Goal: Task Accomplishment & Management: Complete application form

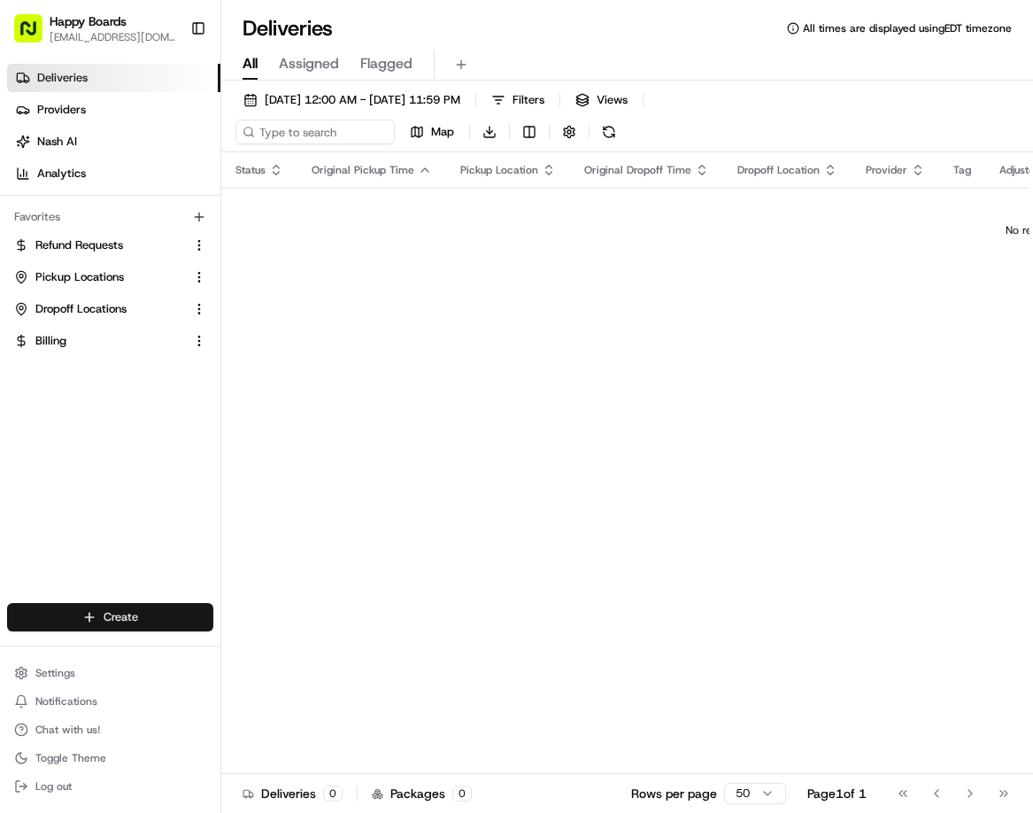
click at [136, 615] on html "Happy Boards [EMAIL_ADDRESS][DOMAIN_NAME] Toggle Sidebar Deliveries Providers […" at bounding box center [516, 406] width 1033 height 813
click at [141, 615] on html "Happy Boards [EMAIL_ADDRESS][DOMAIN_NAME] Toggle Sidebar Deliveries Providers […" at bounding box center [516, 406] width 1033 height 813
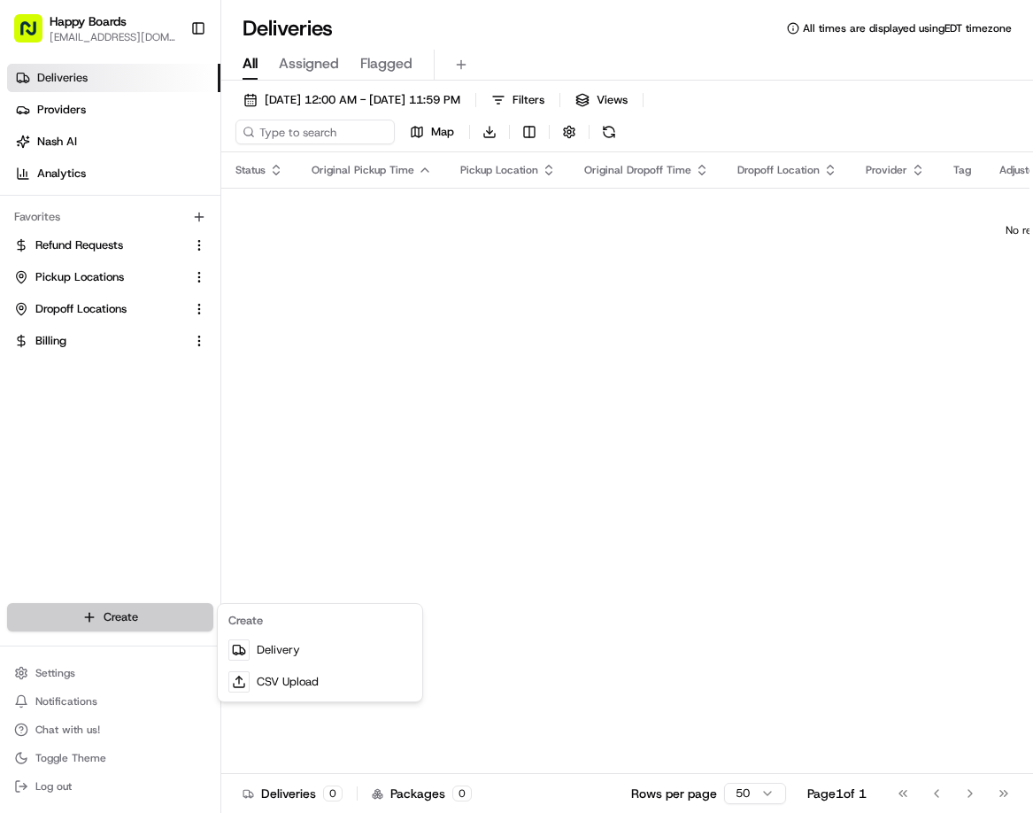
click at [182, 615] on html "Happy Boards [EMAIL_ADDRESS][DOMAIN_NAME] Toggle Sidebar Deliveries Providers […" at bounding box center [516, 406] width 1033 height 813
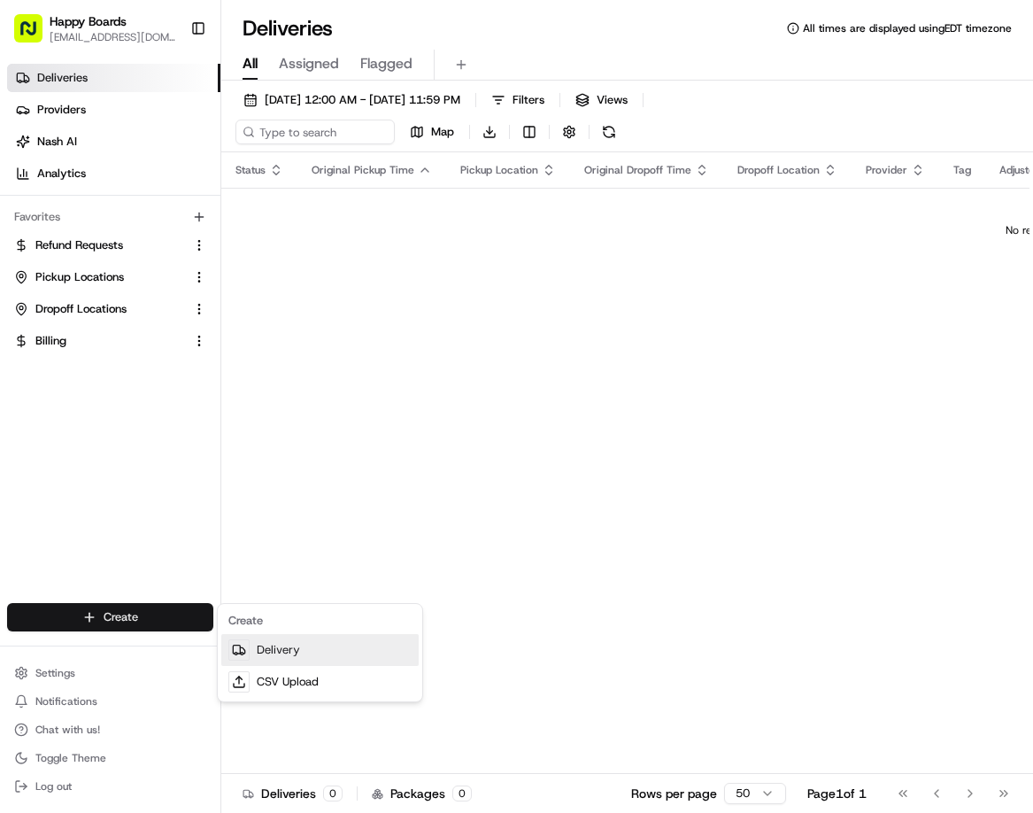
click at [272, 651] on link "Delivery" at bounding box center [319, 650] width 197 height 32
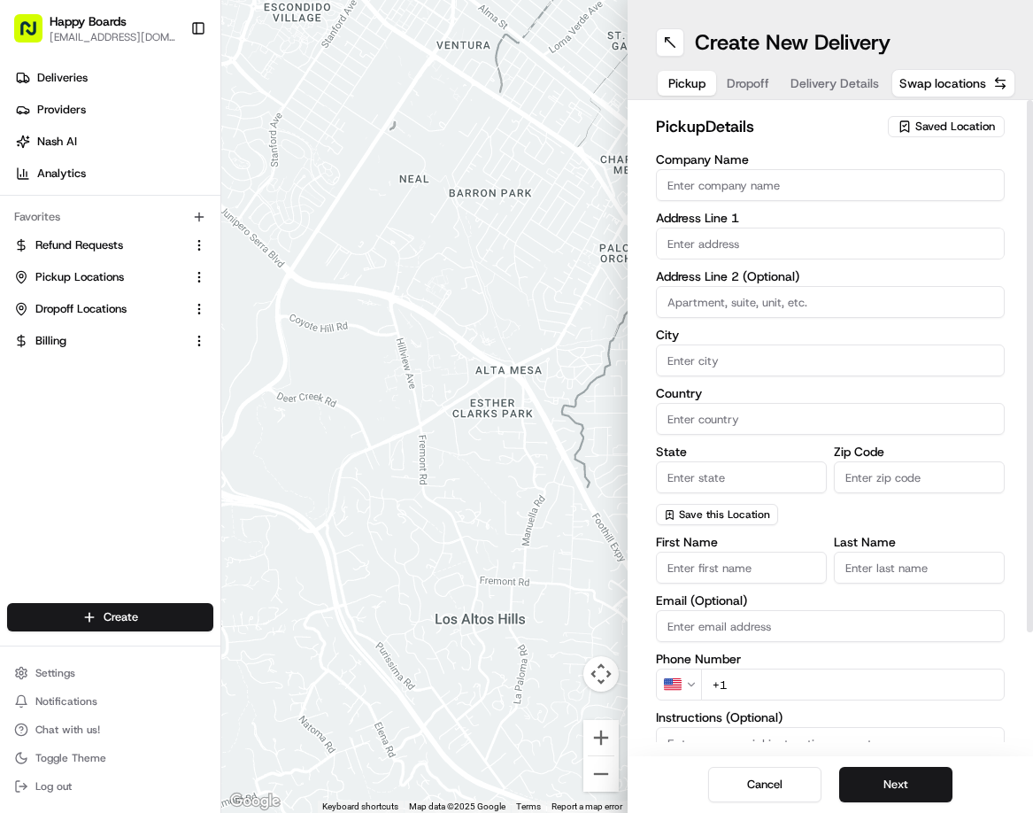
click at [754, 186] on input "Company Name" at bounding box center [831, 185] width 350 height 32
click at [977, 130] on span "Saved Location" at bounding box center [956, 127] width 80 height 16
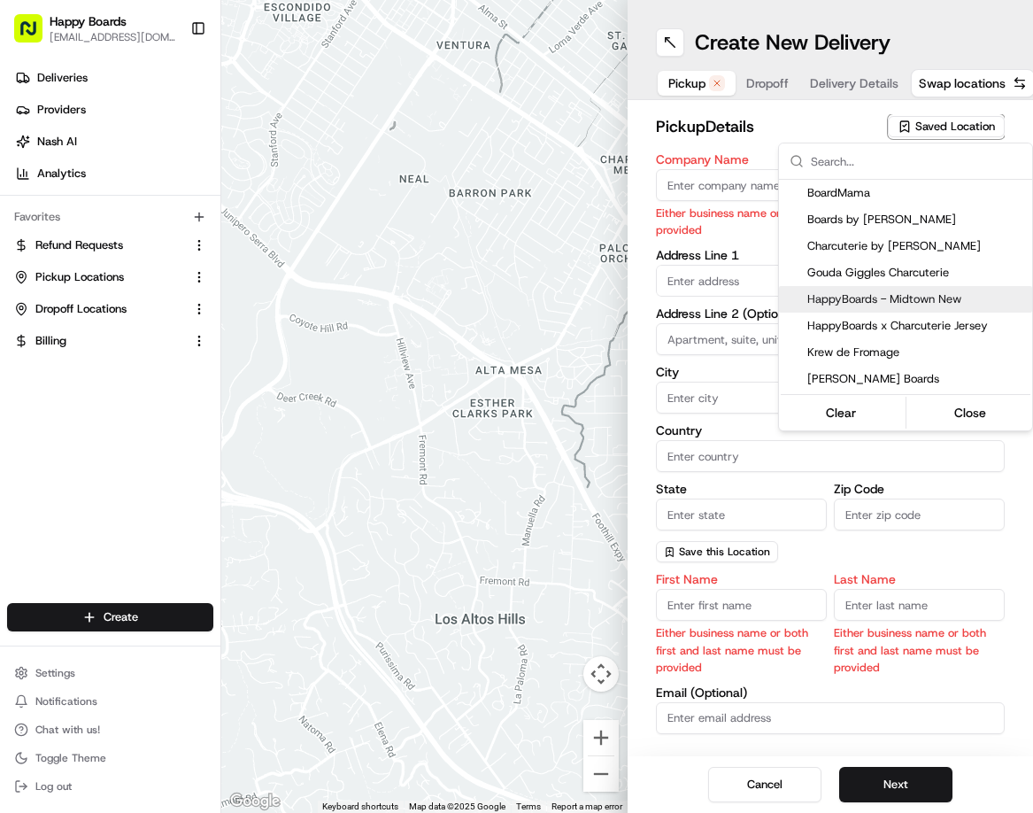
click at [937, 300] on span "HappyBoards - Midtown New" at bounding box center [917, 299] width 218 height 16
type input "HappyBoards - Midtown New"
type input "[STREET_ADDRESS]"
type input "[US_STATE]"
type input "US"
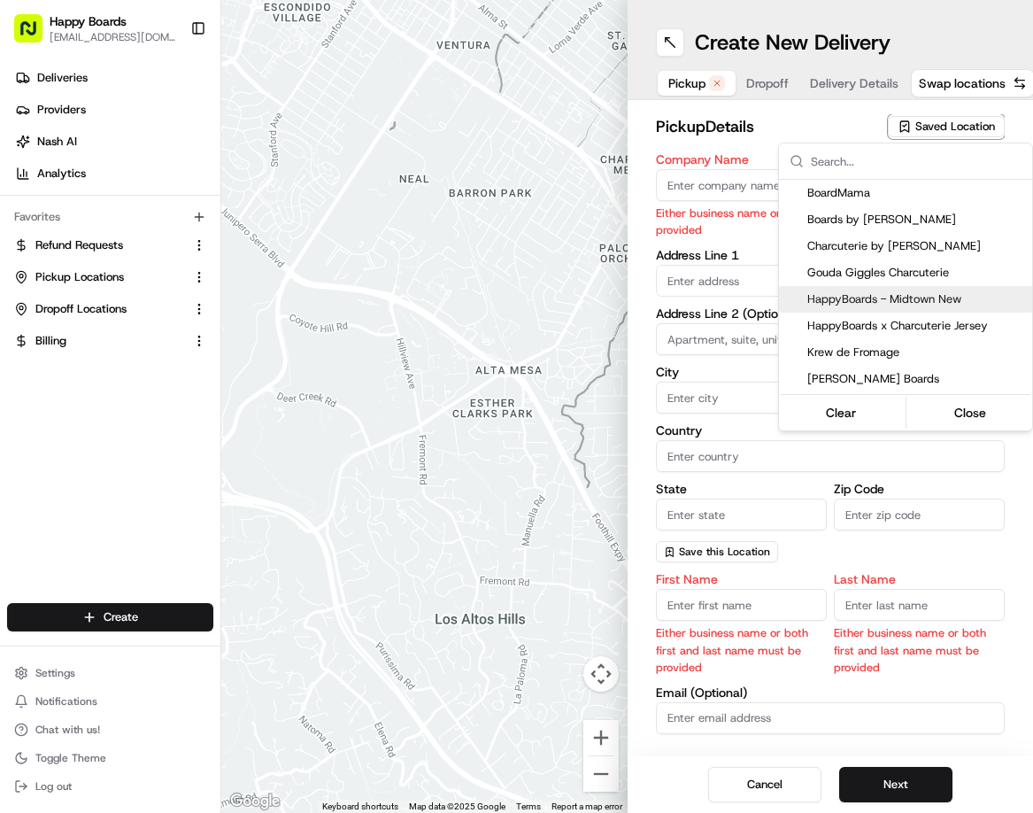
type input "NY"
type input "10001"
type input "HappyBoards"
type input "LLC"
type input "[EMAIL_ADDRESS][DOMAIN_NAME]"
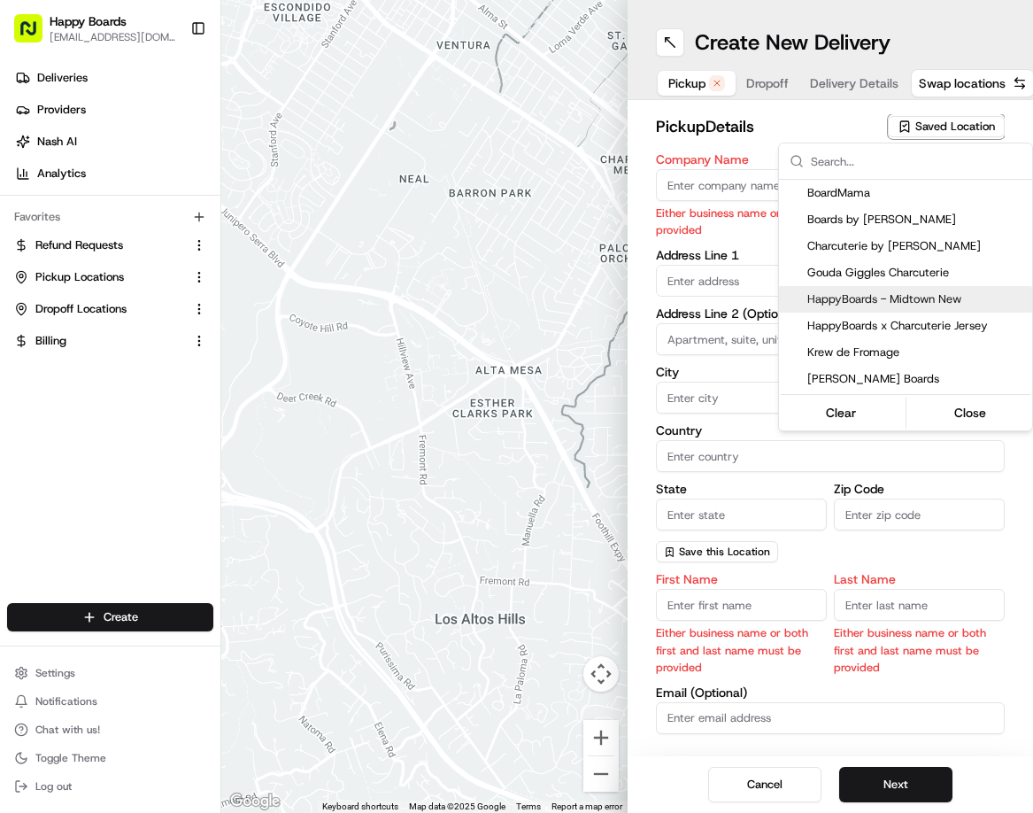
type input "[PHONE_NUMBER]"
type textarea "Enter the hotel lobby and proceed to “Carne Restaurant”. HappyBoards staff memb…"
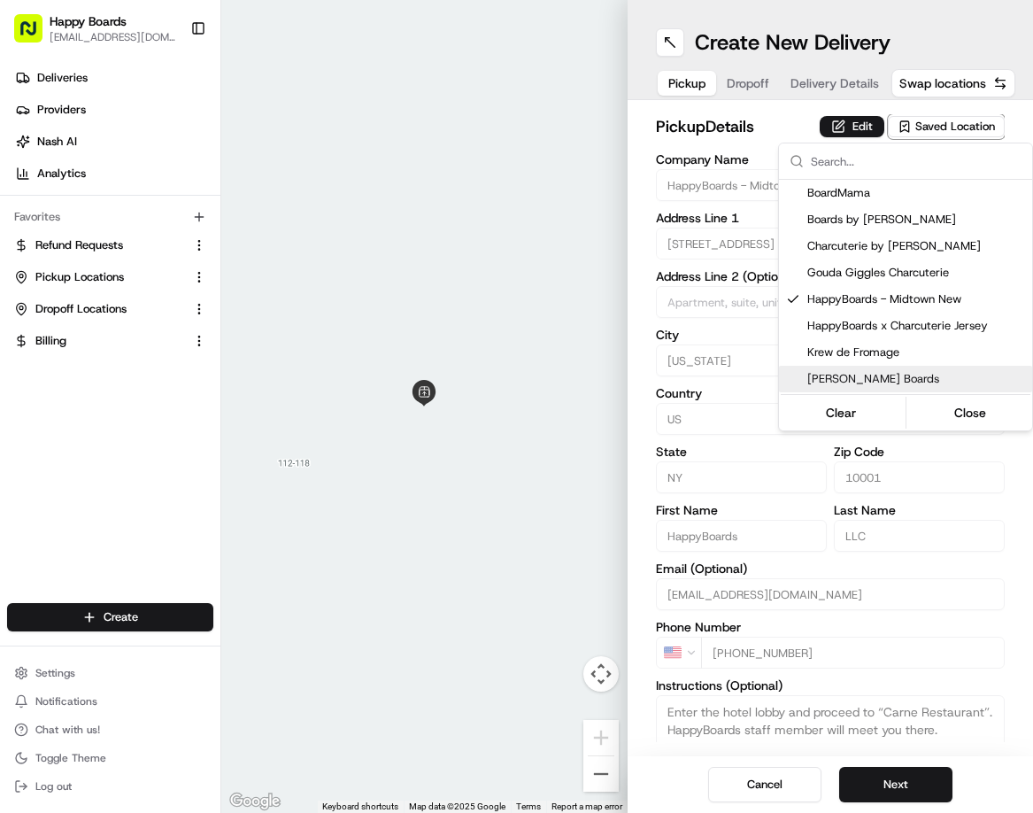
click at [955, 654] on html "Happy Boards [EMAIL_ADDRESS][DOMAIN_NAME] Toggle Sidebar Deliveries Providers […" at bounding box center [516, 406] width 1033 height 813
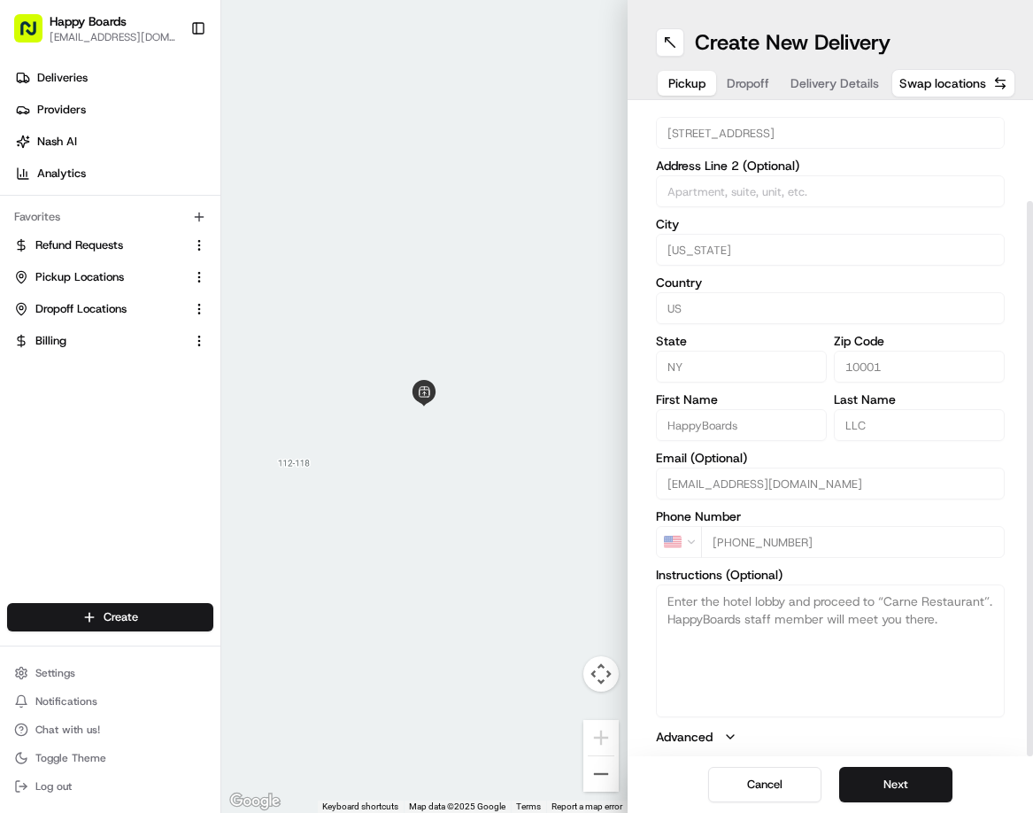
scroll to position [114, 0]
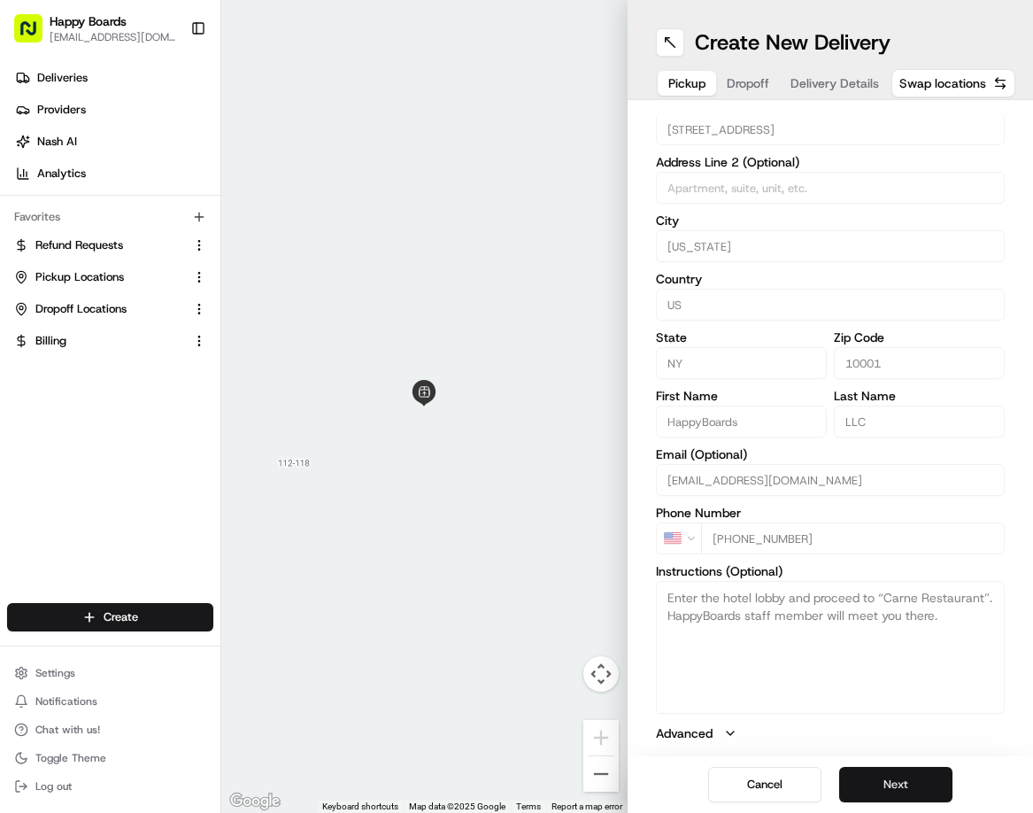
click at [912, 783] on button "Next" at bounding box center [896, 784] width 113 height 35
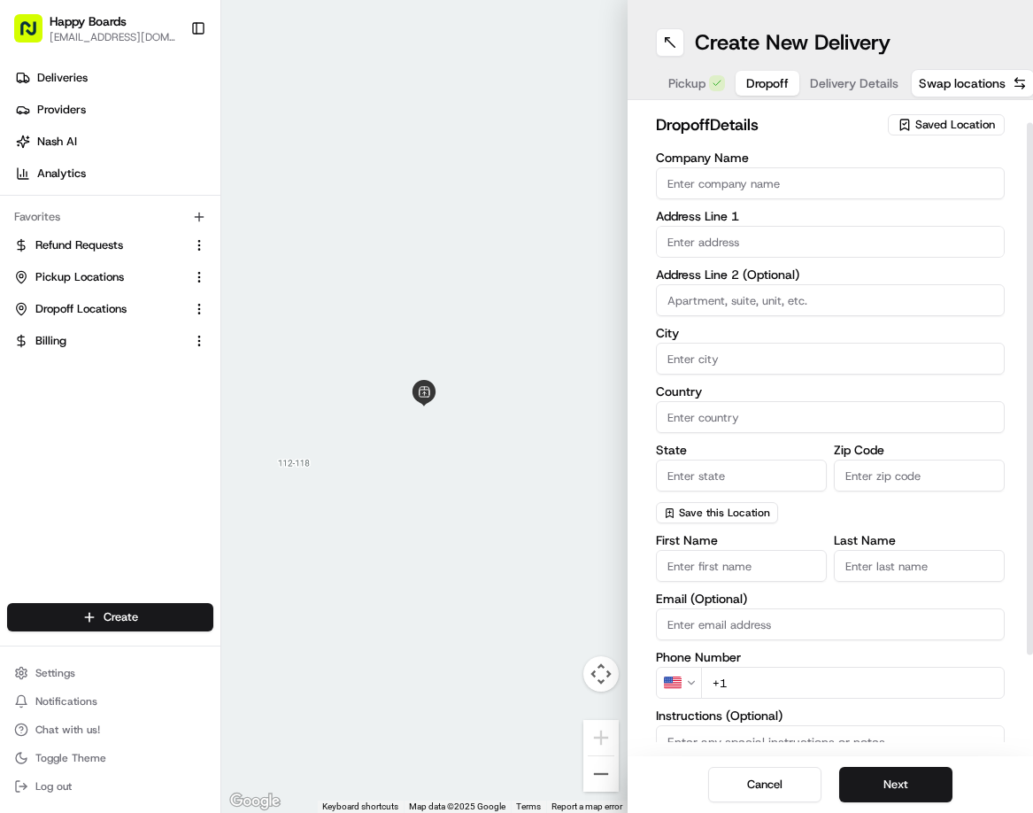
scroll to position [0, 0]
click at [911, 216] on label "Address Line 1" at bounding box center [831, 218] width 350 height 12
click at [770, 189] on input "Company Name" at bounding box center [831, 185] width 350 height 32
paste input "[PERSON_NAME]"
type input "[PERSON_NAME]"
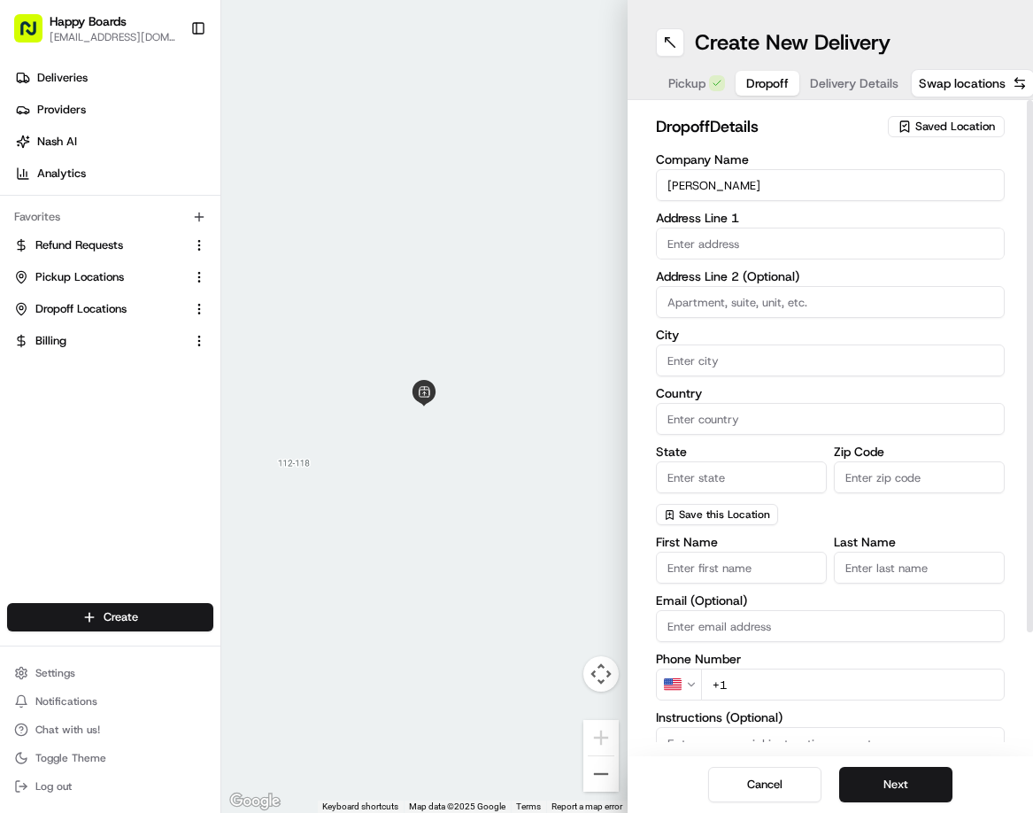
click at [731, 239] on input "text" at bounding box center [831, 244] width 350 height 32
click at [577, 105] on div at bounding box center [424, 406] width 406 height 813
click at [723, 229] on input "text" at bounding box center [831, 244] width 350 height 32
paste input "[STREET_ADDRESS][US_STATE] [US_STATE]"
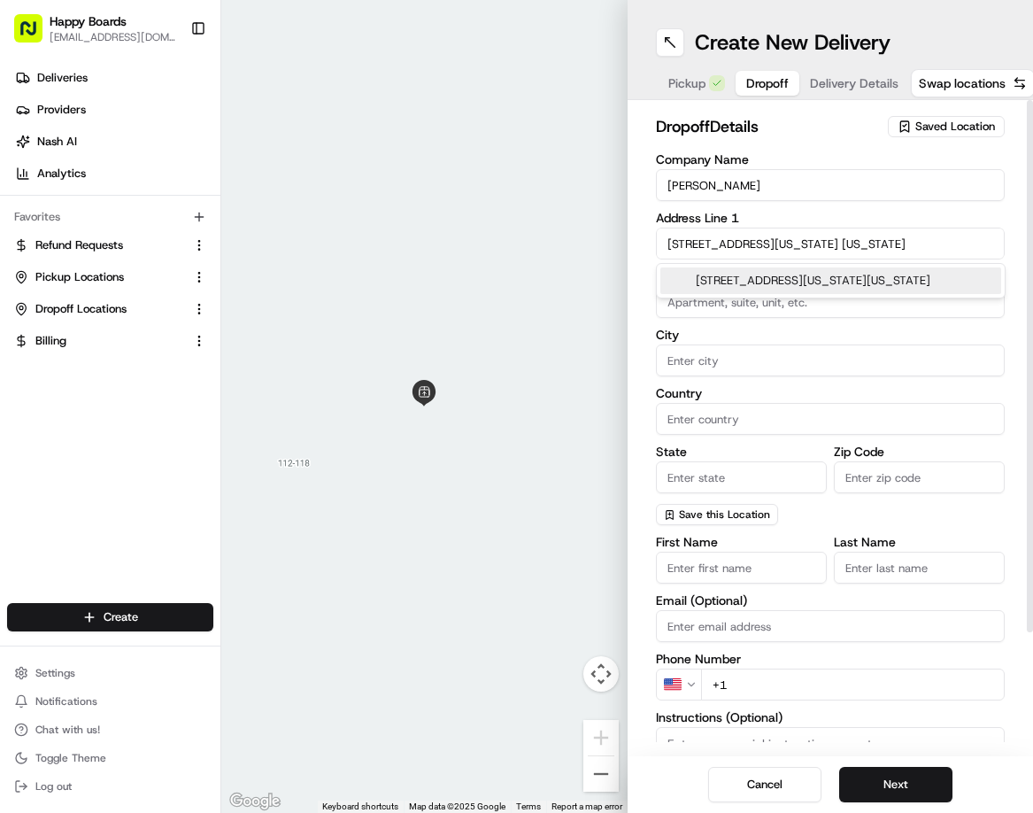
type input "[STREET_ADDRESS][US_STATE] [US_STATE]"
click at [736, 356] on input "City" at bounding box center [831, 360] width 350 height 32
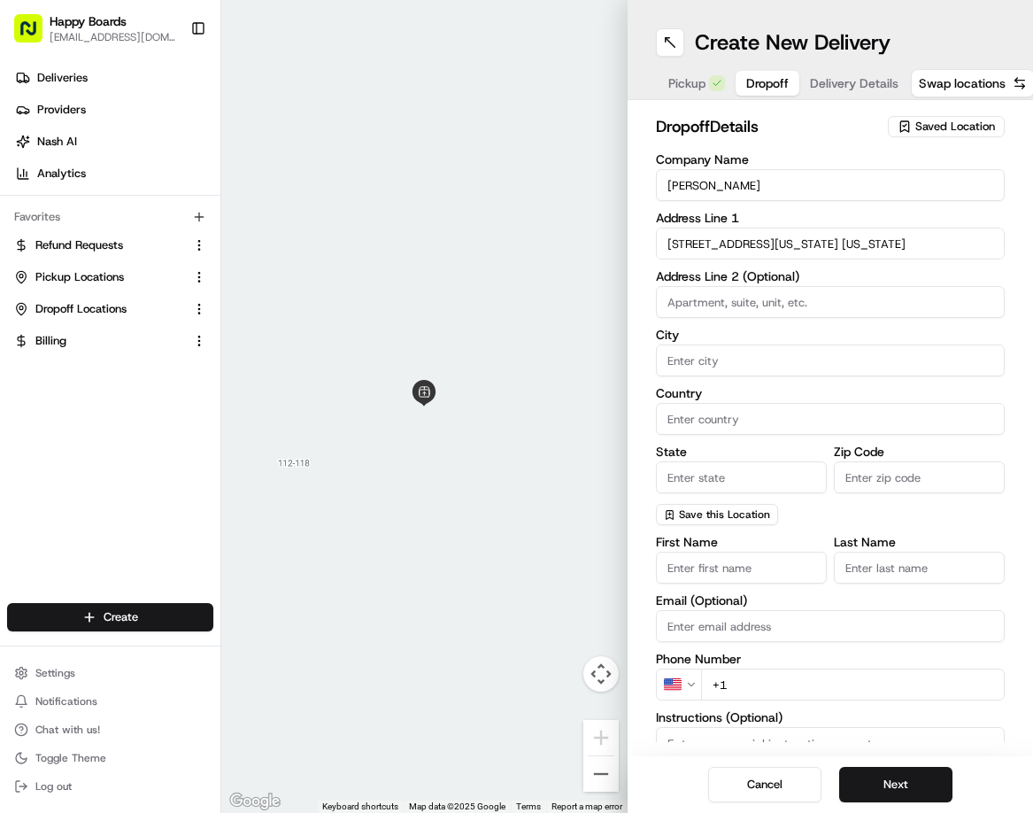
type input "[US_STATE]"
click at [794, 305] on input at bounding box center [831, 302] width 350 height 32
click at [809, 248] on input "[STREET_ADDRESS][US_STATE] [US_STATE]" at bounding box center [831, 244] width 350 height 32
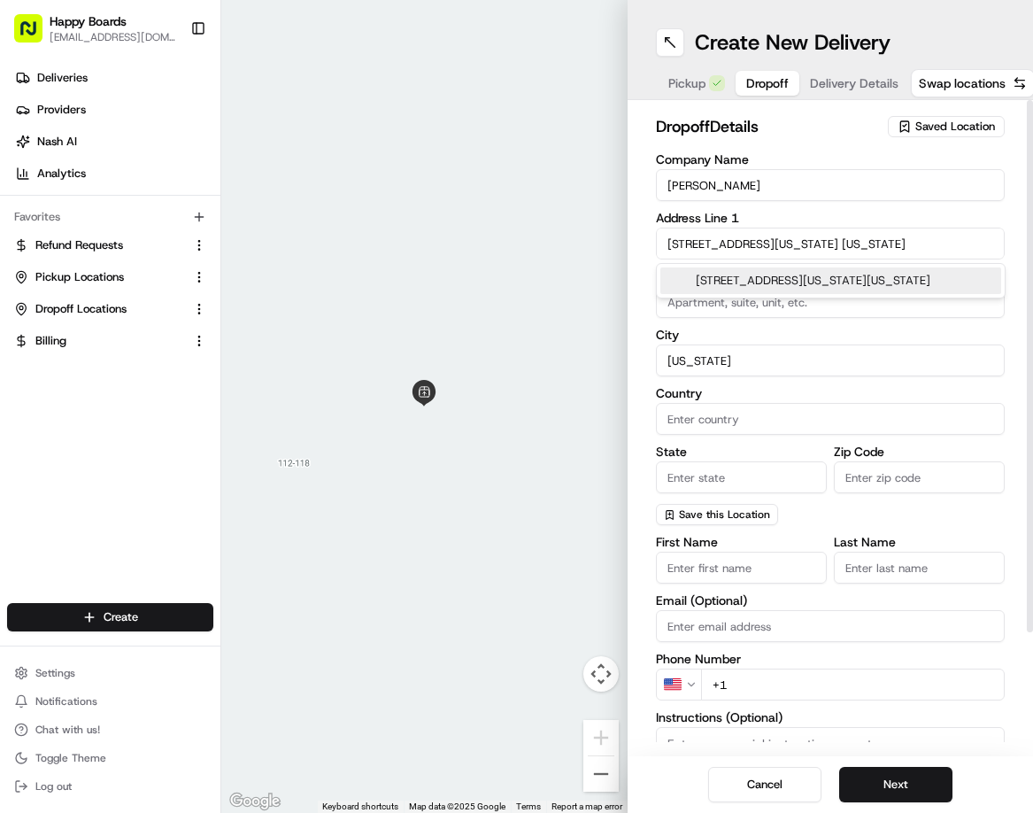
click at [784, 279] on div "[STREET_ADDRESS][US_STATE][US_STATE]" at bounding box center [831, 280] width 341 height 27
type input "[STREET_ADDRESS][US_STATE]"
type input "[GEOGRAPHIC_DATA]"
type input "NY"
type input "10065"
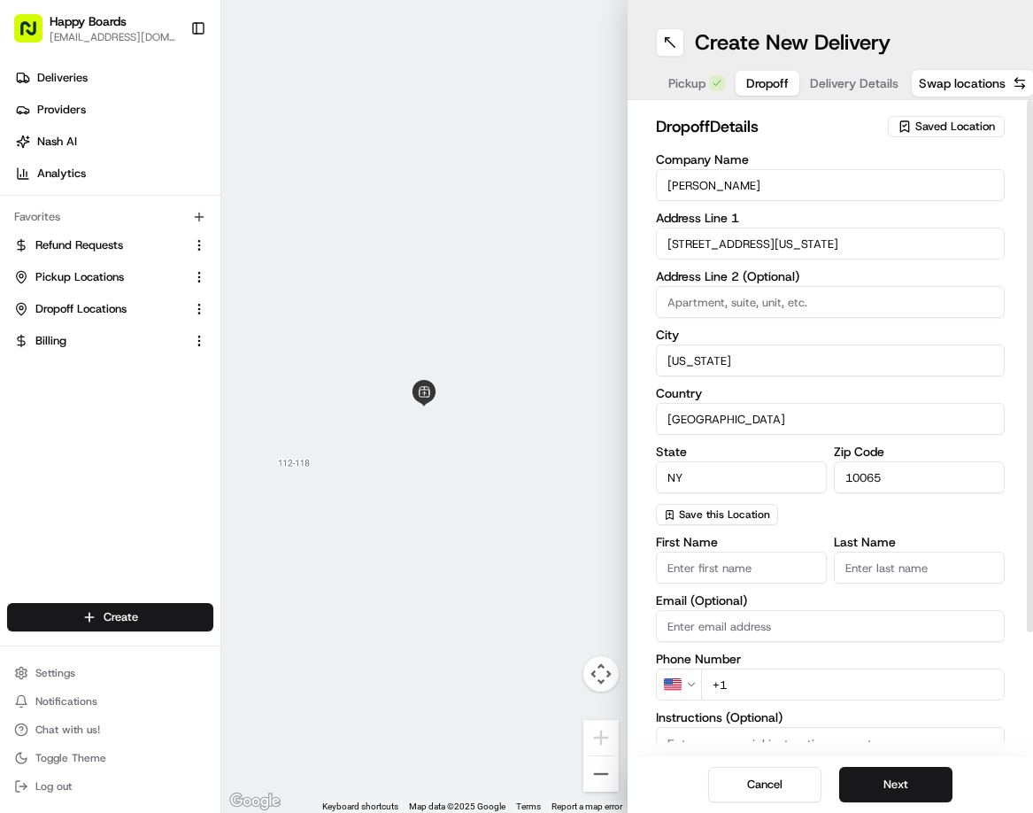
type input "[STREET_ADDRESS]"
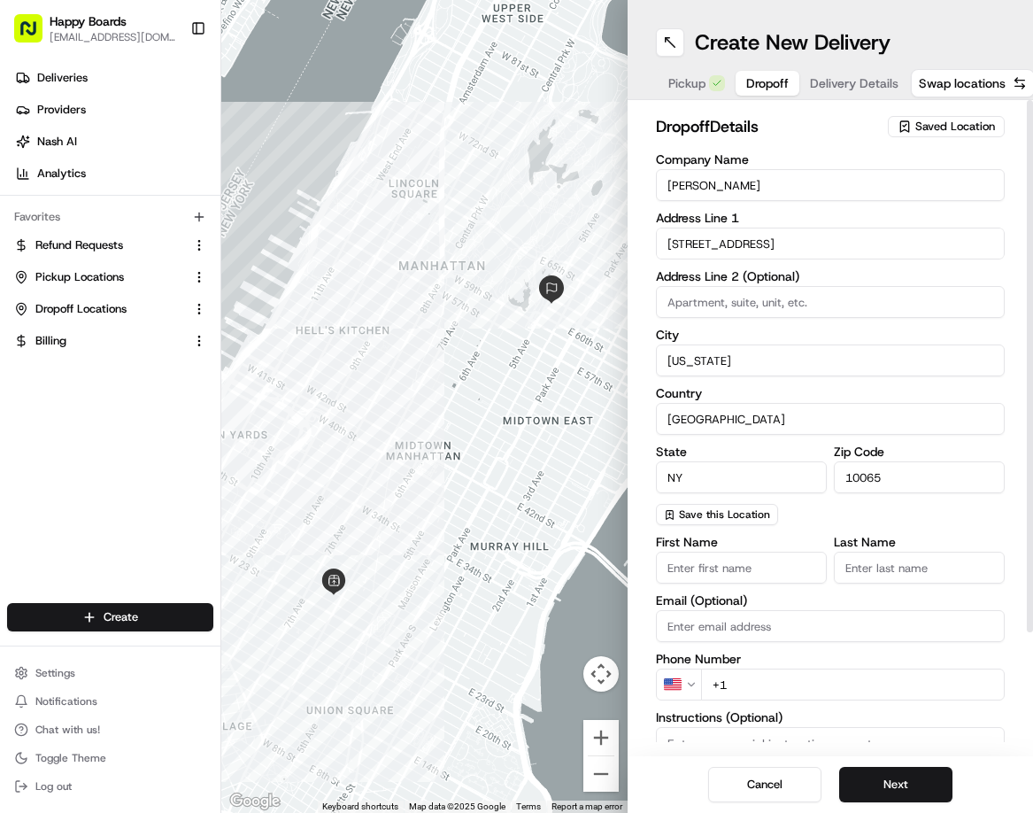
click at [865, 391] on label "Country" at bounding box center [831, 393] width 350 height 12
click at [865, 403] on input "[GEOGRAPHIC_DATA]" at bounding box center [831, 419] width 350 height 32
click at [728, 306] on input at bounding box center [831, 302] width 350 height 32
paste input "29E"
type input "#29E"
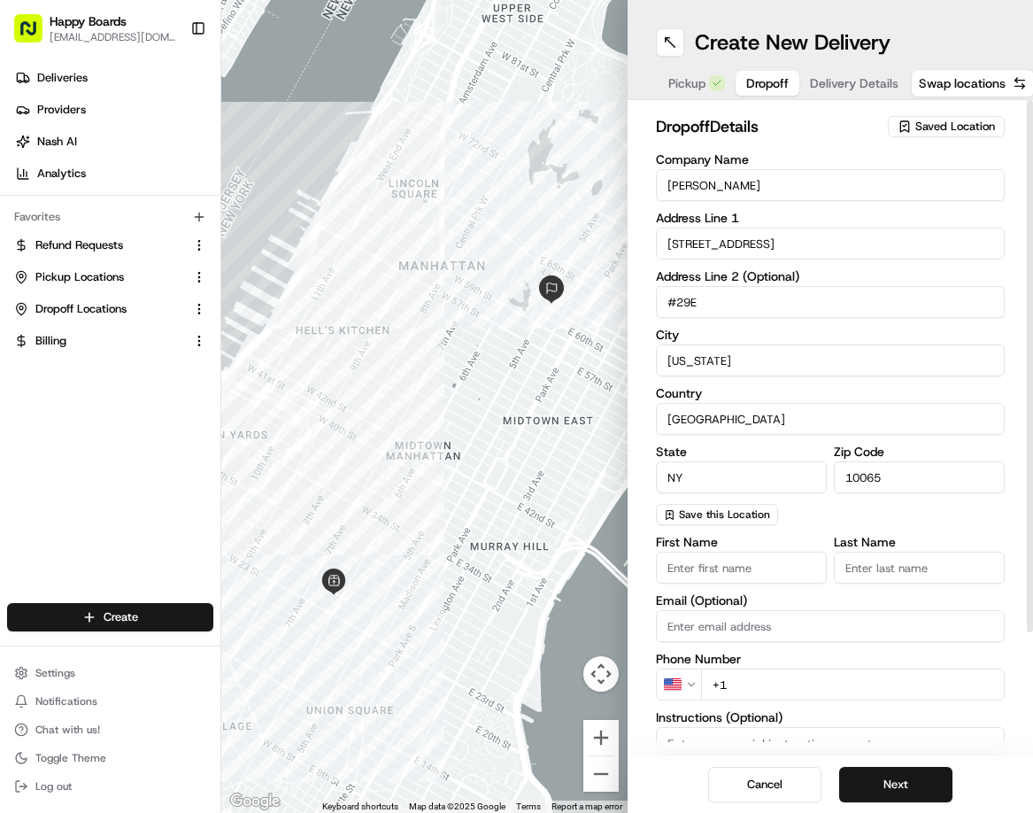
drag, startPoint x: 743, startPoint y: 184, endPoint x: 720, endPoint y: 173, distance: 25.7
click at [672, 181] on input "[PERSON_NAME]" at bounding box center [831, 185] width 350 height 32
click at [720, 173] on input "[PERSON_NAME]" at bounding box center [831, 185] width 350 height 32
drag, startPoint x: 702, startPoint y: 186, endPoint x: 640, endPoint y: 184, distance: 62.0
click at [640, 184] on div "dropoff Details Saved Location Company Name [PERSON_NAME] Address Line [GEOGRAP…" at bounding box center [831, 428] width 406 height 656
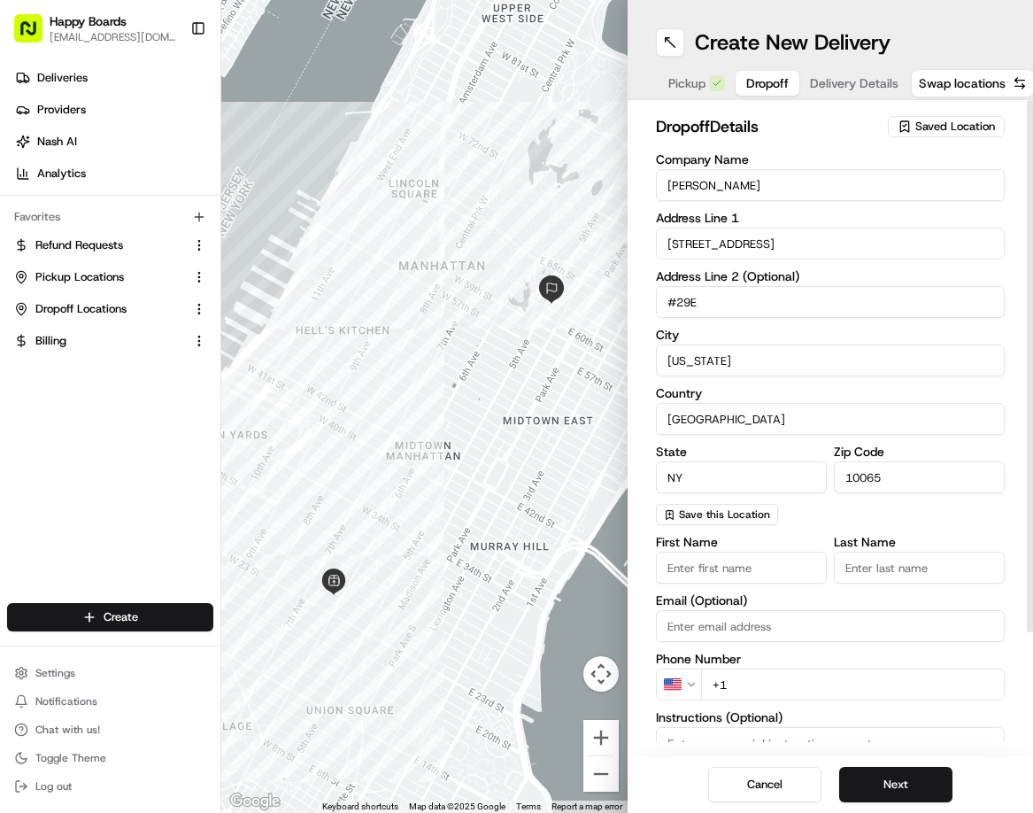
click at [714, 561] on input "First Name" at bounding box center [741, 568] width 171 height 32
paste input "Tahnee"
type input "Tahnee"
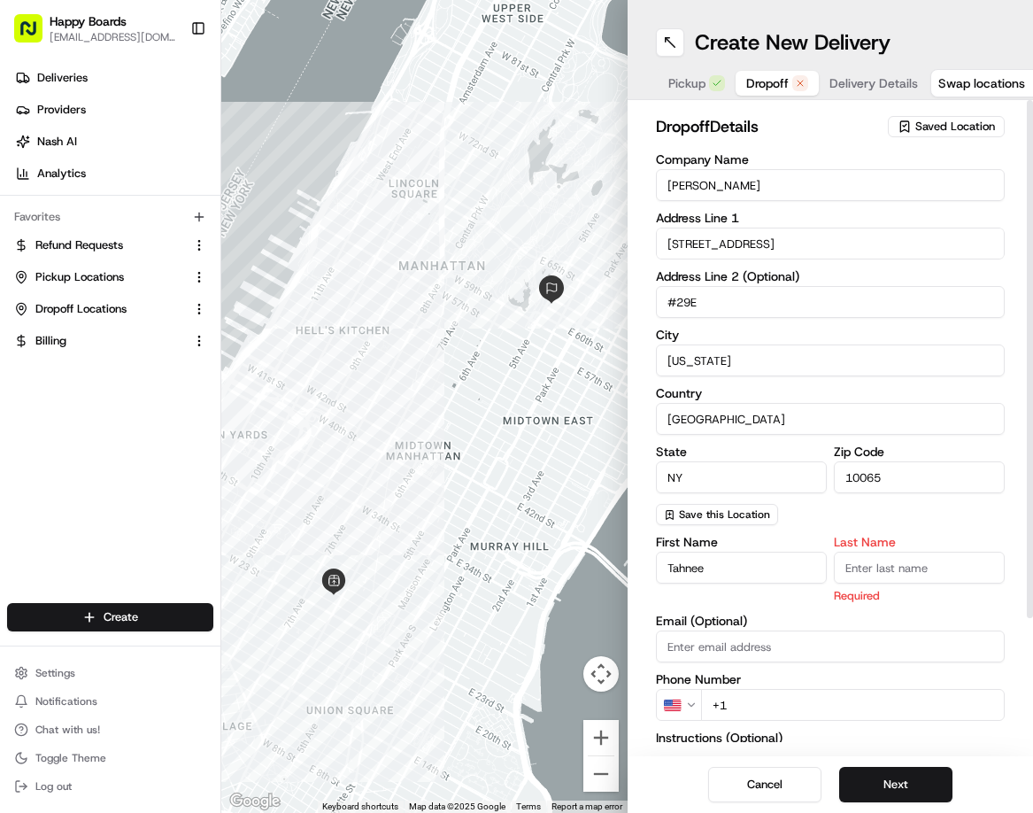
drag, startPoint x: 707, startPoint y: 183, endPoint x: 722, endPoint y: 183, distance: 15.1
click at [728, 182] on input "[PERSON_NAME]" at bounding box center [831, 185] width 350 height 32
click at [707, 190] on input "[PERSON_NAME]" at bounding box center [831, 185] width 350 height 32
click at [704, 186] on input "[PERSON_NAME]" at bounding box center [831, 185] width 350 height 32
drag, startPoint x: 704, startPoint y: 183, endPoint x: 739, endPoint y: 182, distance: 35.4
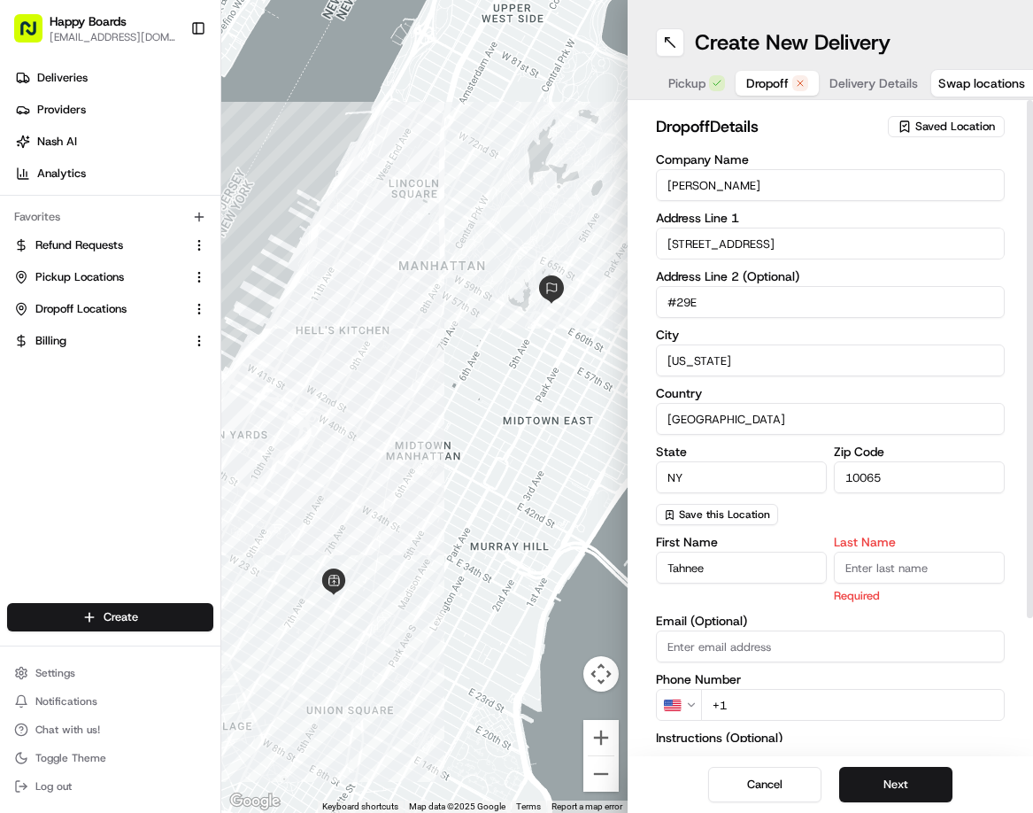
click at [736, 182] on input "[PERSON_NAME]" at bounding box center [831, 185] width 350 height 32
click at [862, 573] on input "Last Name" at bounding box center [919, 568] width 171 height 32
paste input "[PERSON_NAME]"
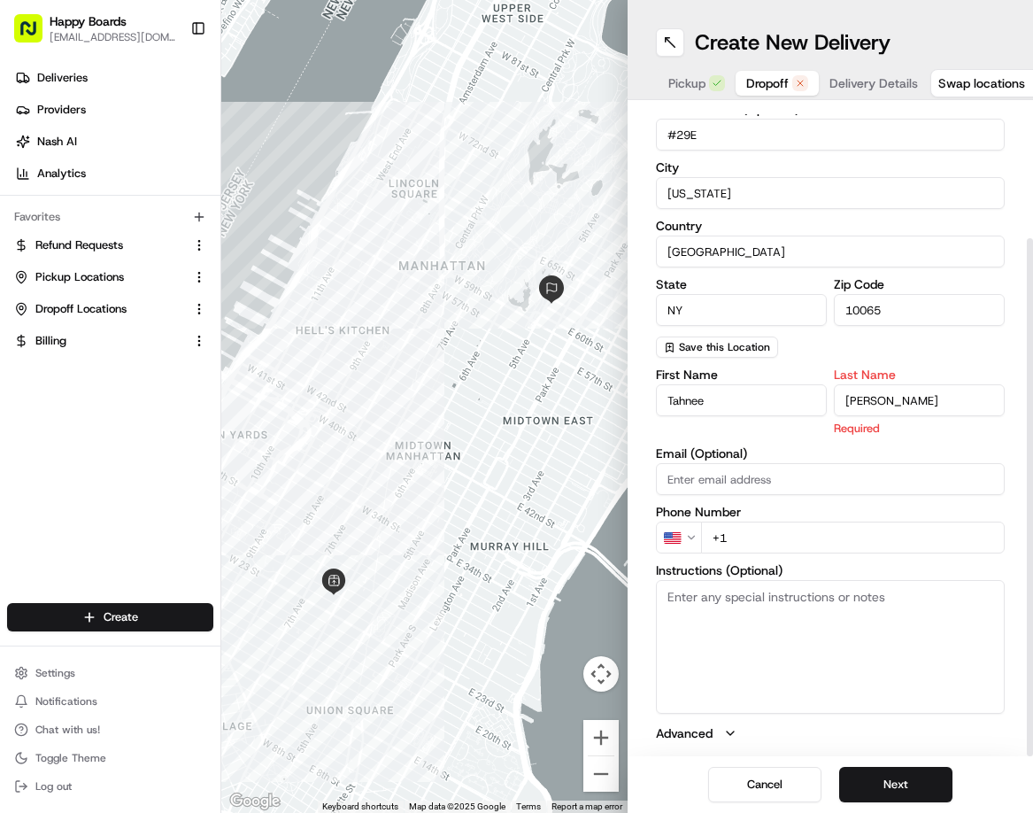
scroll to position [13, 0]
type input "[PERSON_NAME]"
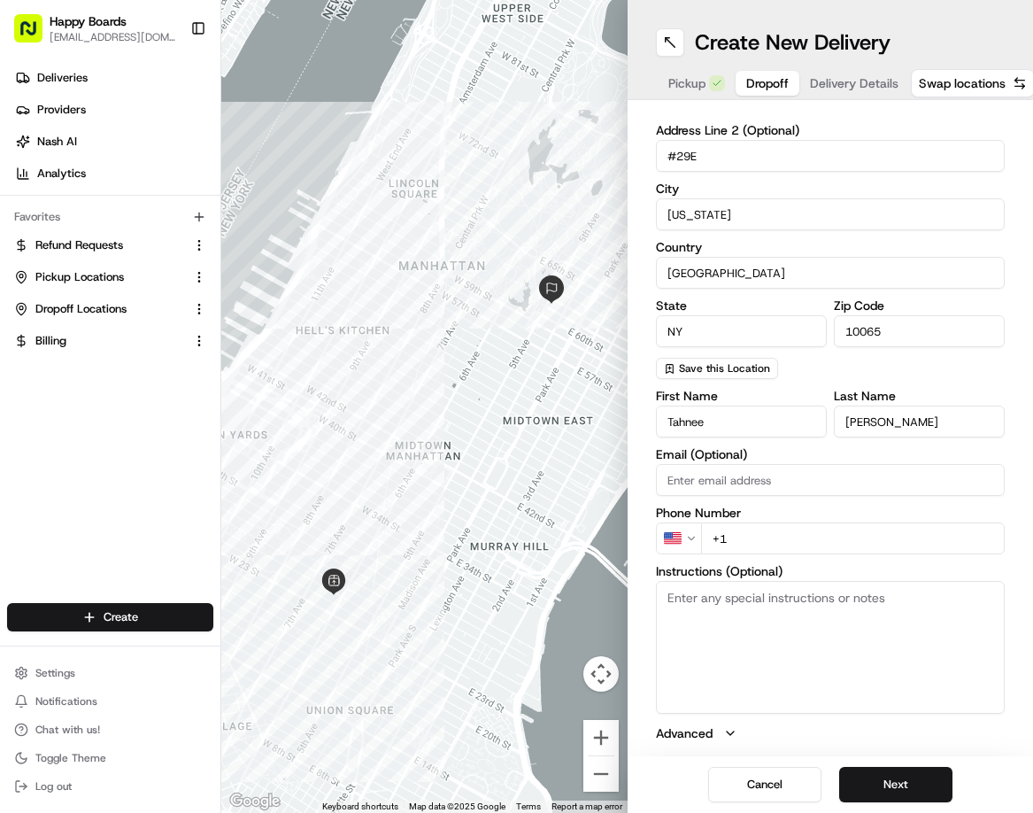
scroll to position [0, 0]
click at [888, 547] on input "+1" at bounding box center [853, 538] width 305 height 32
paste input "tel"
click at [863, 561] on div "First Name [PERSON_NAME] Last Name [PERSON_NAME] Email (Optional) Phone Number …" at bounding box center [831, 566] width 350 height 352
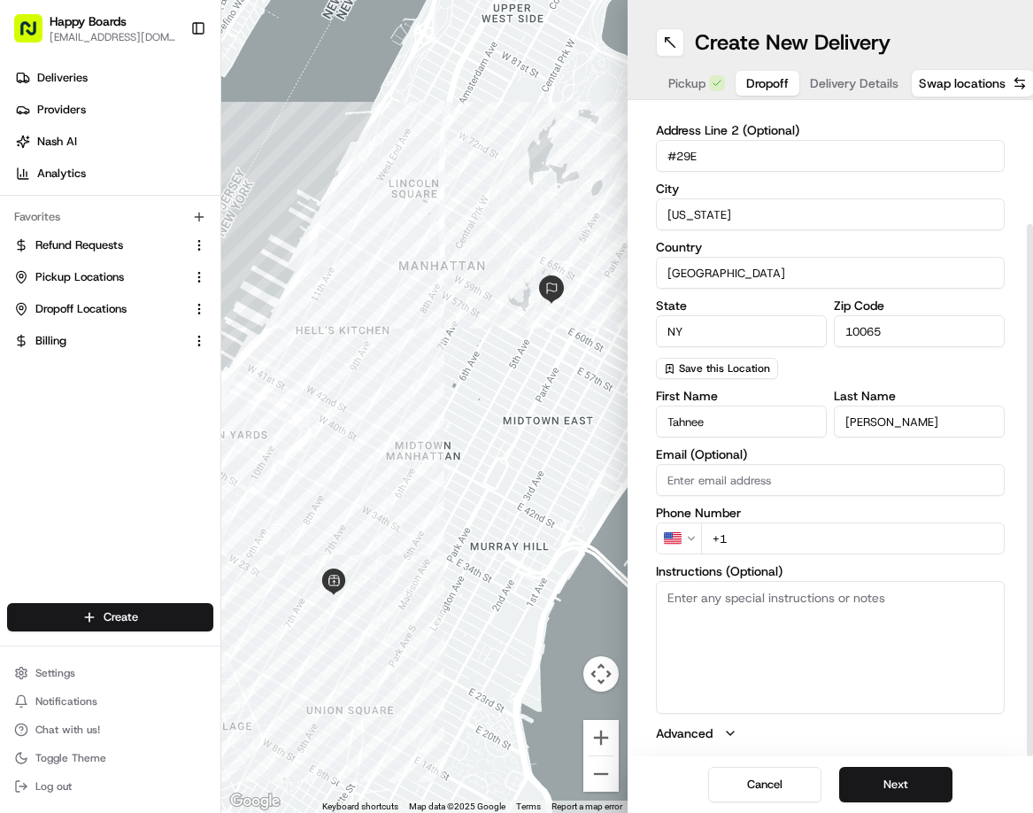
click at [787, 540] on input "+1" at bounding box center [853, 538] width 305 height 32
paste input "[PHONE_NUMBER]"
type input "[PHONE_NUMBER]"
click at [797, 600] on textarea "Instructions (Optional)" at bounding box center [831, 647] width 350 height 133
click at [764, 608] on textarea "Instructions (Optional)" at bounding box center [831, 647] width 350 height 133
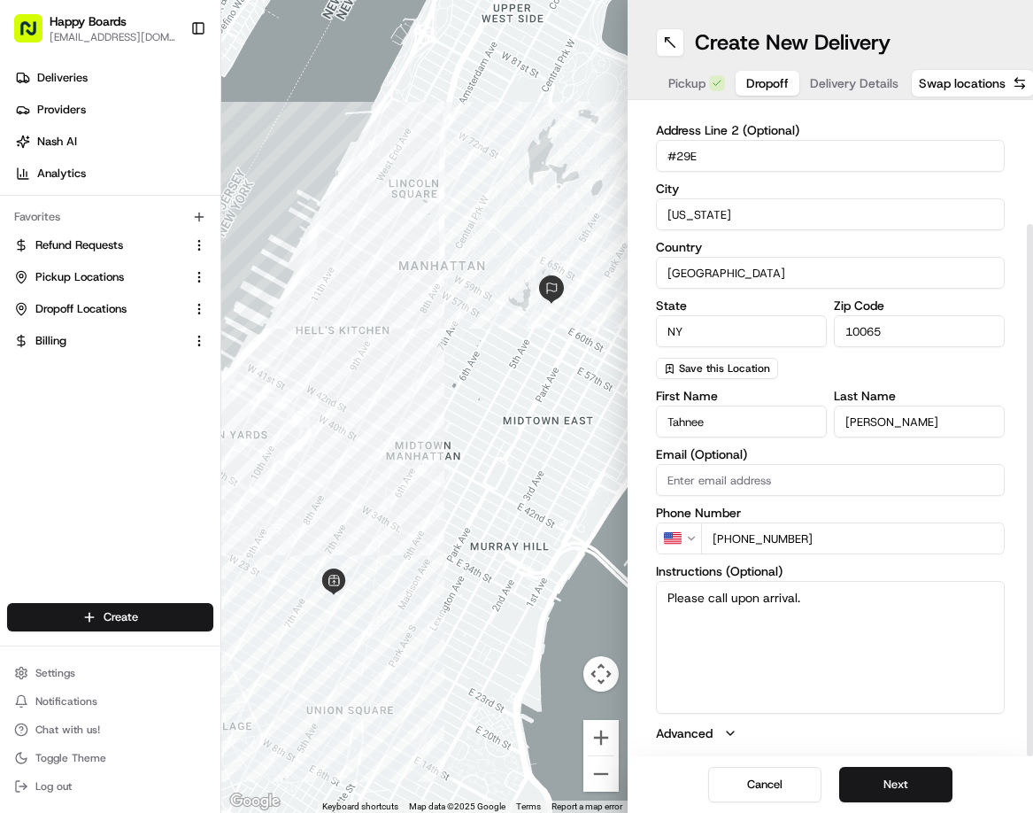
click at [718, 635] on textarea "Please call upon arrival." at bounding box center [831, 647] width 350 height 133
drag, startPoint x: 816, startPoint y: 599, endPoint x: 655, endPoint y: 600, distance: 160.3
click at [656, 600] on textarea "Please call upon arrival." at bounding box center [831, 647] width 350 height 133
paste textarea "(Por favor llame a su llegada)"
type textarea "Please call upon arrival (Por favor llame a su llegada)"
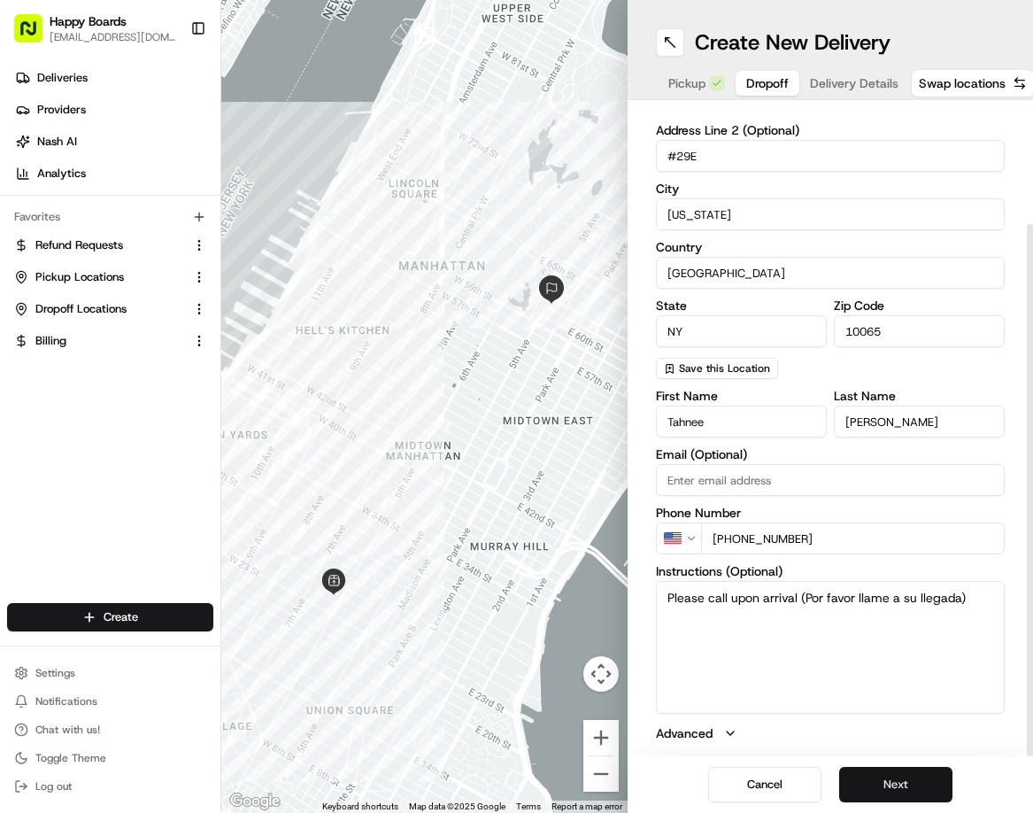
click at [902, 783] on button "Next" at bounding box center [896, 784] width 113 height 35
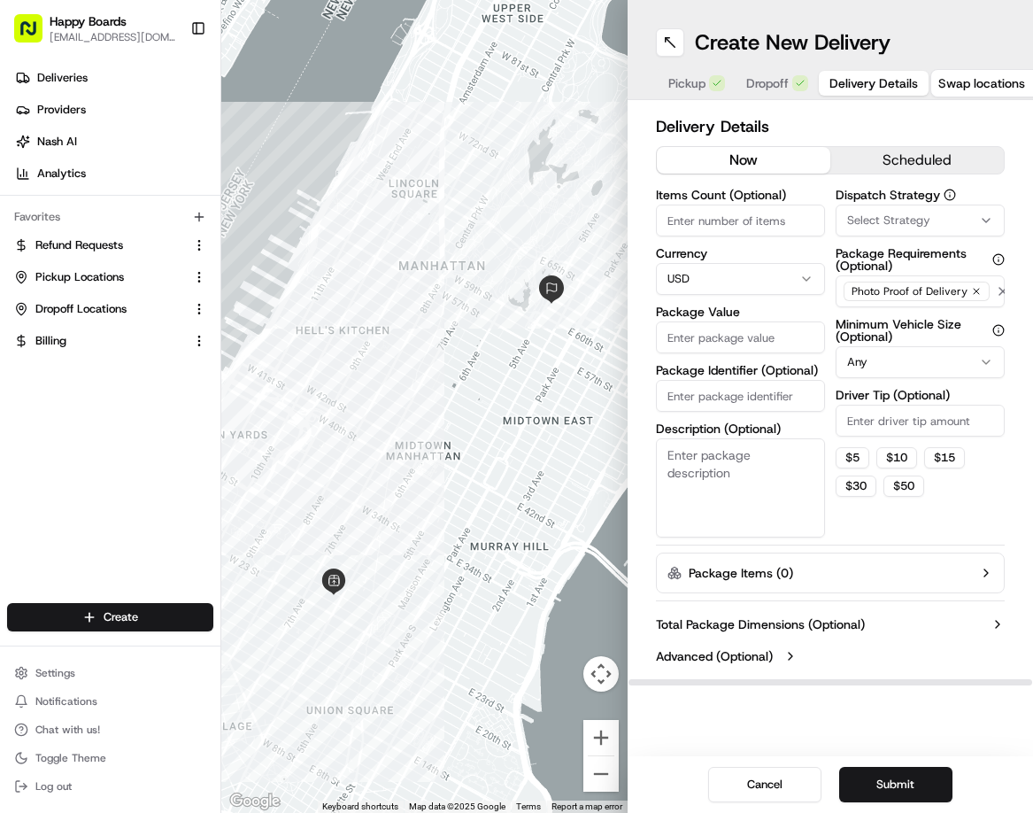
click at [716, 219] on input "Items Count (Optional)" at bounding box center [740, 221] width 169 height 32
type input "1"
click at [964, 216] on div "Select Strategy" at bounding box center [920, 221] width 160 height 16
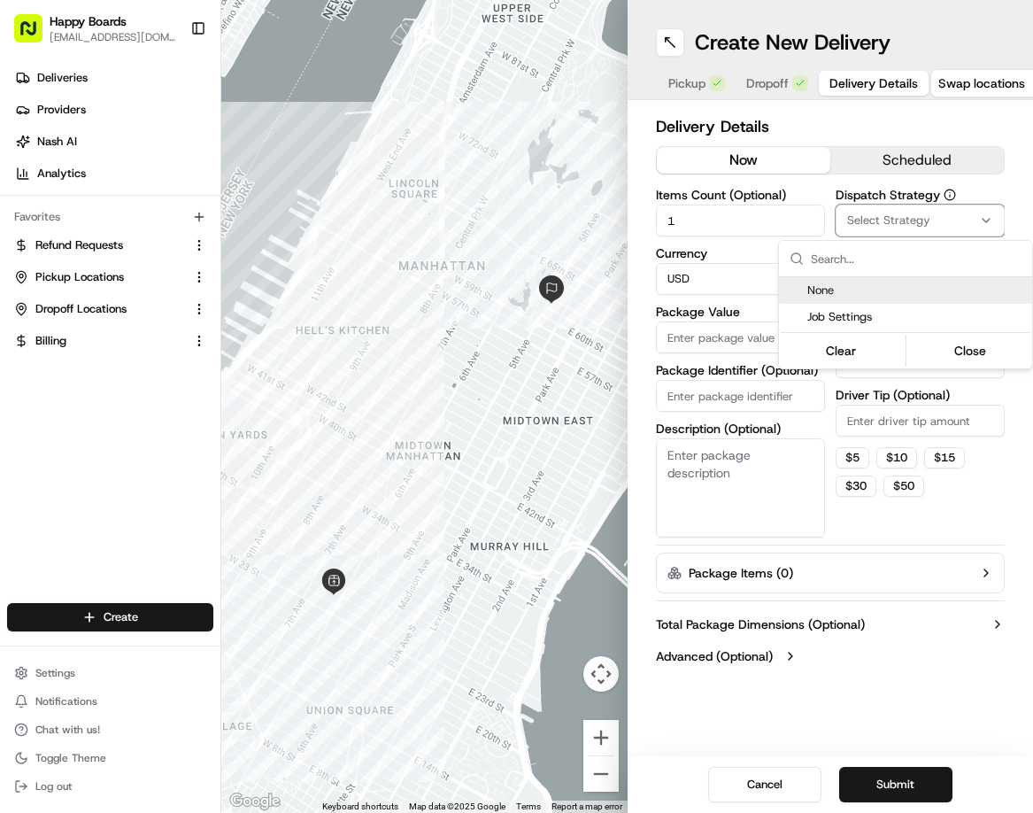
click at [833, 291] on span "None" at bounding box center [917, 291] width 218 height 16
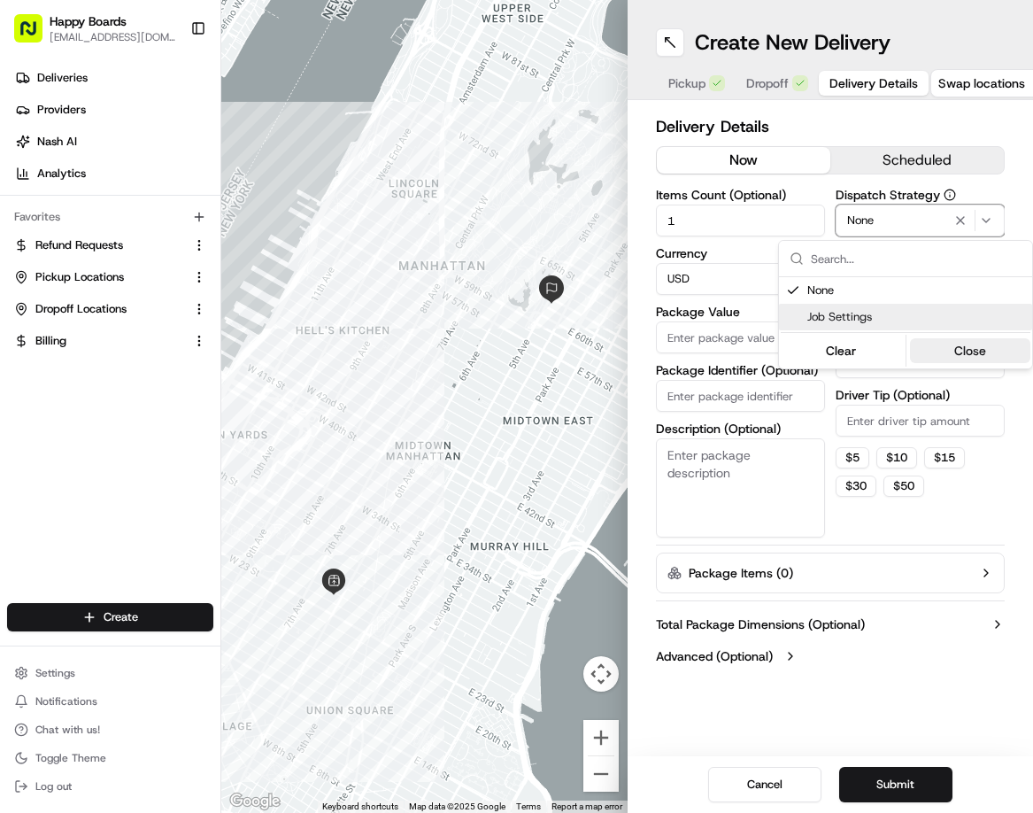
click at [970, 351] on button "Close" at bounding box center [970, 350] width 121 height 25
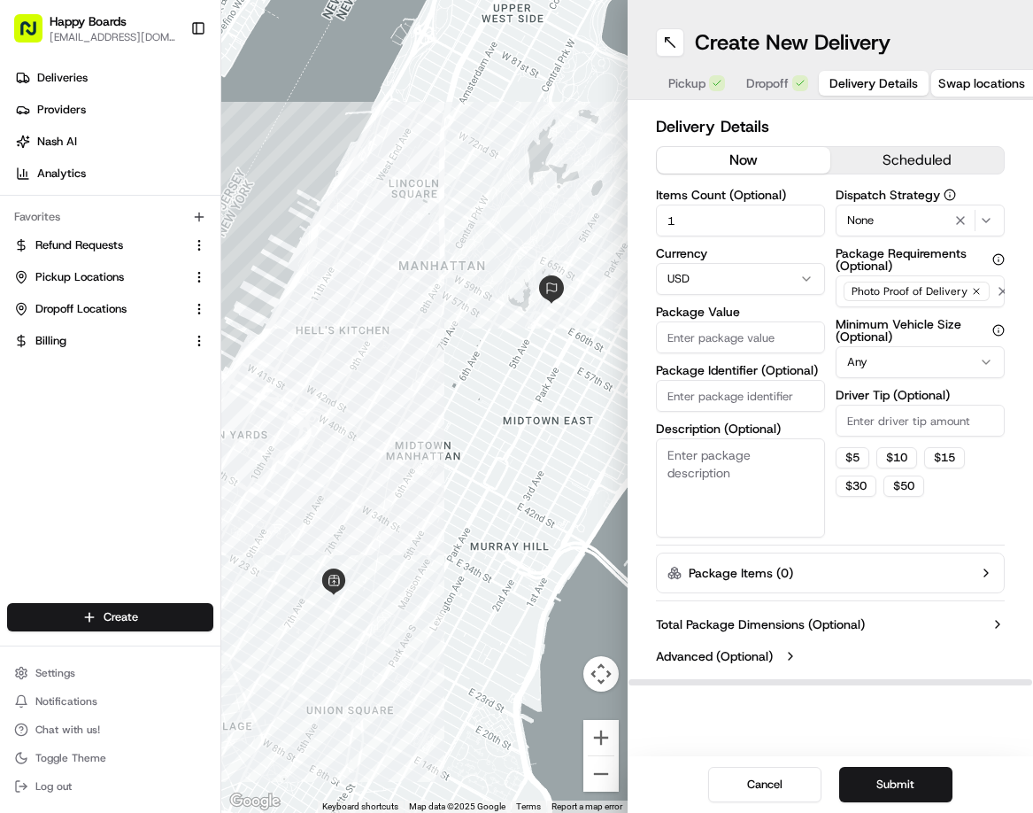
click at [731, 344] on input "Package Value" at bounding box center [740, 337] width 169 height 32
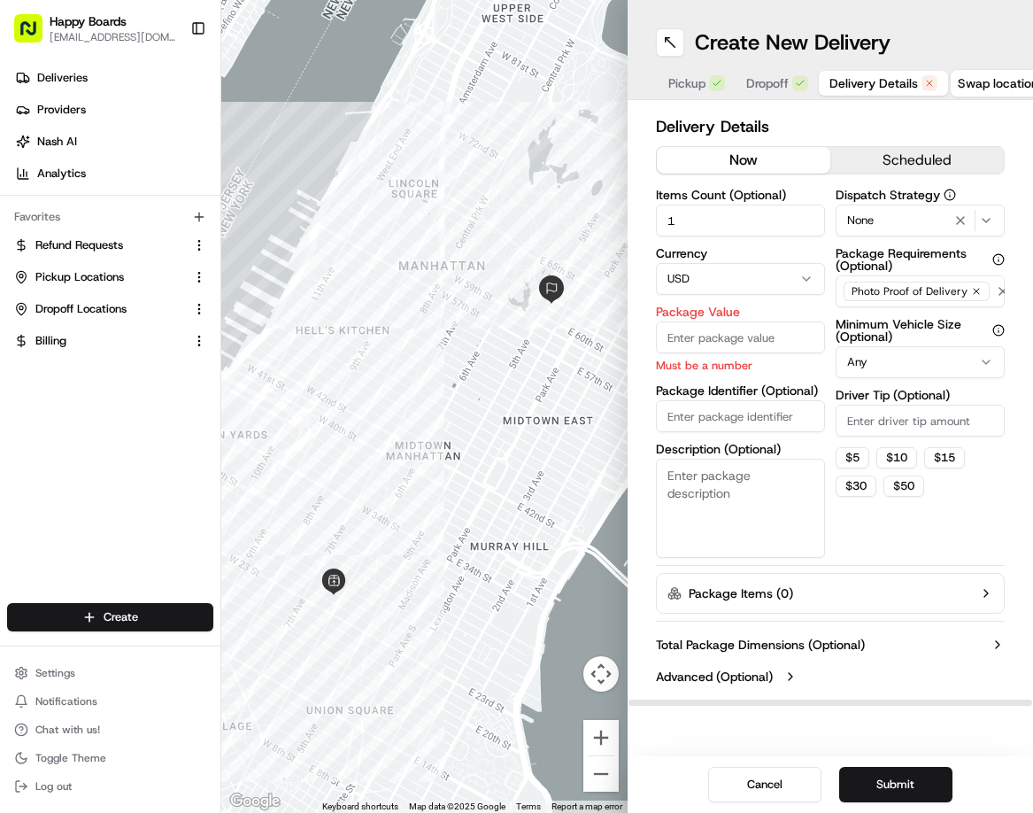
click at [755, 337] on input "Package Value" at bounding box center [740, 337] width 169 height 32
paste input "78.11"
type input "78.11"
click at [939, 356] on html "Happy Boards [EMAIL_ADDRESS][DOMAIN_NAME] Toggle Sidebar Deliveries Providers […" at bounding box center [516, 406] width 1033 height 813
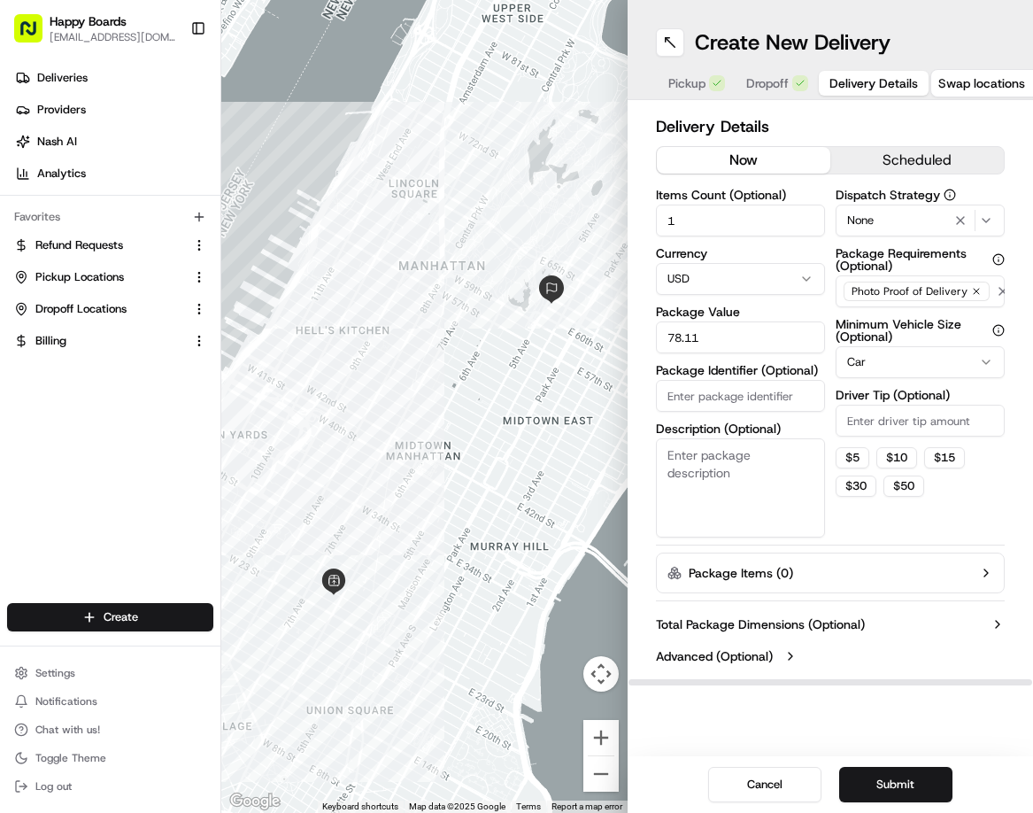
click at [945, 362] on html "Happy Boards [EMAIL_ADDRESS][DOMAIN_NAME] Toggle Sidebar Deliveries Providers […" at bounding box center [516, 406] width 1033 height 813
click at [735, 393] on input "Package Identifier (Optional)" at bounding box center [740, 396] width 169 height 32
click at [731, 471] on textarea "Description (Optional)" at bounding box center [740, 487] width 169 height 99
type textarea "B"
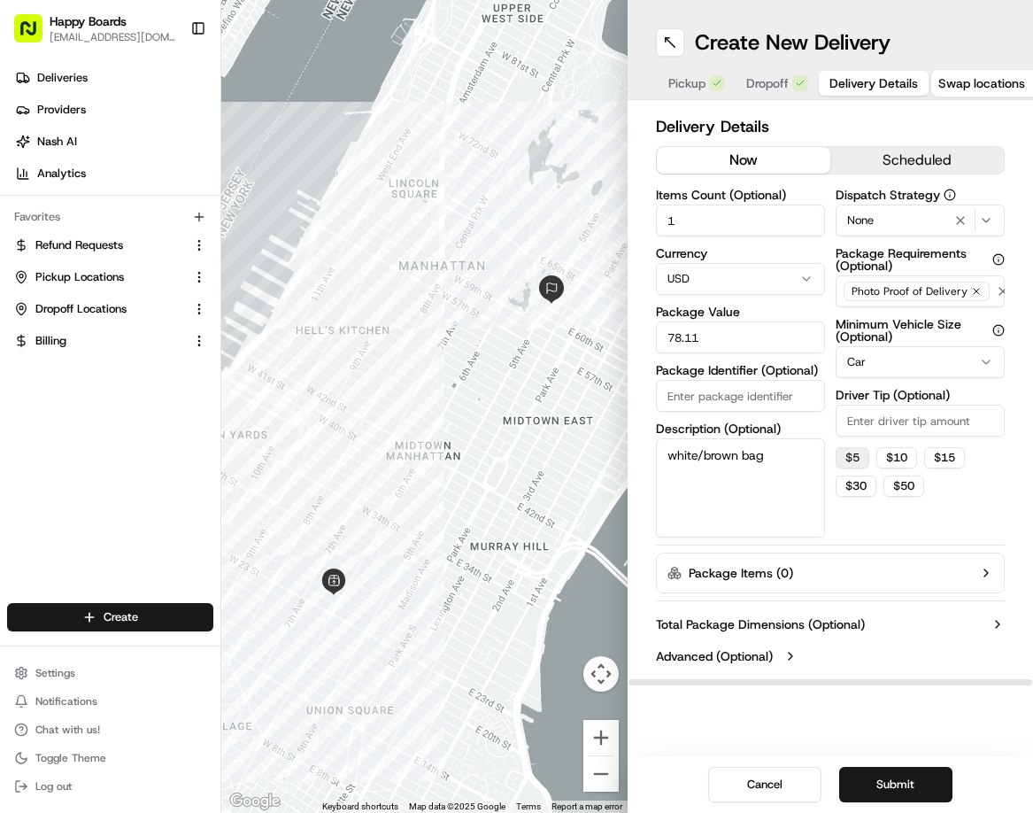
type textarea "white/brown bag"
click at [851, 461] on button "$ 5" at bounding box center [853, 457] width 34 height 21
type input "5"
click at [897, 767] on button "Submit" at bounding box center [896, 784] width 113 height 35
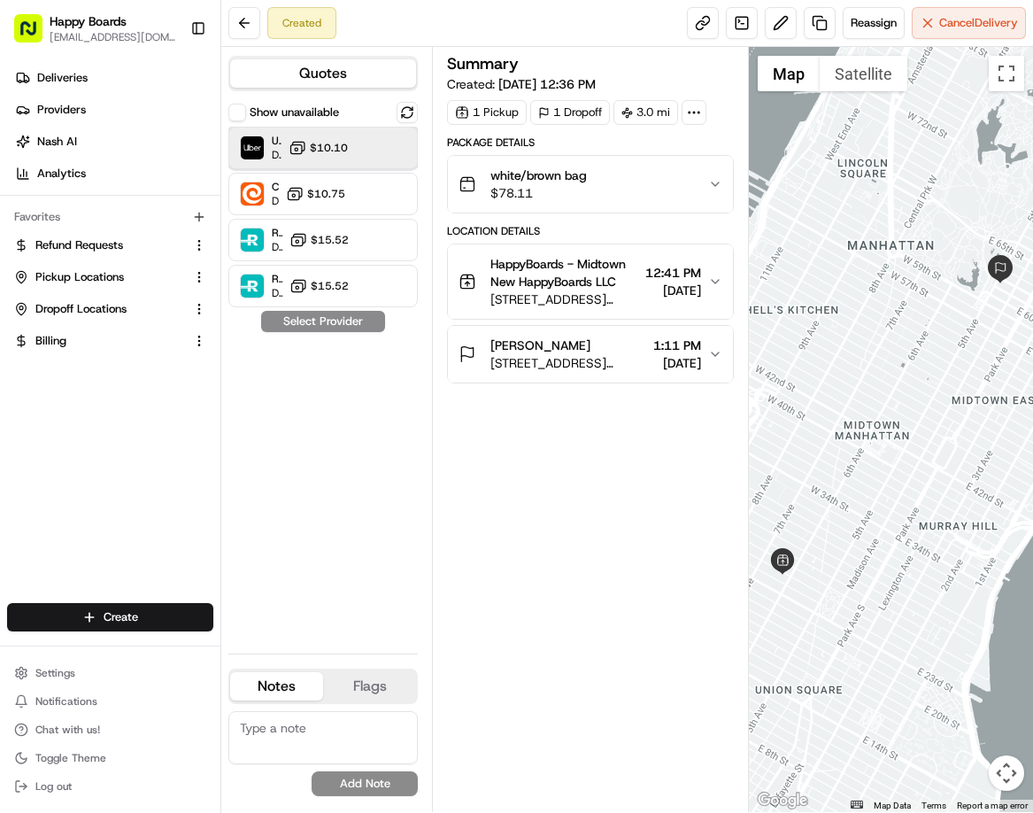
click at [256, 148] on img at bounding box center [252, 147] width 23 height 23
click at [257, 145] on img at bounding box center [252, 147] width 23 height 23
click at [254, 138] on img at bounding box center [252, 147] width 23 height 23
click at [251, 149] on img at bounding box center [252, 147] width 23 height 23
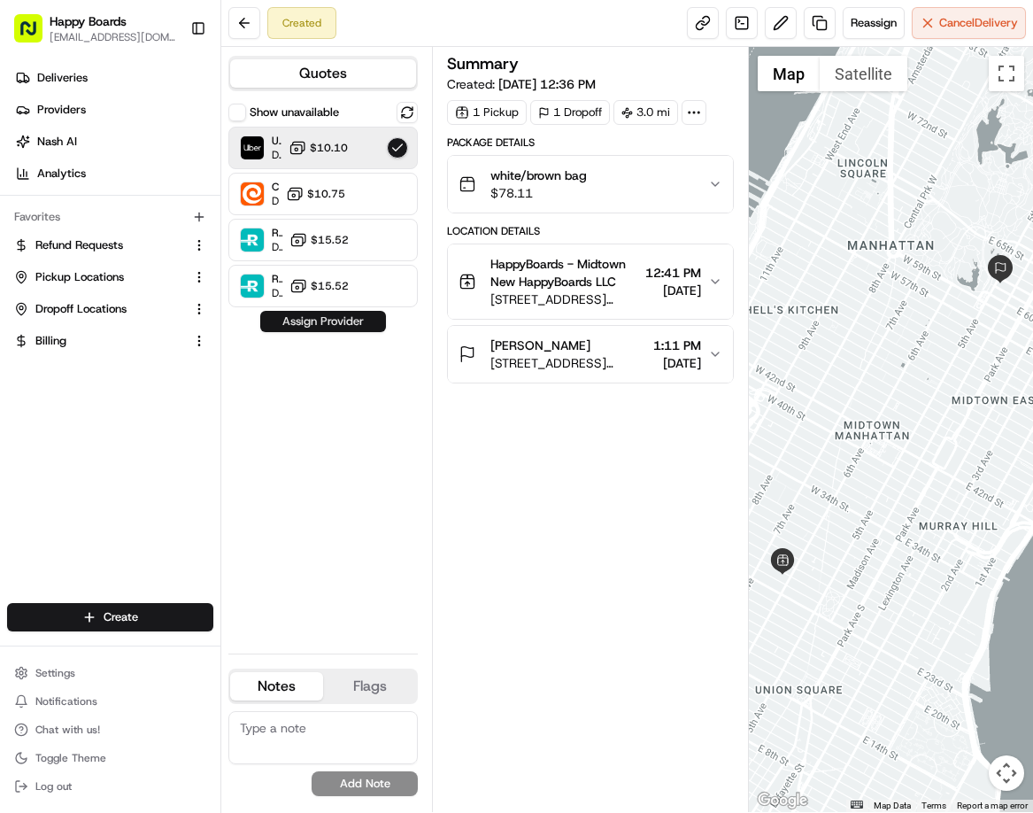
click at [340, 318] on button "Assign Provider" at bounding box center [323, 321] width 126 height 21
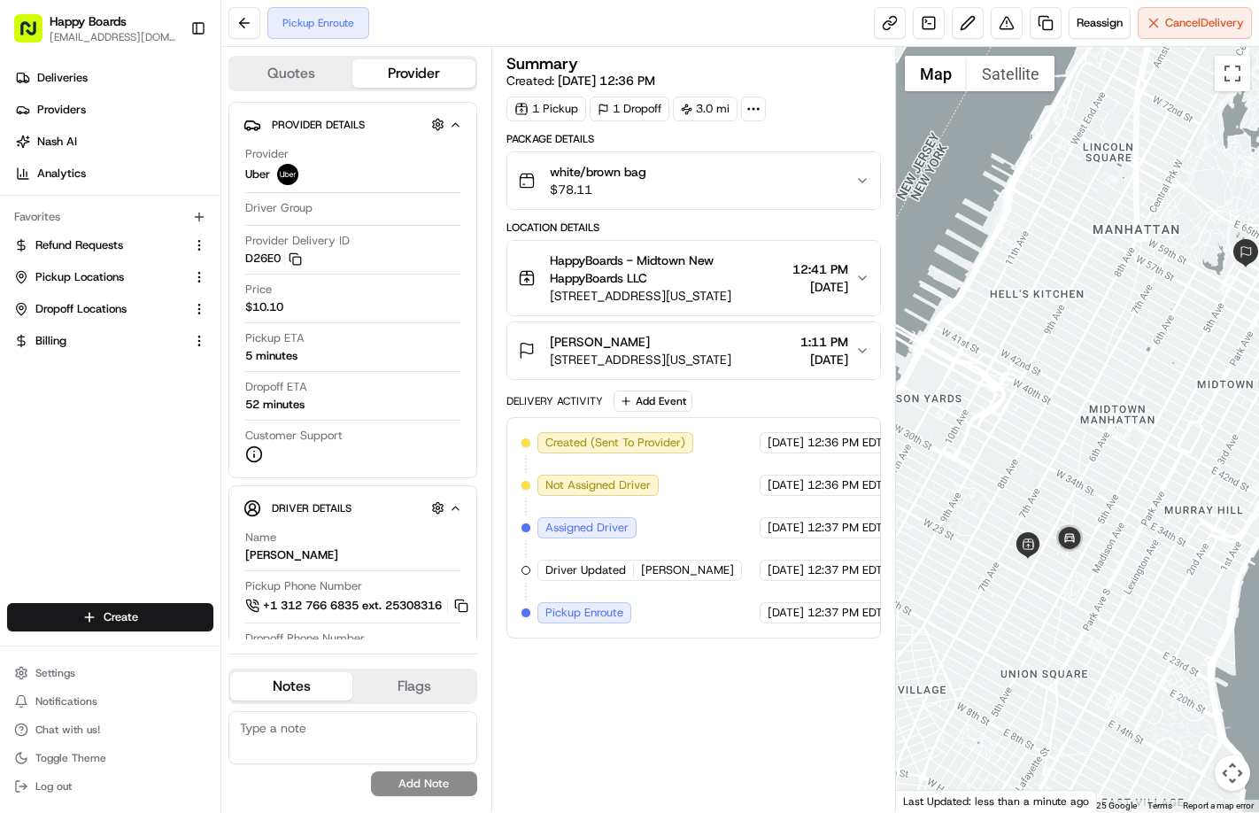
drag, startPoint x: 1001, startPoint y: 598, endPoint x: 1073, endPoint y: 576, distance: 75.9
click at [1072, 576] on div at bounding box center [1077, 429] width 363 height 765
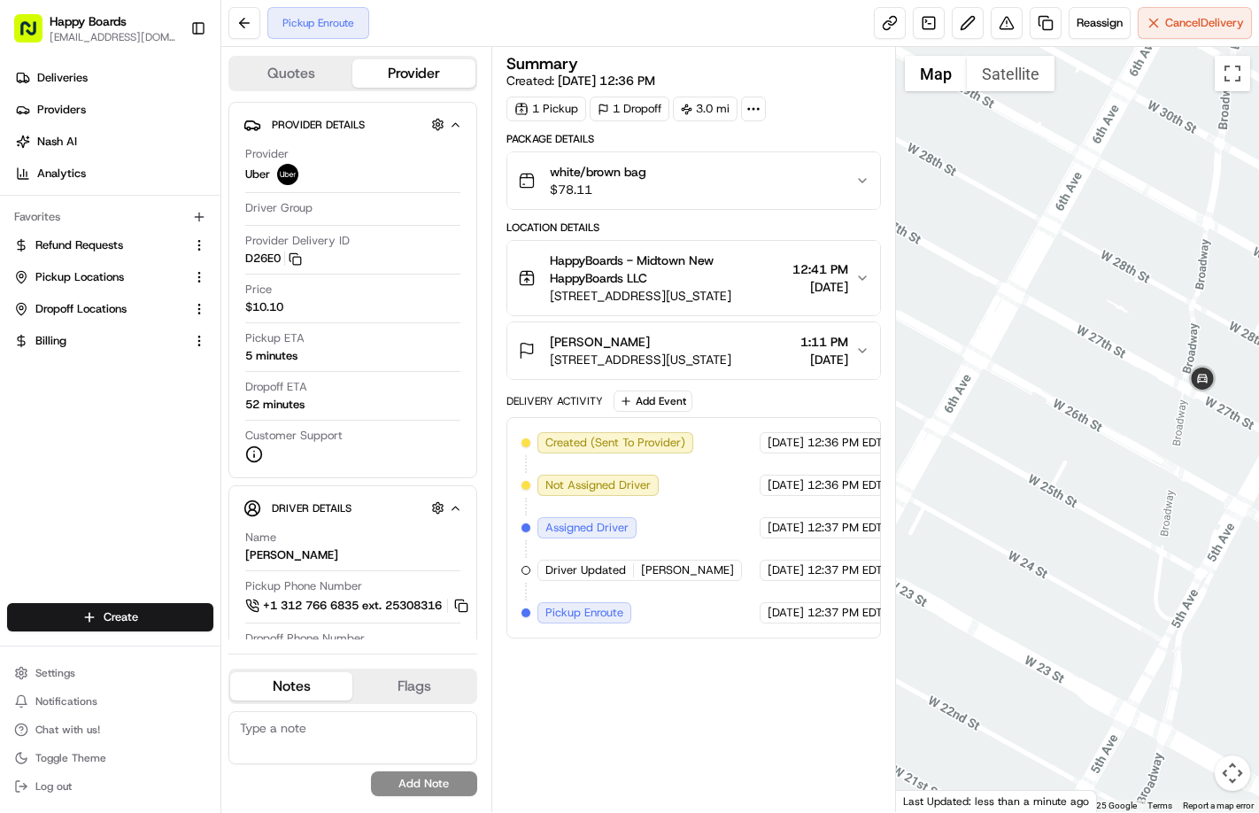
drag, startPoint x: 1099, startPoint y: 541, endPoint x: 976, endPoint y: 553, distance: 123.7
click at [976, 553] on div at bounding box center [1077, 429] width 363 height 765
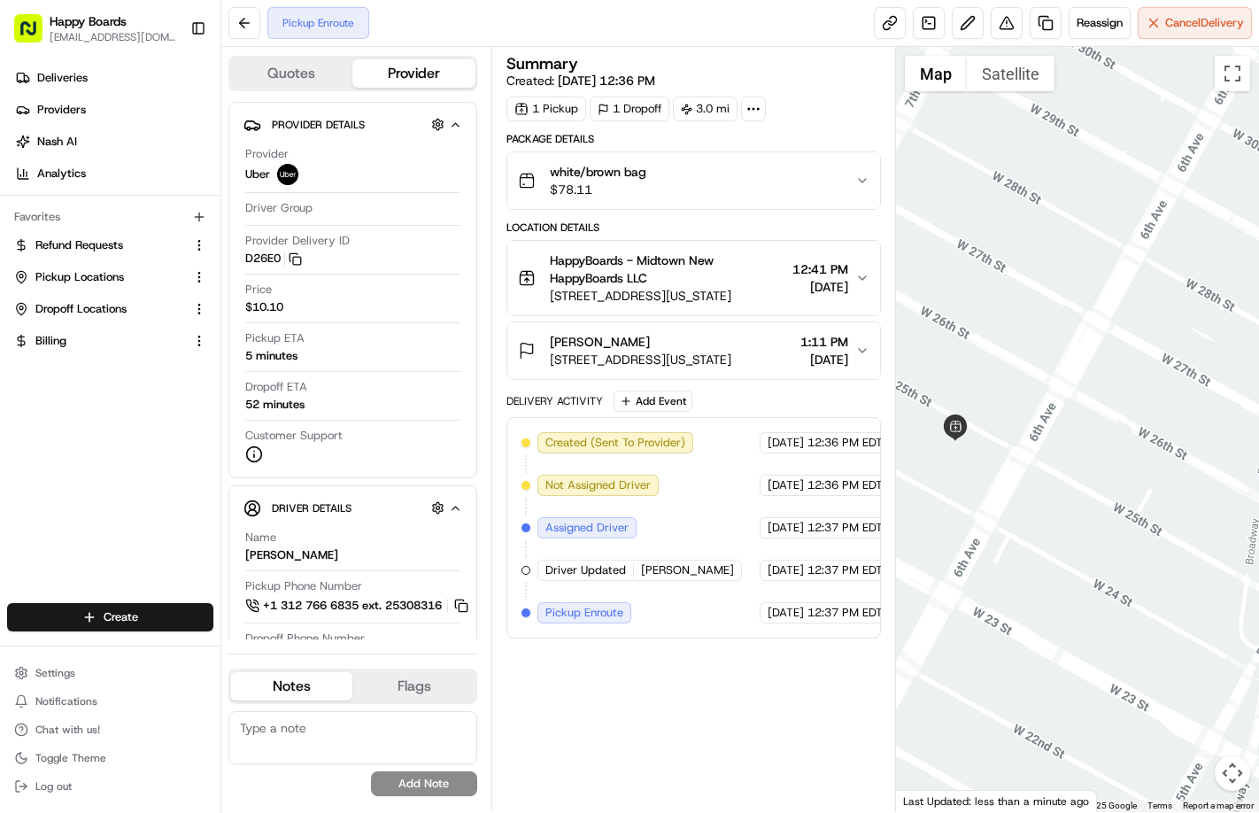
drag, startPoint x: 1017, startPoint y: 542, endPoint x: 1106, endPoint y: 570, distance: 93.8
click at [1078, 570] on div at bounding box center [1077, 429] width 363 height 765
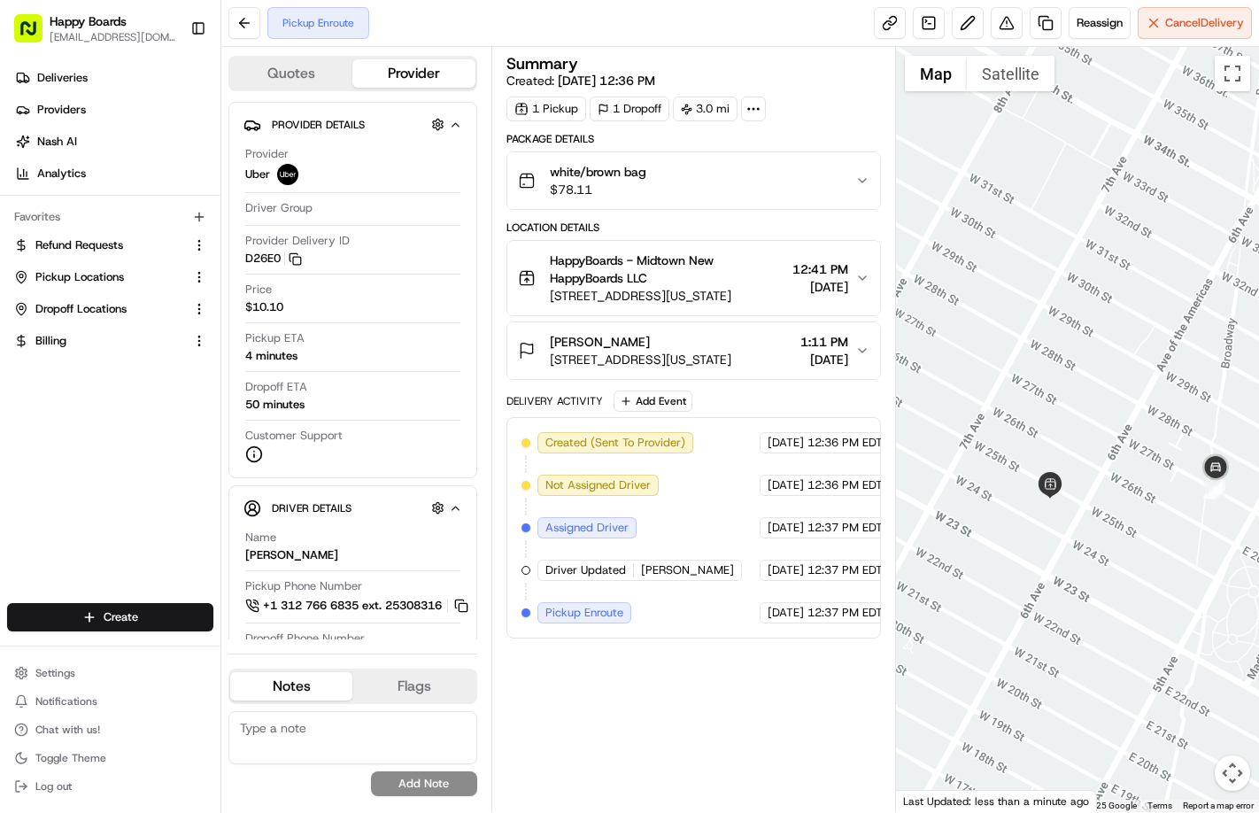
drag, startPoint x: 1066, startPoint y: 541, endPoint x: 1140, endPoint y: 551, distance: 74.1
click at [1078, 551] on div at bounding box center [1077, 429] width 363 height 765
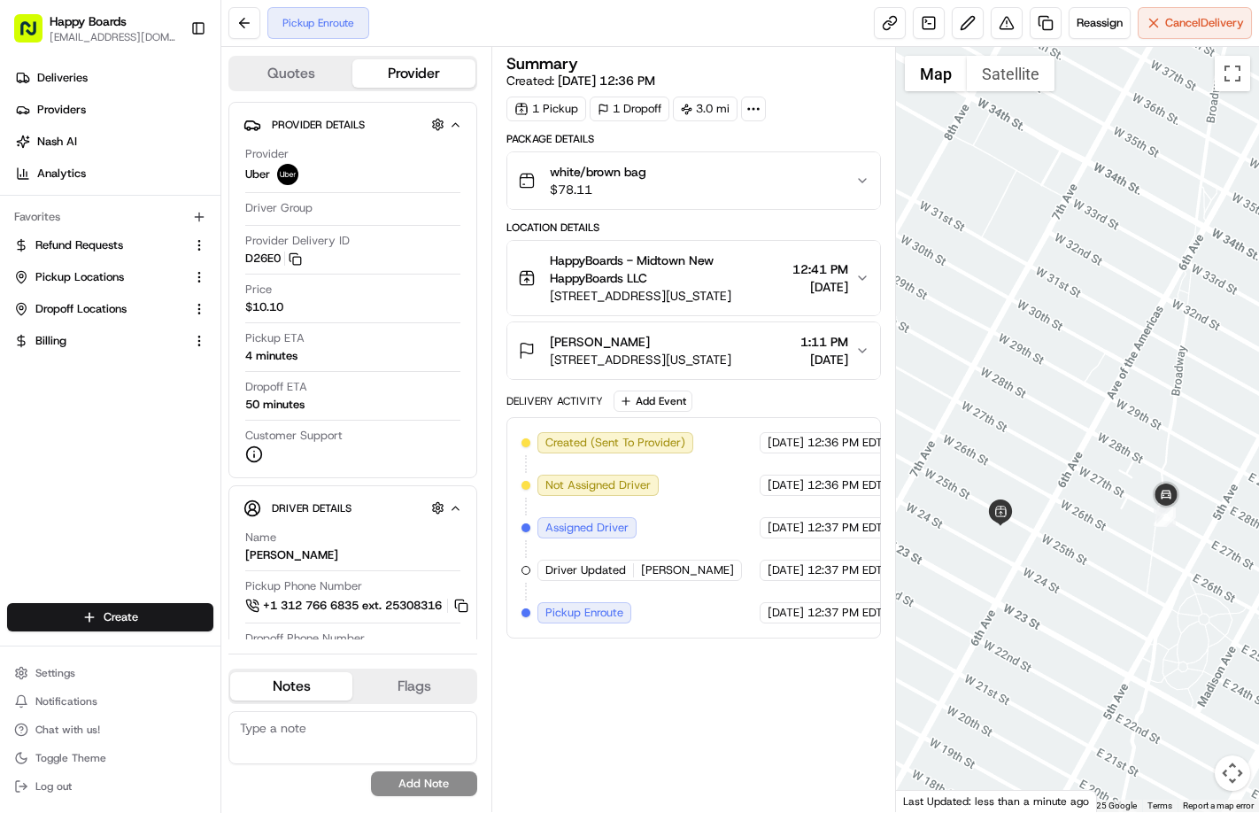
drag, startPoint x: 1190, startPoint y: 525, endPoint x: 1139, endPoint y: 553, distance: 58.7
click at [1078, 553] on div at bounding box center [1077, 429] width 363 height 765
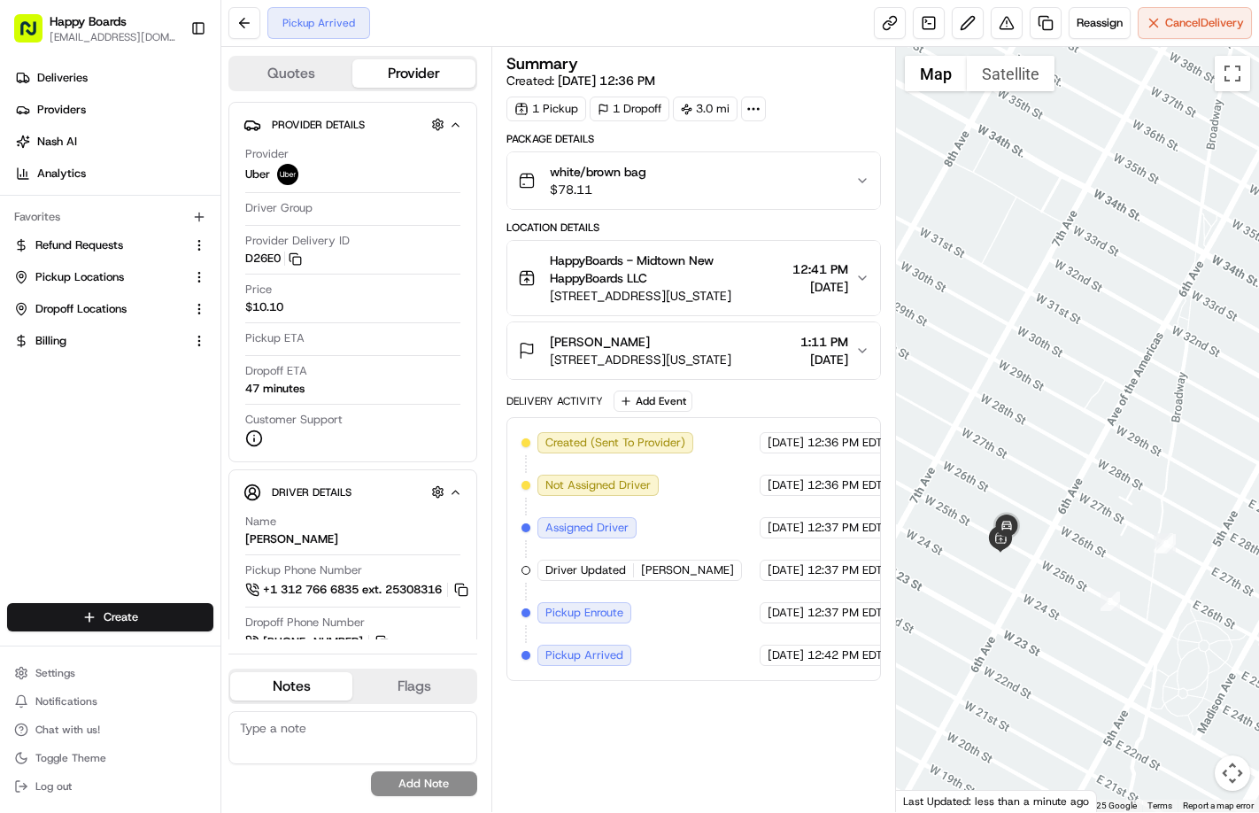
drag, startPoint x: 1018, startPoint y: 543, endPoint x: 1018, endPoint y: 571, distance: 28.3
click at [1018, 571] on div at bounding box center [1077, 429] width 363 height 765
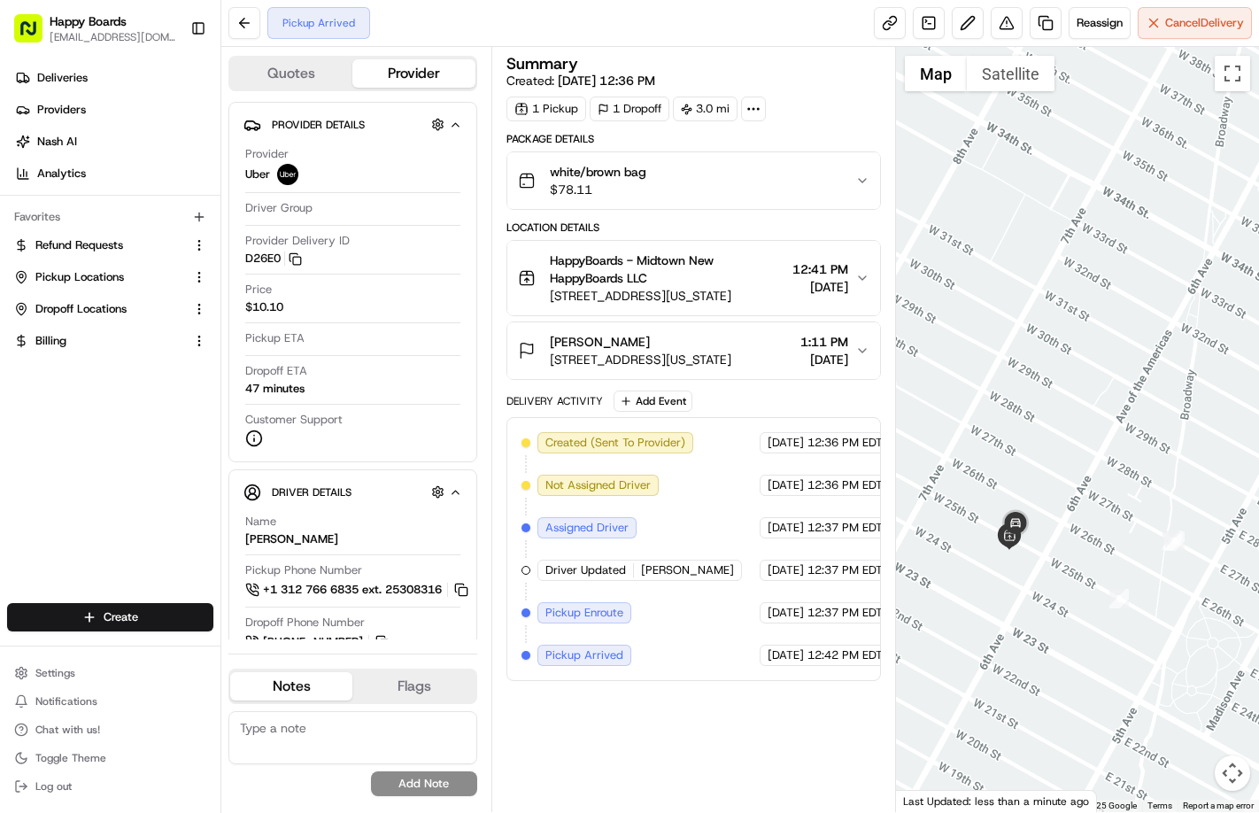
drag, startPoint x: 1018, startPoint y: 571, endPoint x: 1028, endPoint y: 569, distance: 11.0
click at [1028, 569] on div at bounding box center [1077, 429] width 363 height 765
click at [736, 737] on div "Summary Created: [DATE] 12:36 PM 1 Pickup 1 Dropoff 3.0 mi Package Details whit…" at bounding box center [694, 429] width 375 height 747
click at [143, 445] on div "Deliveries Providers [PERSON_NAME] Analytics Favorites Refund Requests Pickup L…" at bounding box center [110, 335] width 221 height 557
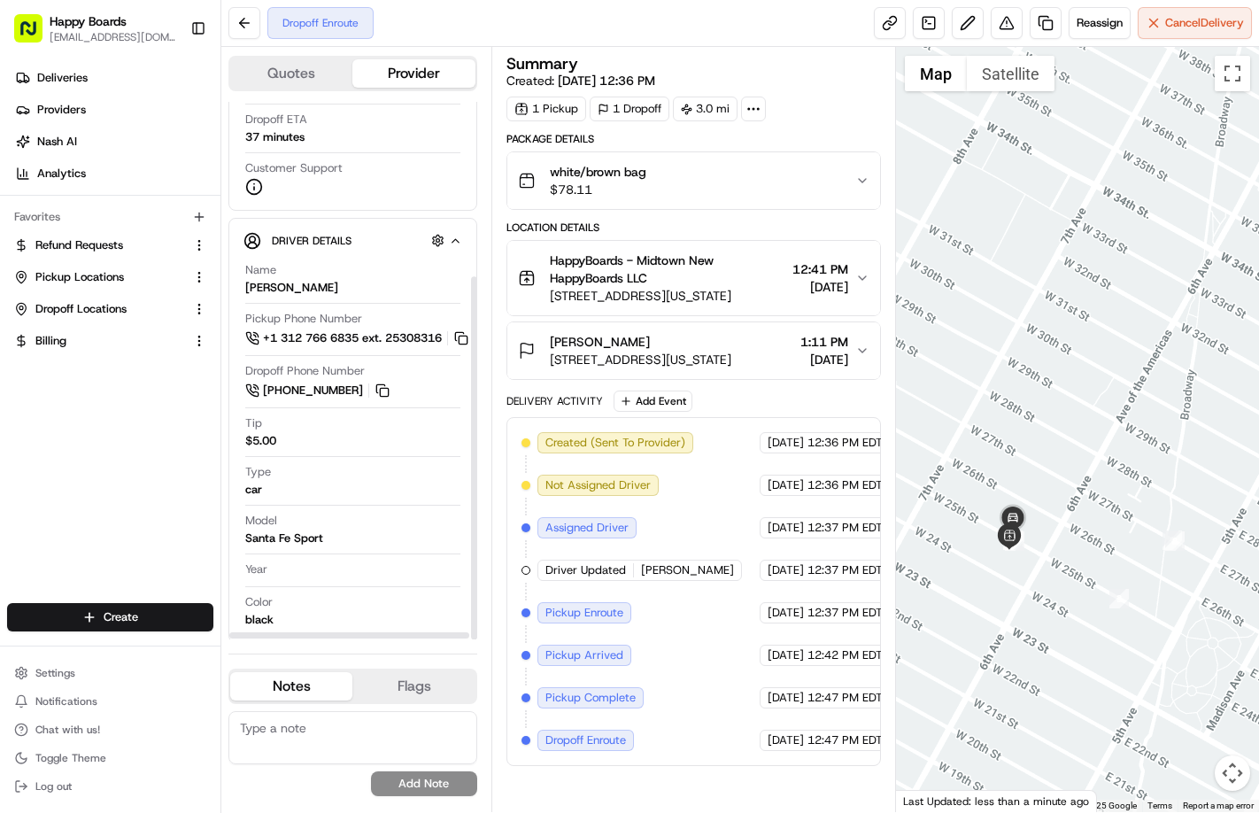
scroll to position [259, 0]
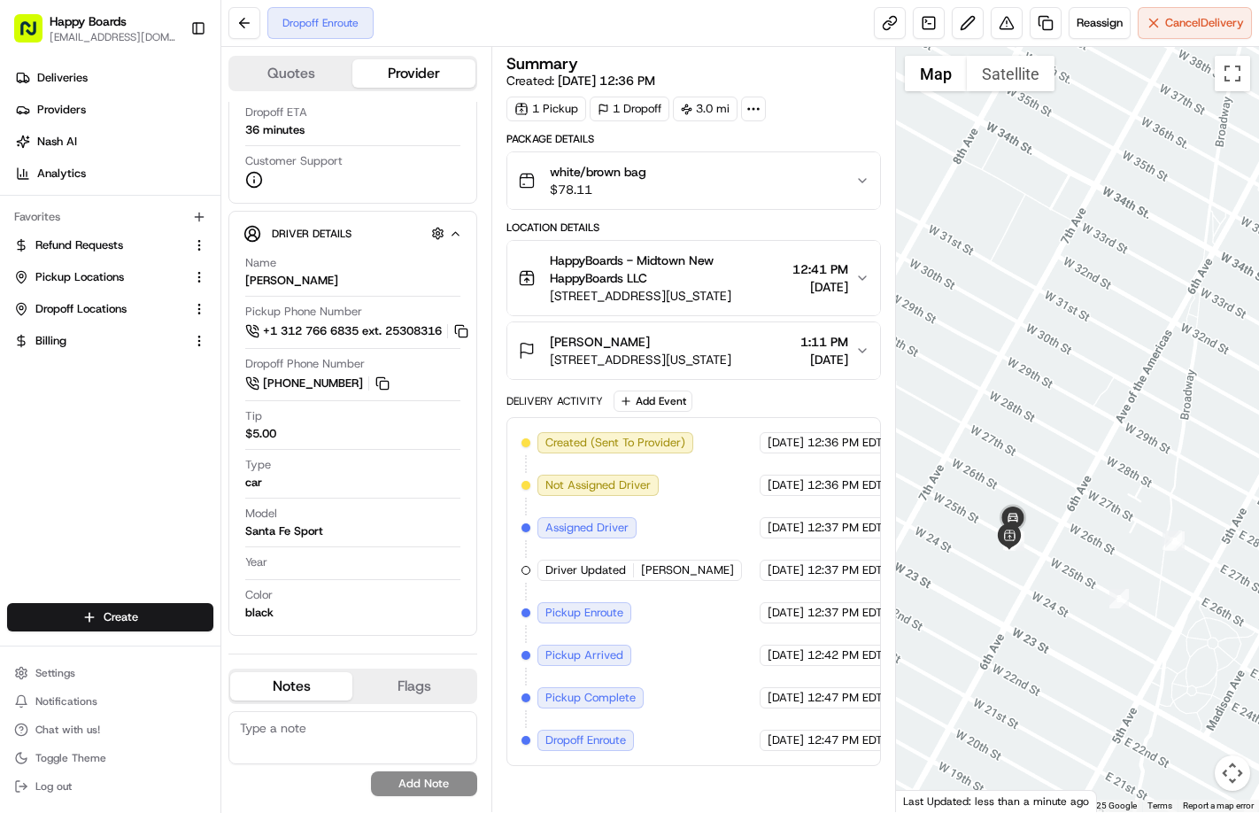
click at [102, 456] on div "Deliveries Providers [PERSON_NAME] Analytics Favorites Refund Requests Pickup L…" at bounding box center [110, 335] width 221 height 557
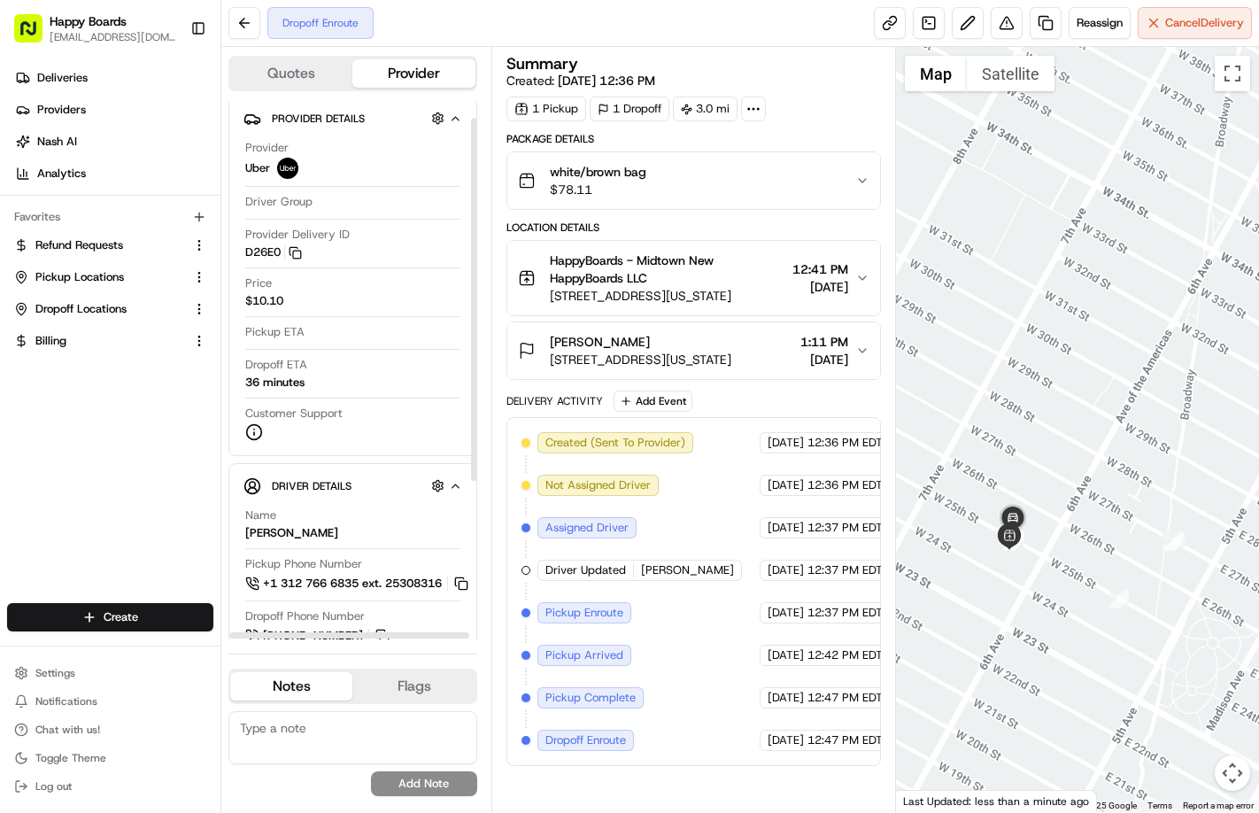
scroll to position [0, 0]
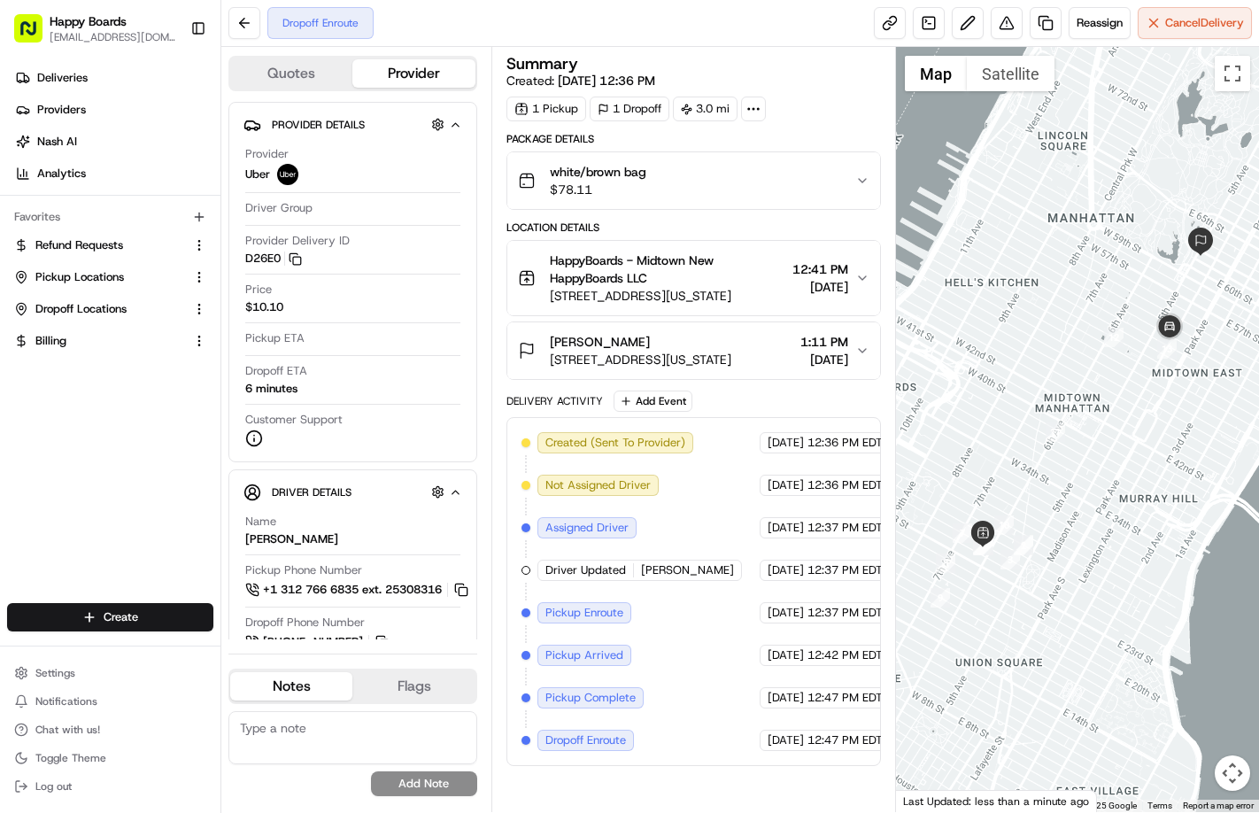
click at [610, 356] on span "[STREET_ADDRESS][US_STATE]" at bounding box center [641, 360] width 182 height 18
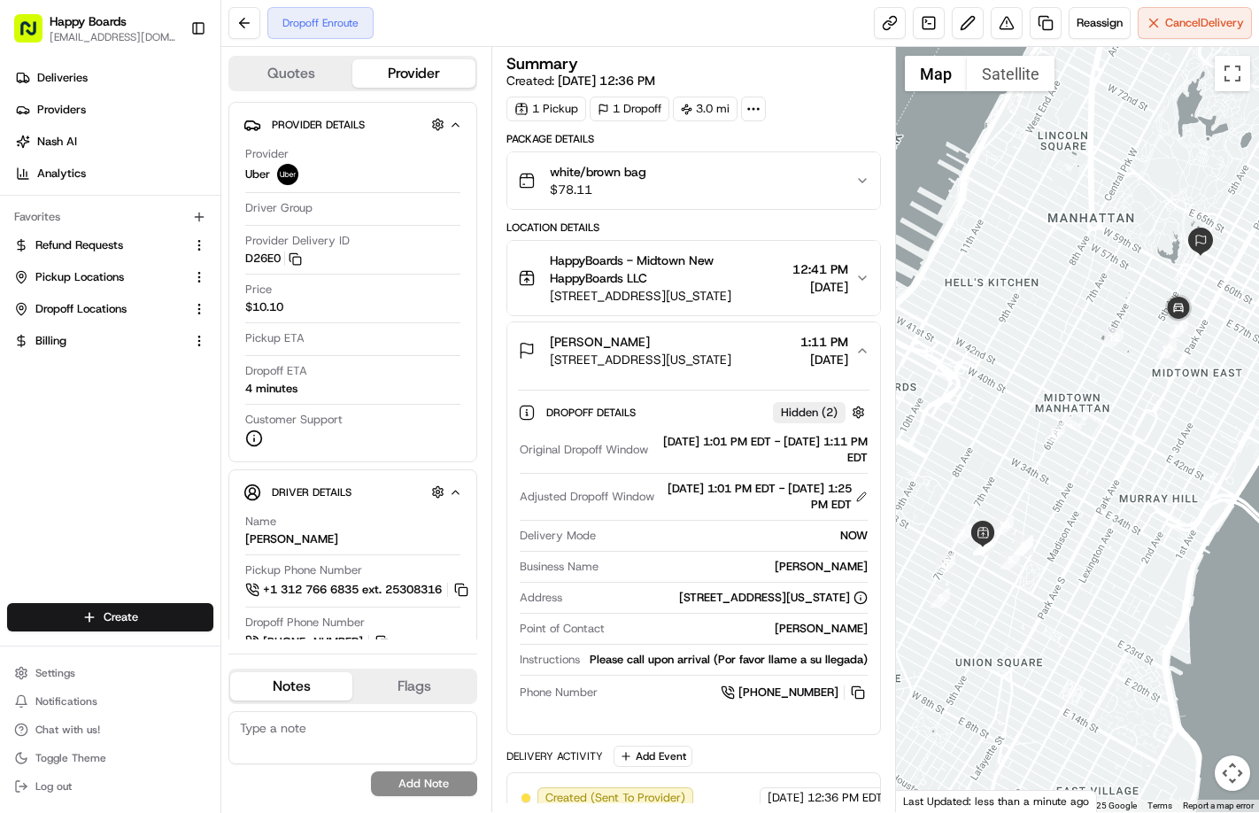
click at [716, 15] on div "Dropoff Enroute Reassign Cancel Delivery" at bounding box center [740, 23] width 1038 height 47
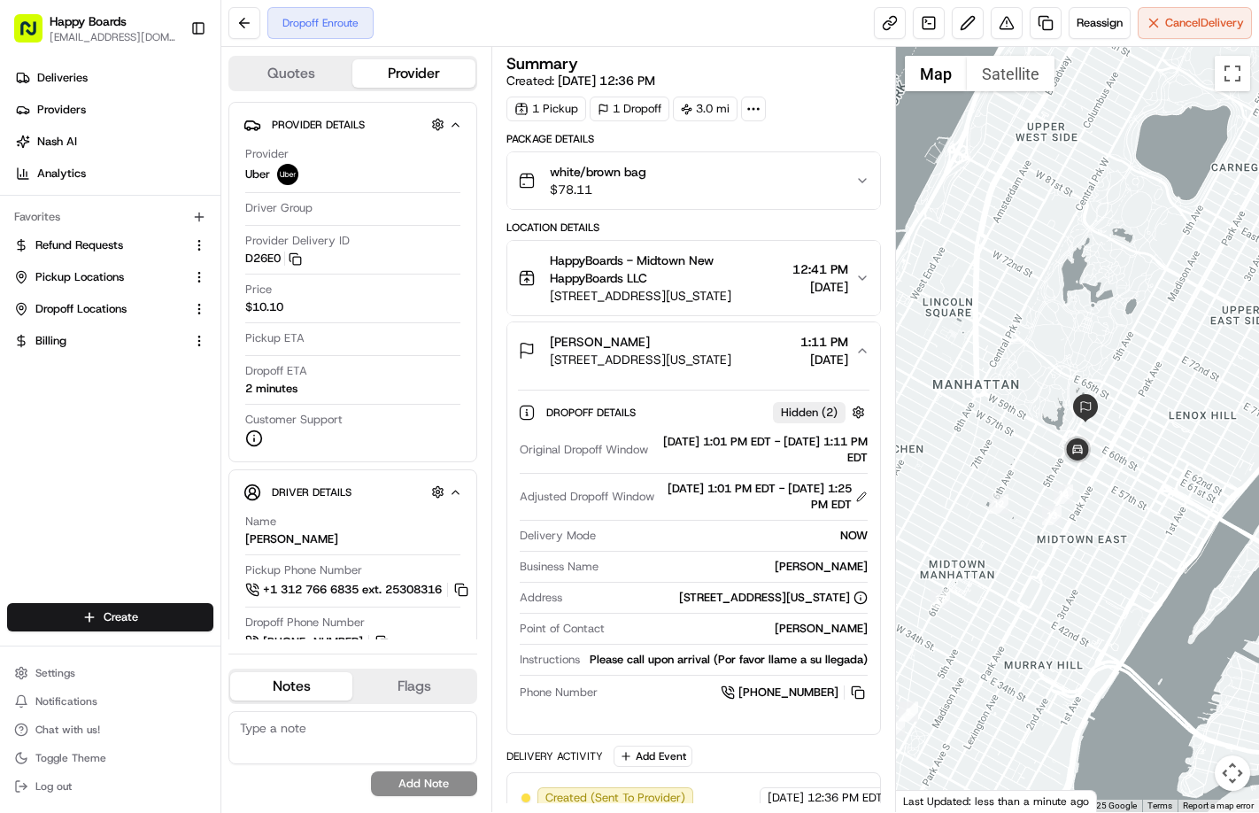
drag, startPoint x: 1169, startPoint y: 434, endPoint x: 1033, endPoint y: 641, distance: 247.6
click at [1035, 641] on div at bounding box center [1077, 429] width 363 height 765
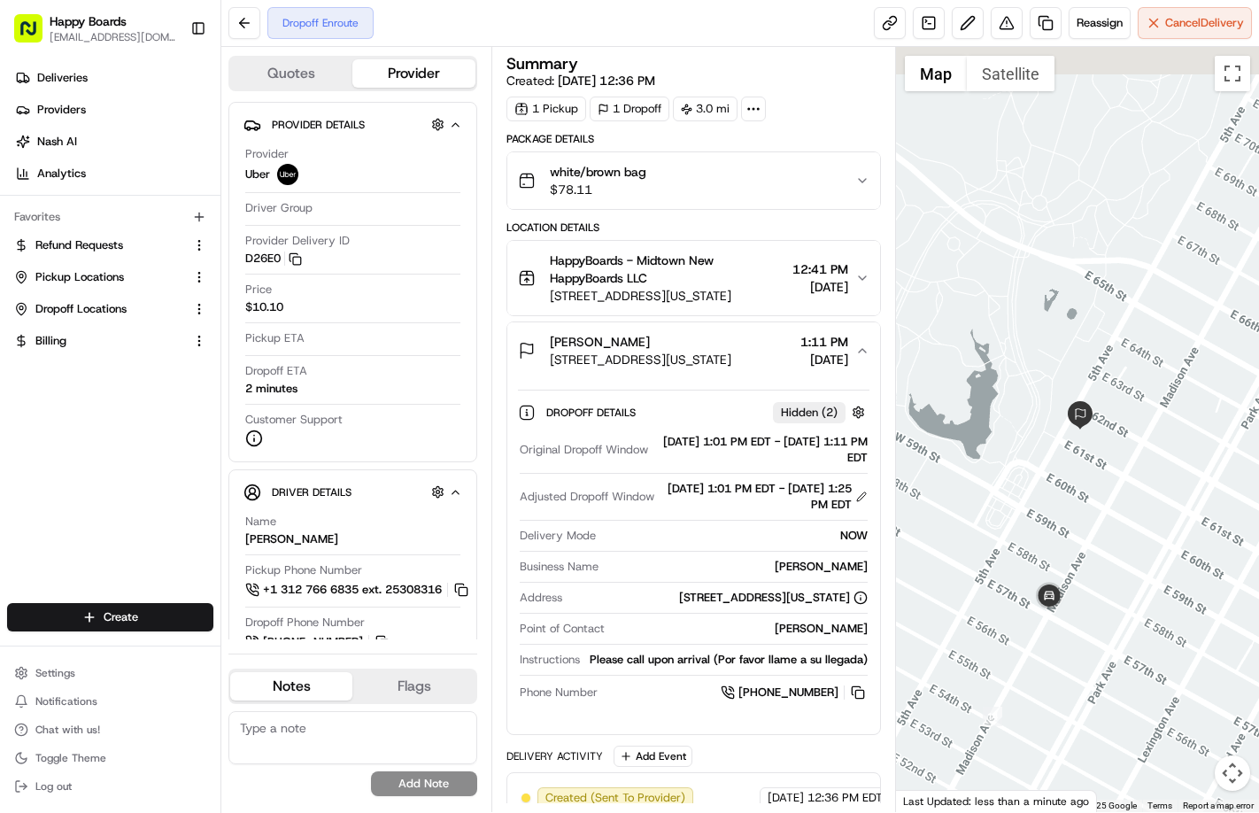
drag, startPoint x: 1044, startPoint y: 471, endPoint x: 1218, endPoint y: 575, distance: 202.1
click at [1078, 575] on div at bounding box center [1077, 429] width 363 height 765
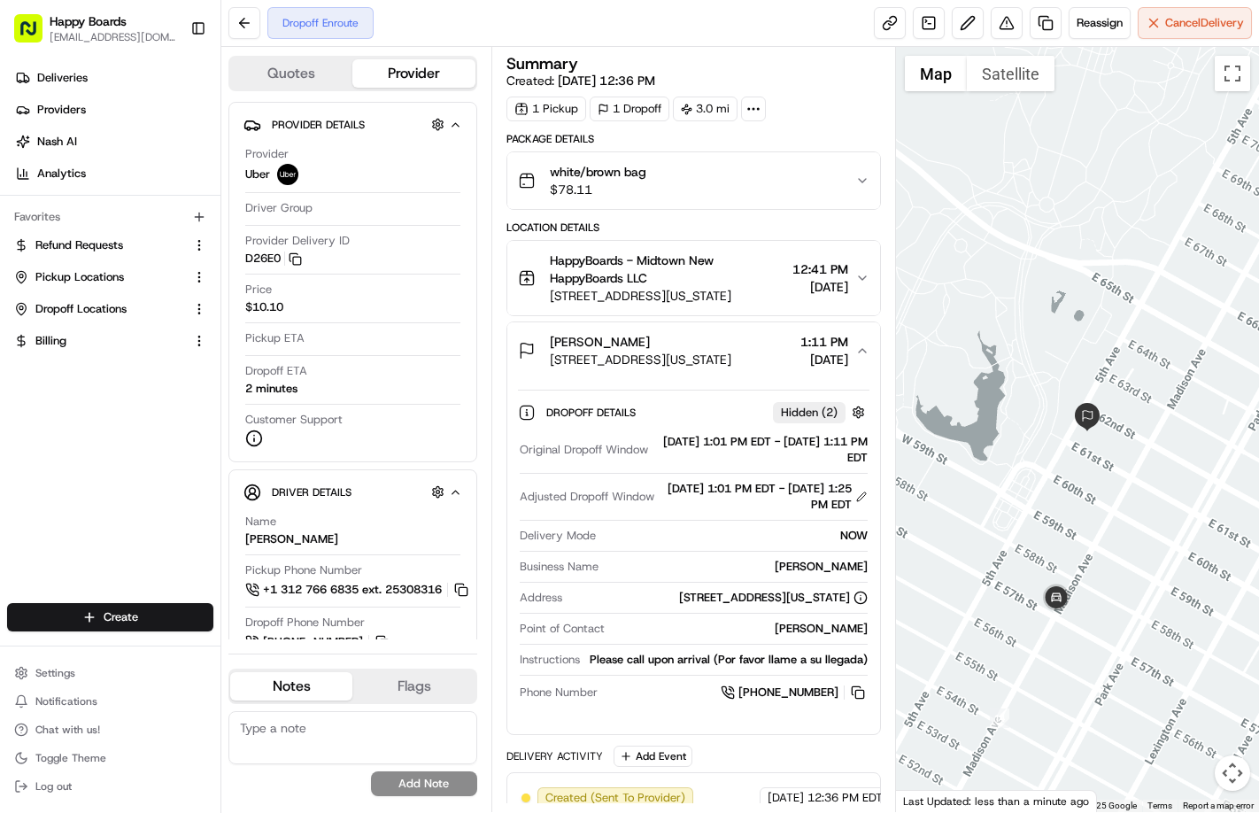
click at [1078, 503] on div at bounding box center [1077, 429] width 363 height 765
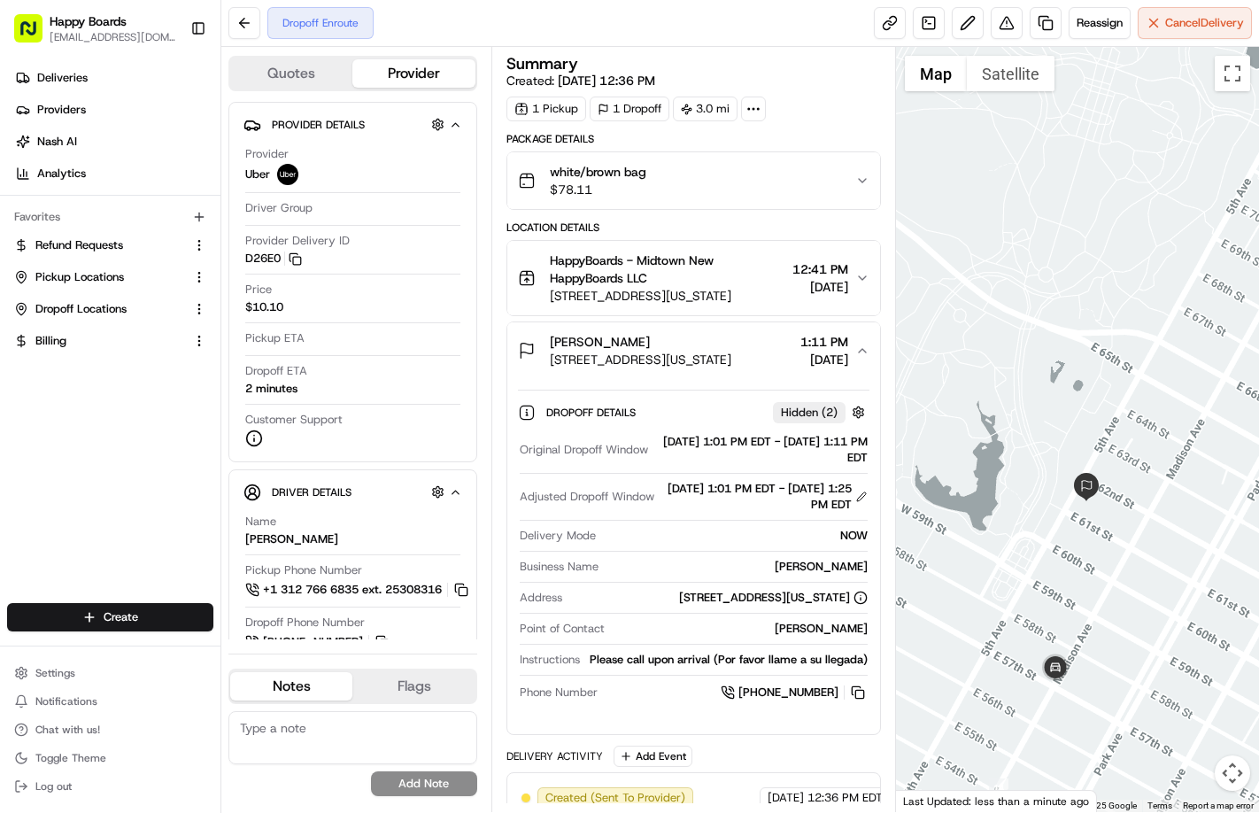
drag, startPoint x: 1141, startPoint y: 502, endPoint x: 1142, endPoint y: 577, distance: 74.4
click at [1078, 577] on div at bounding box center [1077, 429] width 363 height 765
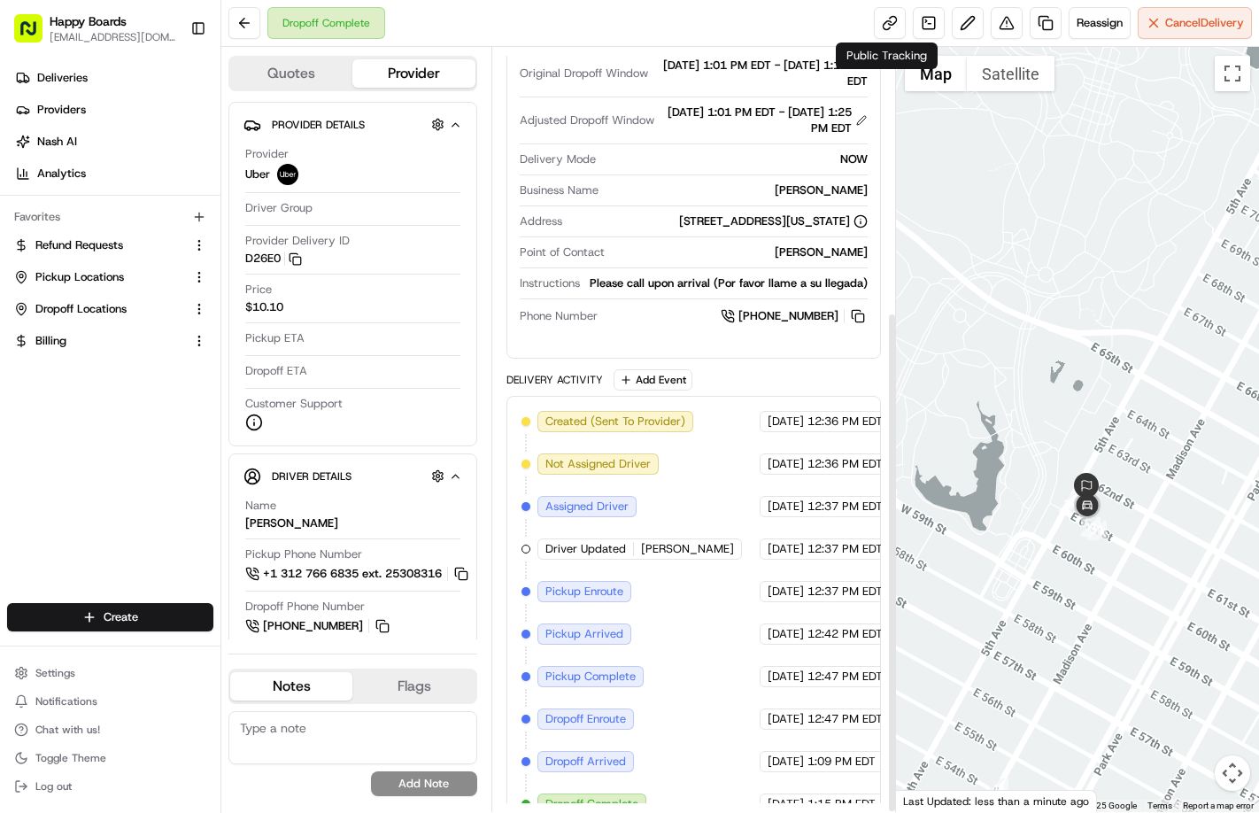
scroll to position [403, 0]
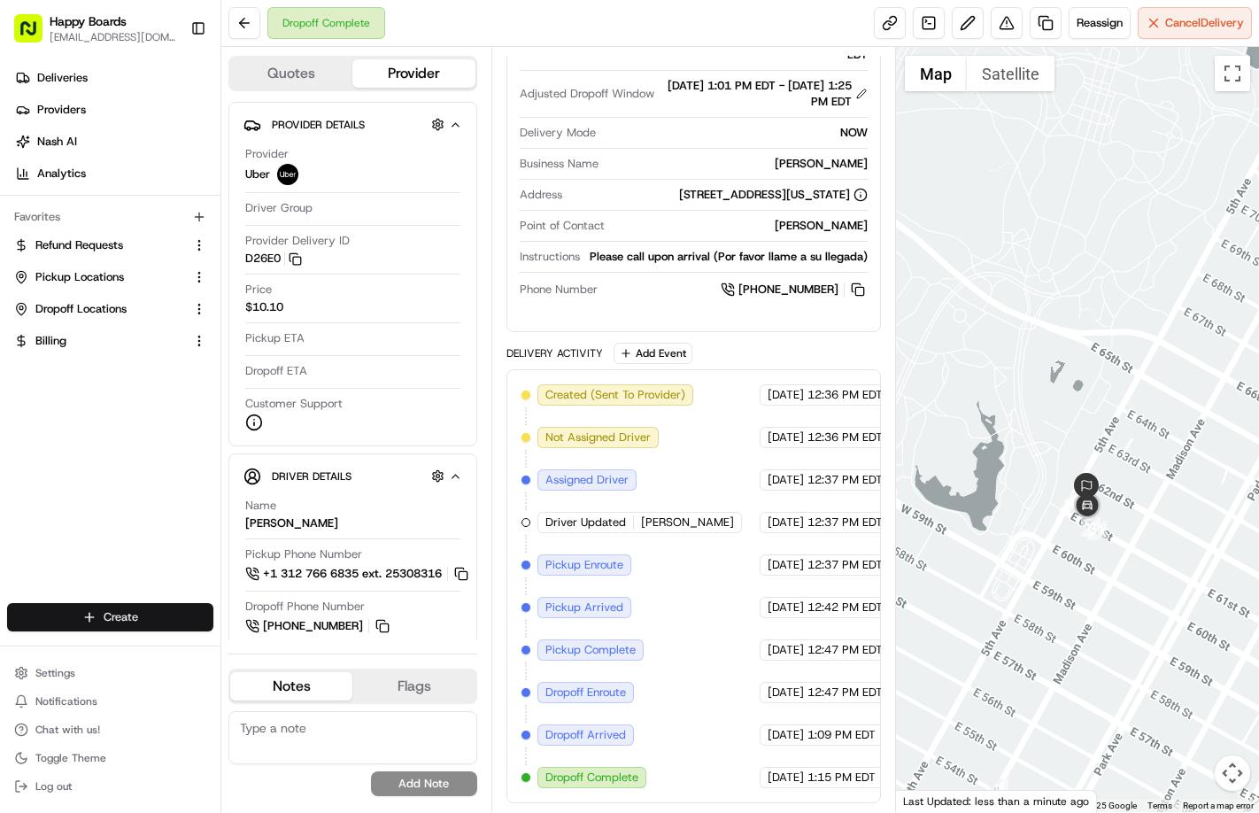
click at [125, 614] on html "Happy Boards [EMAIL_ADDRESS][DOMAIN_NAME] Toggle Sidebar Deliveries Providers […" at bounding box center [629, 406] width 1259 height 813
click at [113, 510] on html "Happy Boards [EMAIL_ADDRESS][DOMAIN_NAME] Toggle Sidebar Deliveries Providers […" at bounding box center [629, 406] width 1259 height 813
click at [110, 616] on html "Happy Boards [EMAIL_ADDRESS][DOMAIN_NAME] Toggle Sidebar Deliveries Providers […" at bounding box center [629, 406] width 1259 height 813
click at [273, 643] on link "Delivery" at bounding box center [319, 650] width 197 height 32
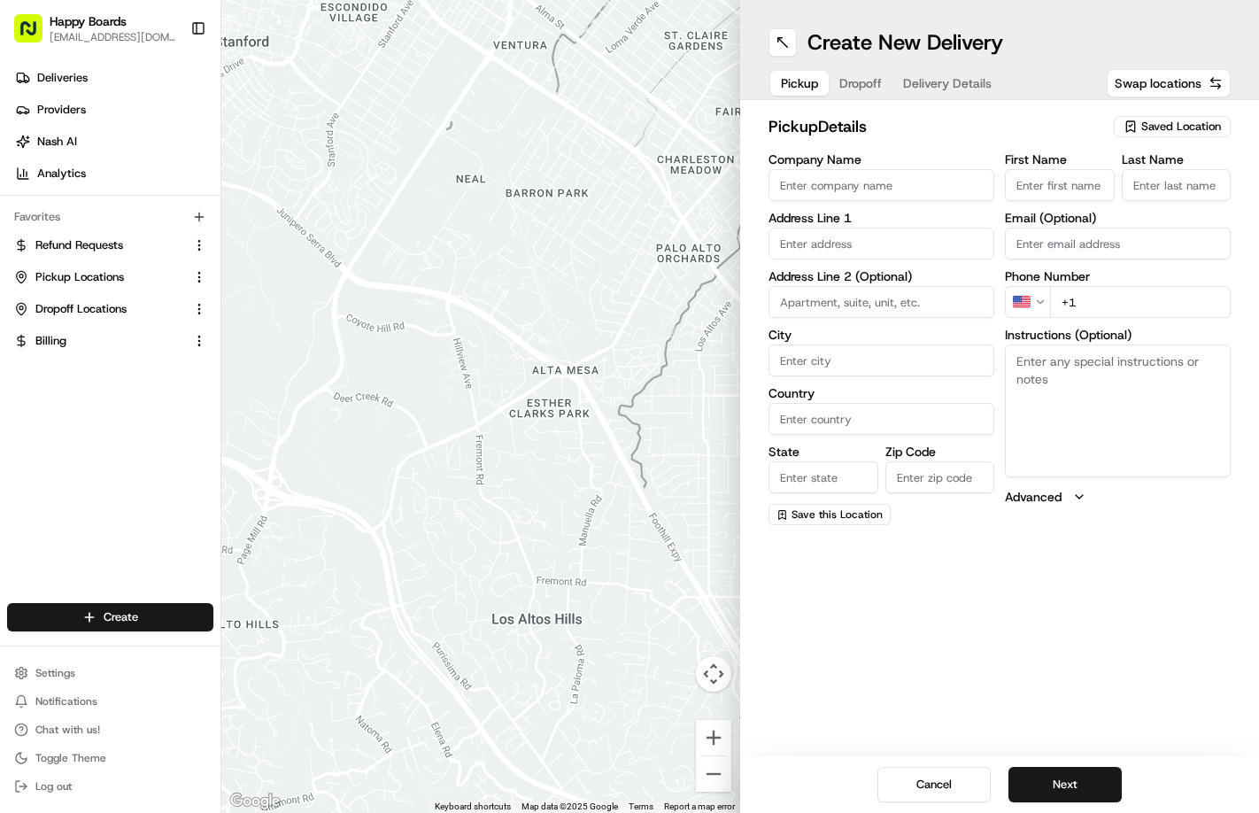
click at [1078, 128] on span "Saved Location" at bounding box center [1182, 127] width 80 height 16
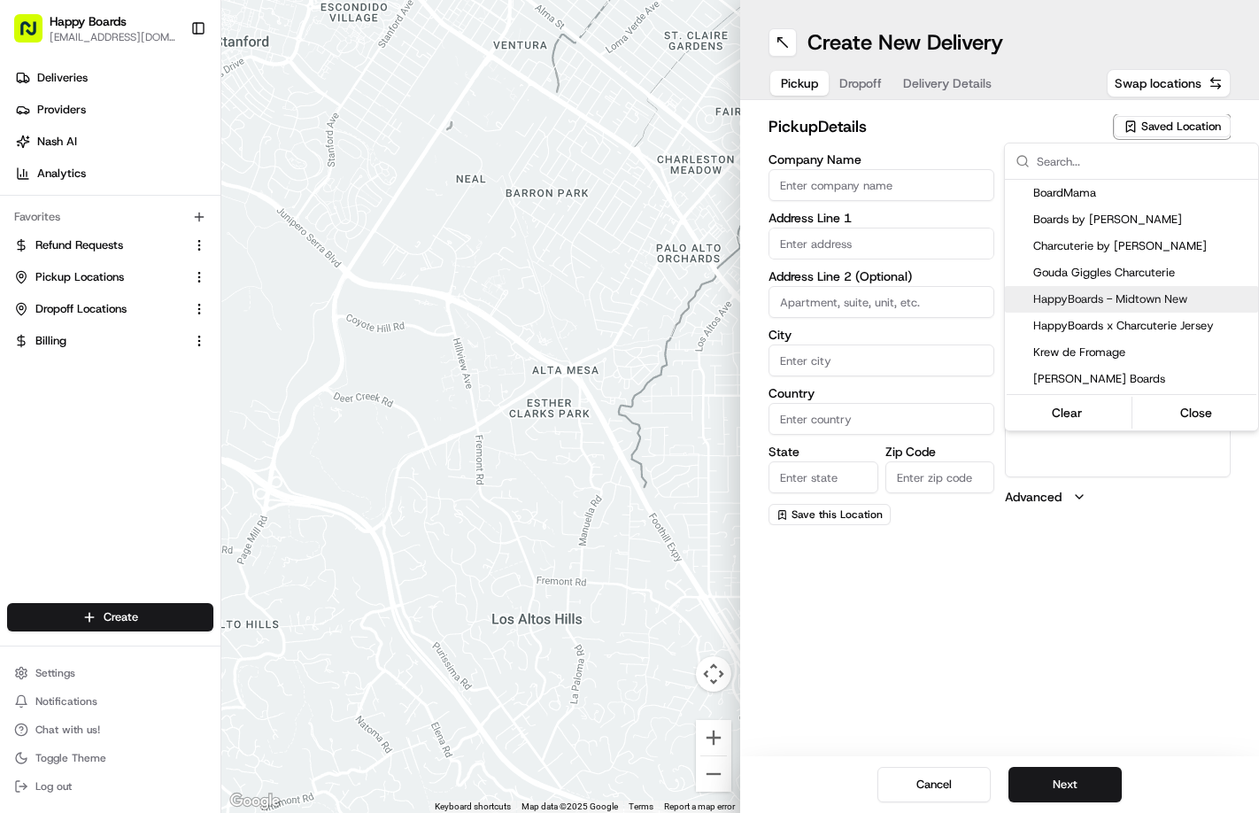
click at [1078, 290] on div "HappyBoards - Midtown New" at bounding box center [1131, 299] width 253 height 27
type input "HappyBoards - Midtown New"
type input "[STREET_ADDRESS]"
type input "[US_STATE]"
type input "US"
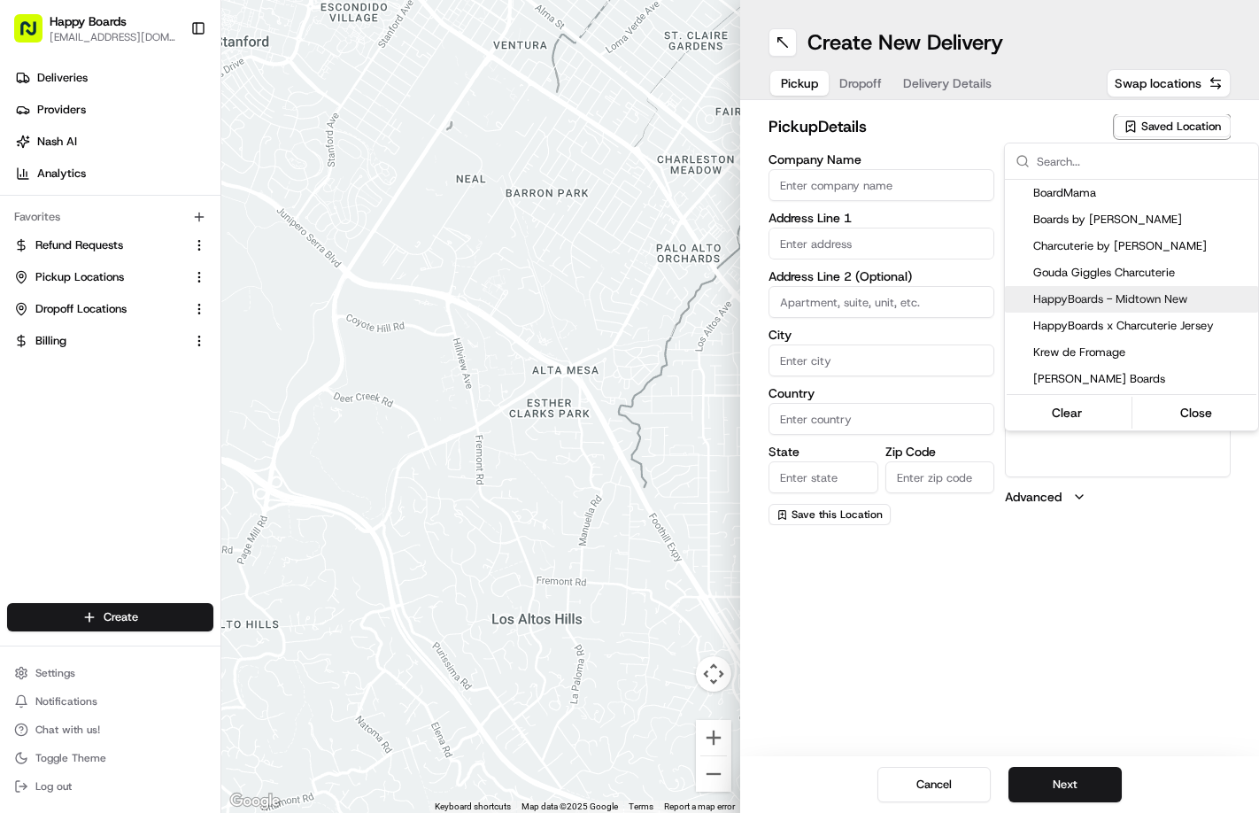
type input "NY"
type input "10001"
type input "HappyBoards"
type input "LLC"
type input "[EMAIL_ADDRESS][DOMAIN_NAME]"
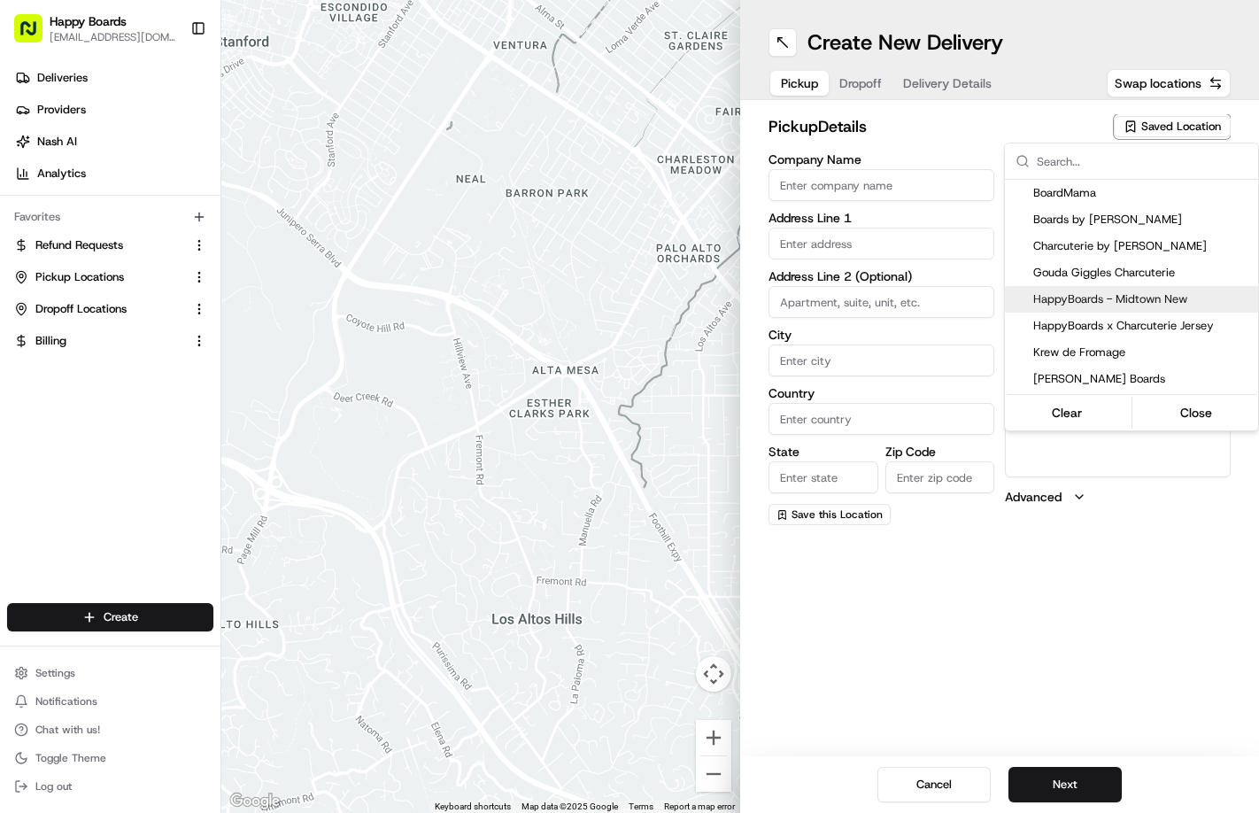
type input "[PHONE_NUMBER]"
type textarea "Enter the hotel lobby and proceed to “Carne Restaurant”. HappyBoards staff memb…"
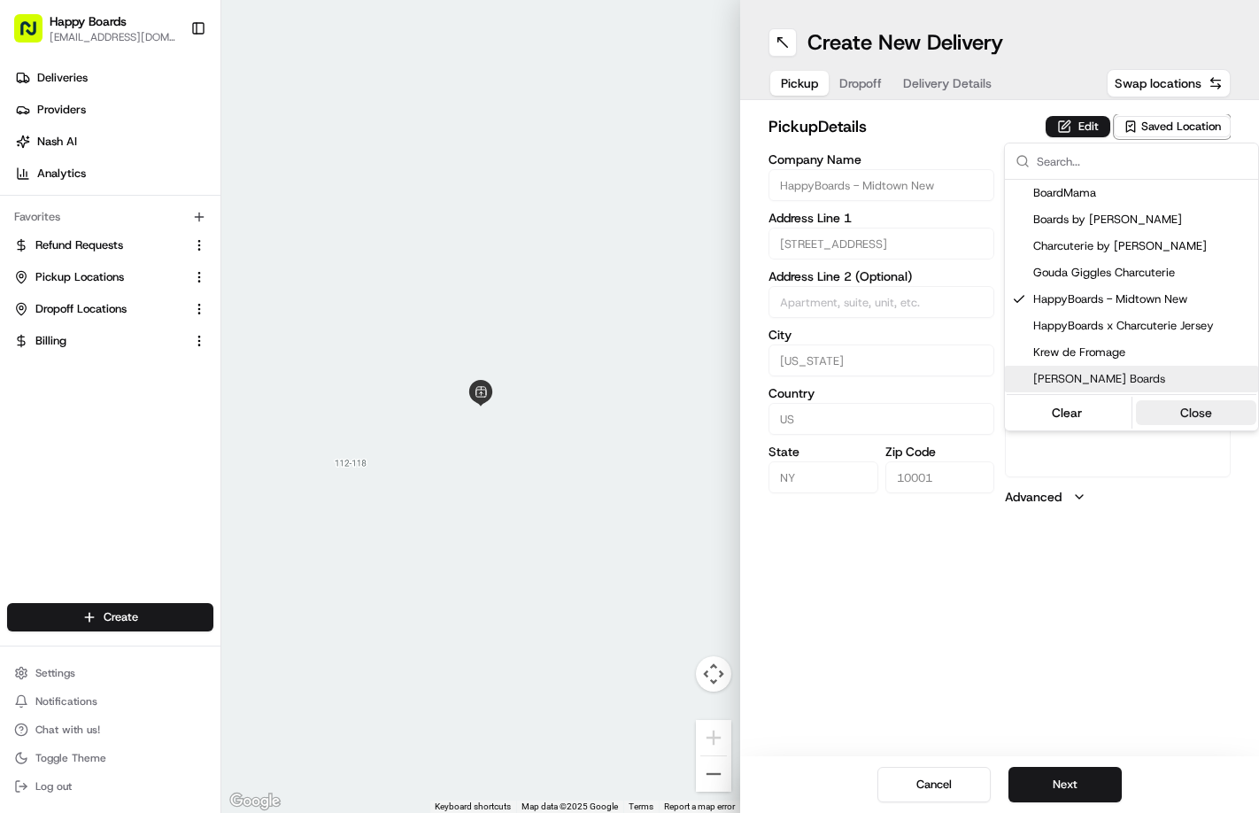
click at [1078, 412] on button "Close" at bounding box center [1196, 412] width 121 height 25
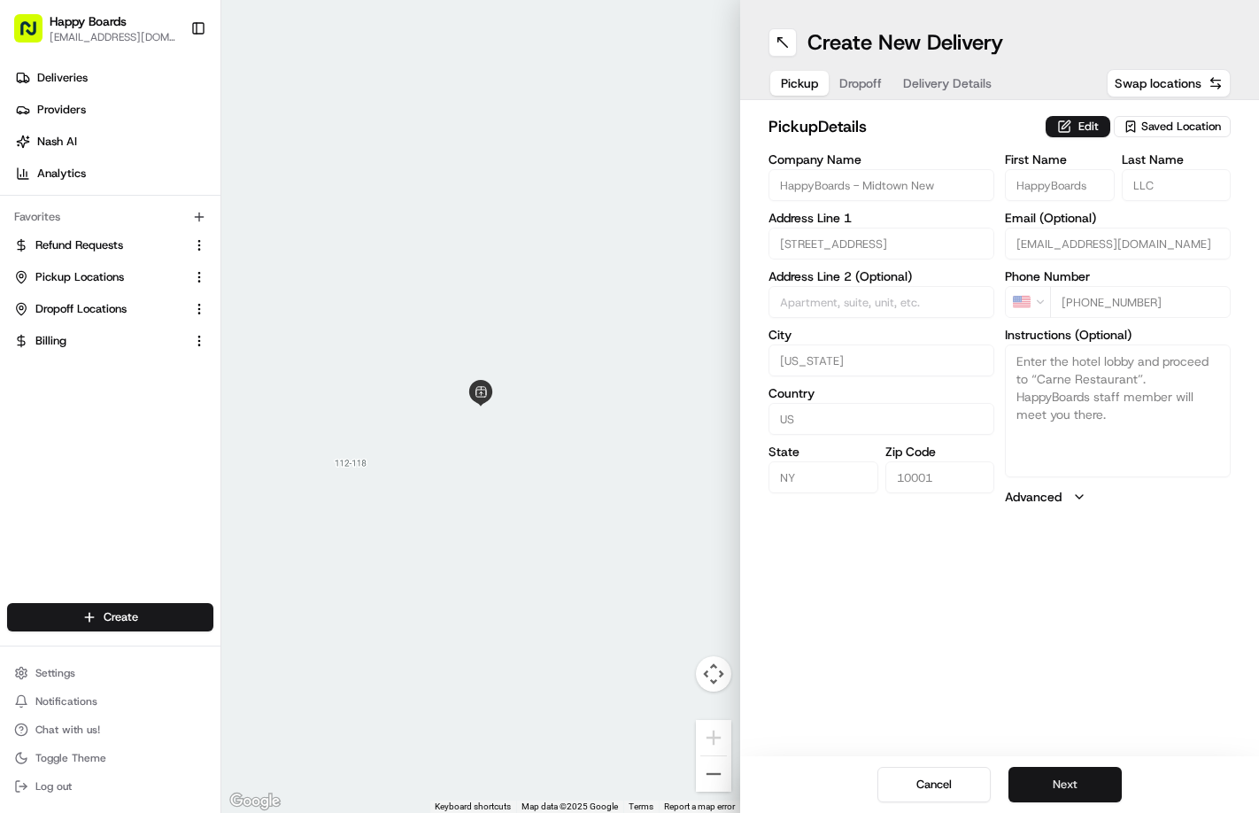
click at [1056, 778] on button "Next" at bounding box center [1065, 784] width 113 height 35
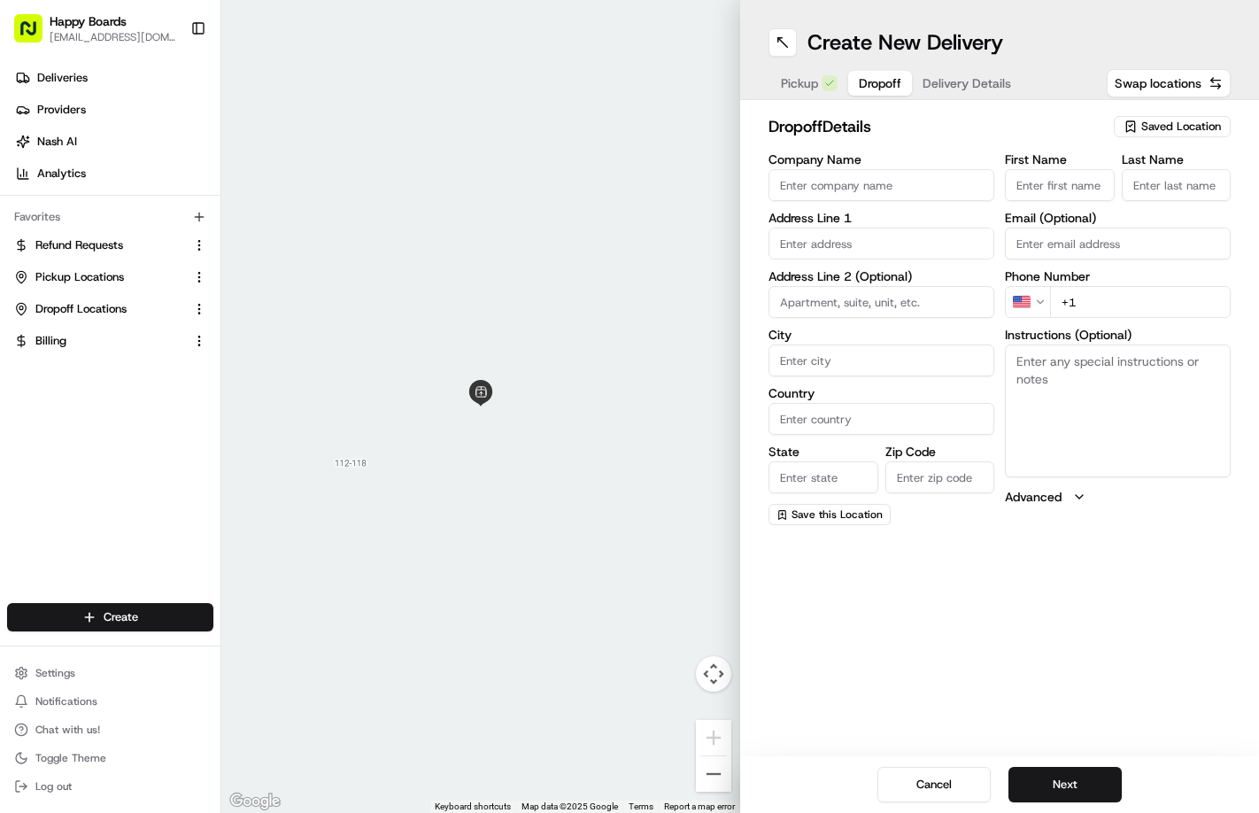
click at [862, 182] on input "Company Name" at bounding box center [882, 185] width 226 height 32
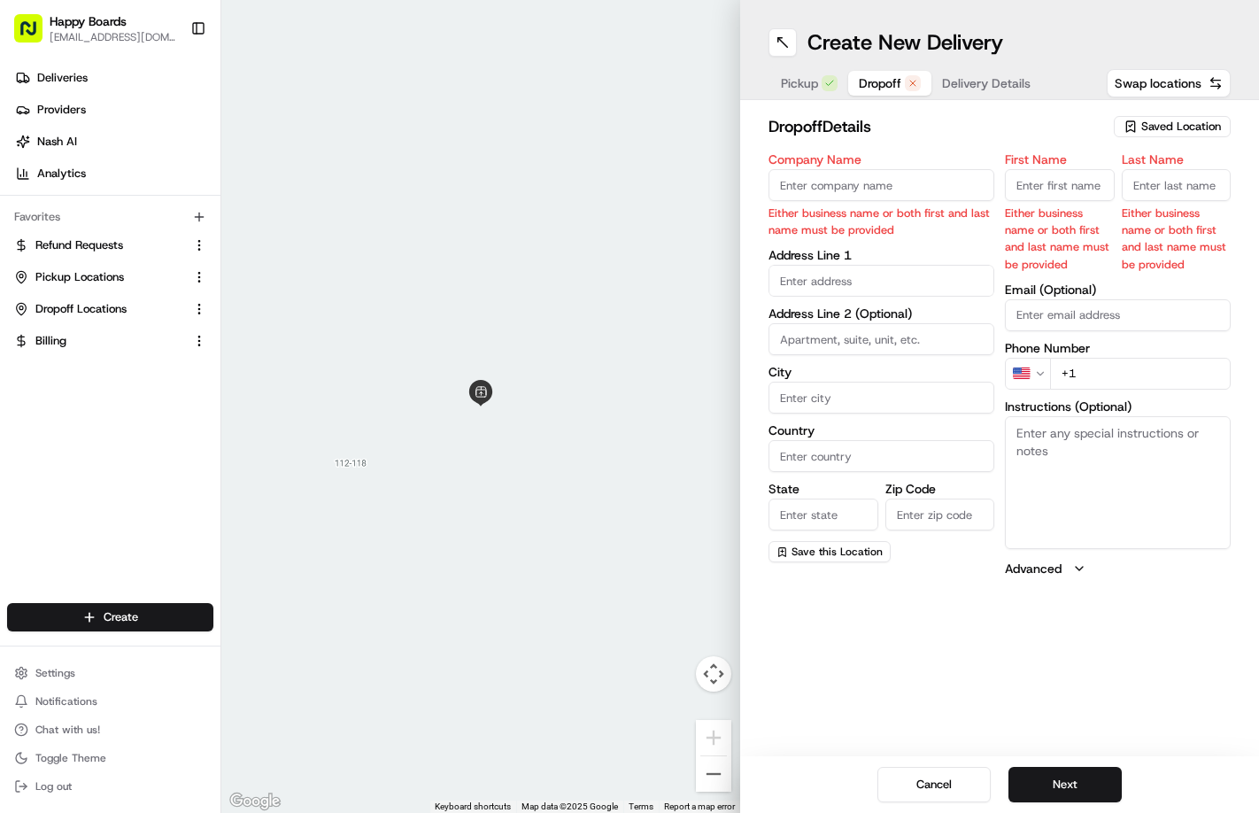
paste input "[PERSON_NAME]"
drag, startPoint x: 814, startPoint y: 185, endPoint x: 776, endPoint y: 184, distance: 38.1
click at [776, 184] on input "[PERSON_NAME]" at bounding box center [882, 185] width 226 height 32
type input "[PERSON_NAME]"
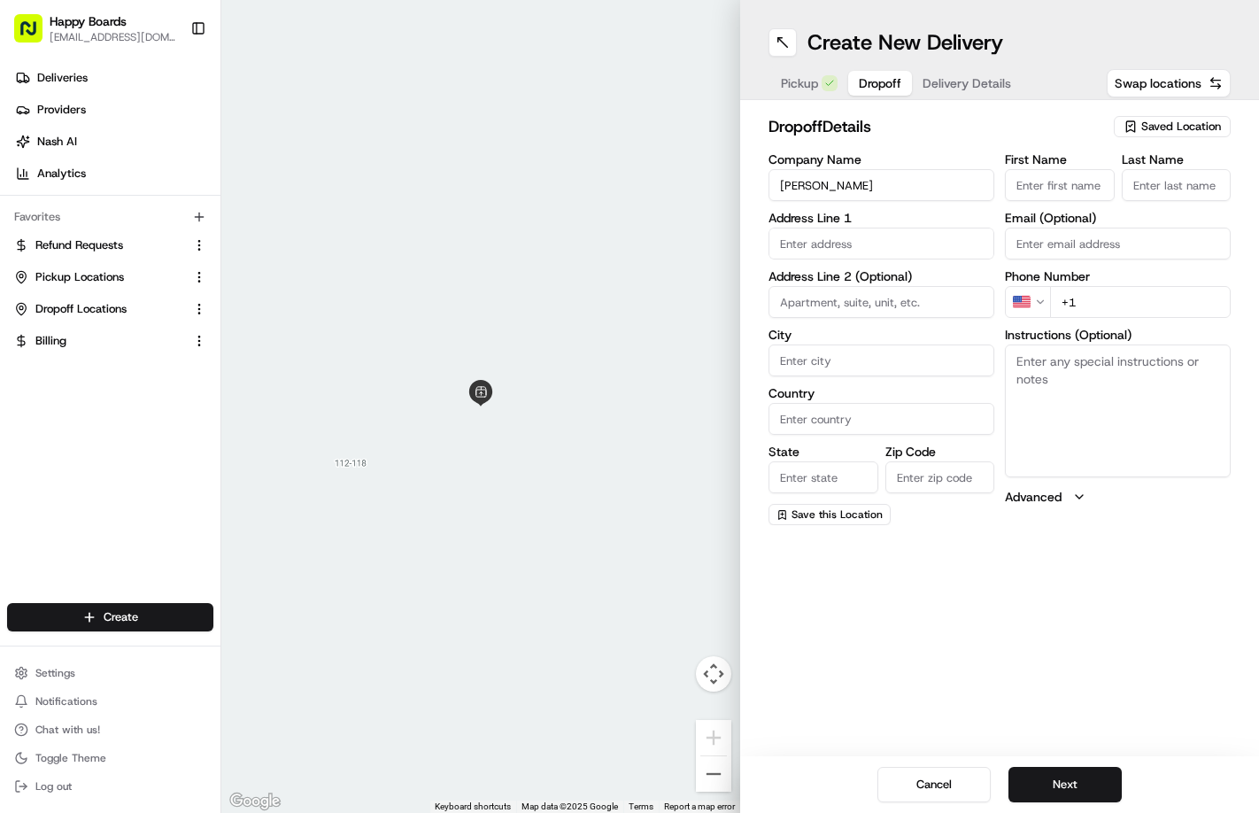
click at [1048, 185] on input "First Name" at bounding box center [1060, 185] width 110 height 32
paste input "[PERSON_NAME]"
type input "[PERSON_NAME]"
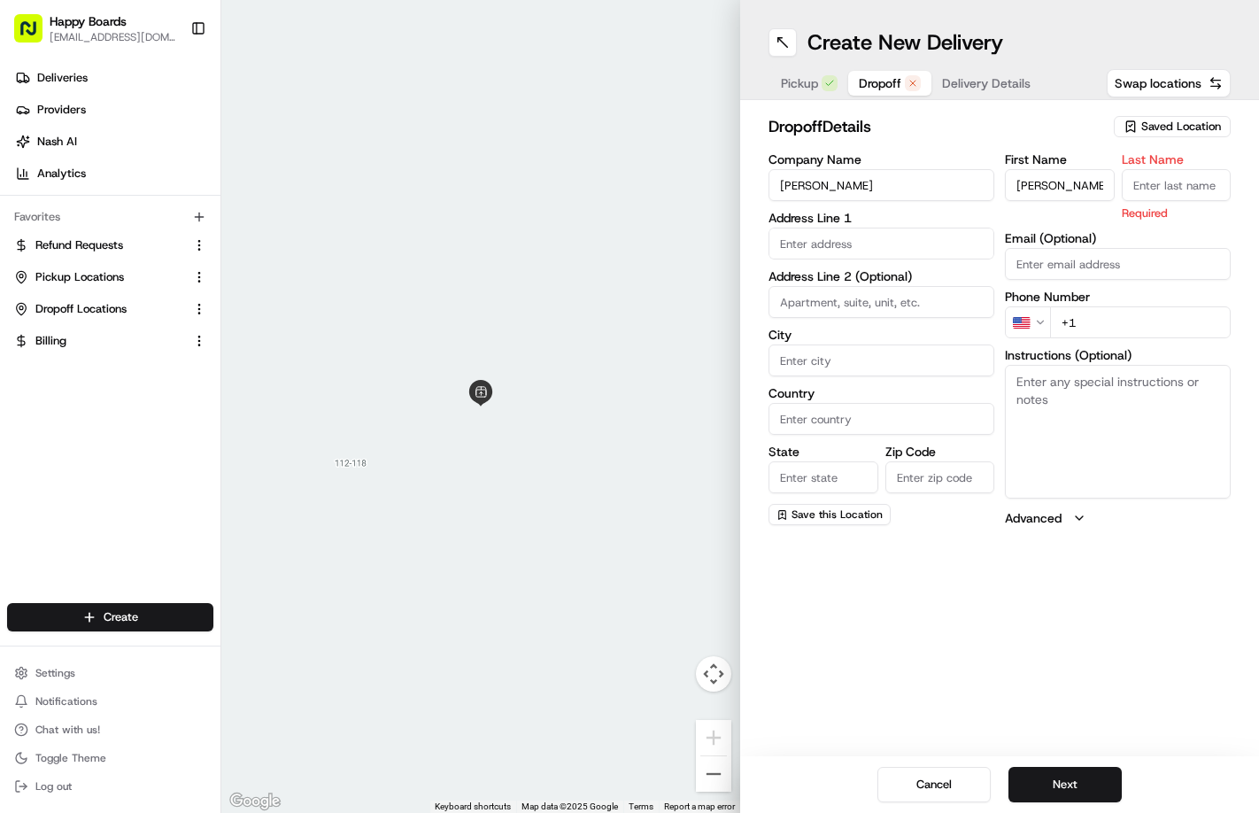
click at [824, 186] on input "[PERSON_NAME]" at bounding box center [882, 185] width 226 height 32
click at [829, 185] on input "[PERSON_NAME]" at bounding box center [882, 185] width 226 height 32
drag, startPoint x: 830, startPoint y: 185, endPoint x: 819, endPoint y: 185, distance: 10.6
click at [819, 185] on input "[PERSON_NAME]" at bounding box center [882, 185] width 226 height 32
click at [1078, 177] on input "Last Name" at bounding box center [1177, 185] width 110 height 32
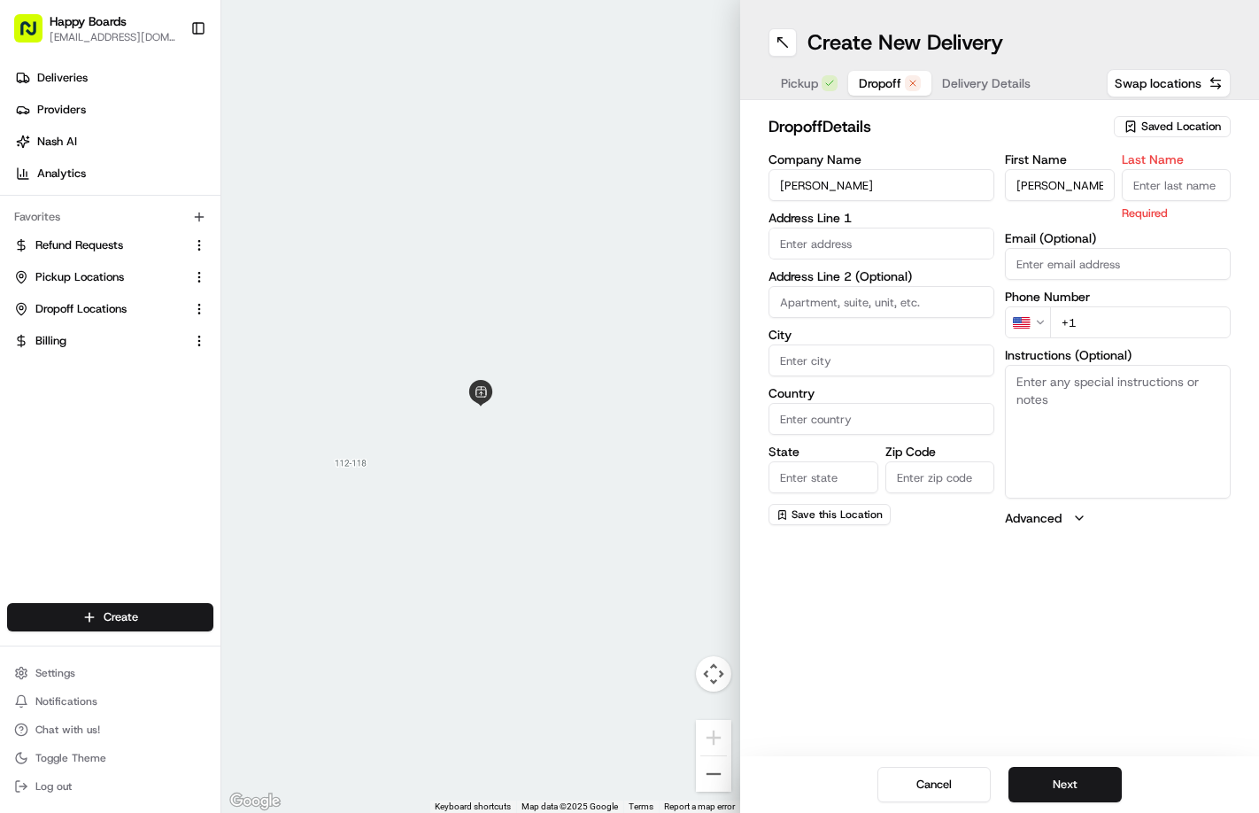
paste input "B."
type input "B."
click at [834, 236] on input "text" at bounding box center [882, 244] width 226 height 32
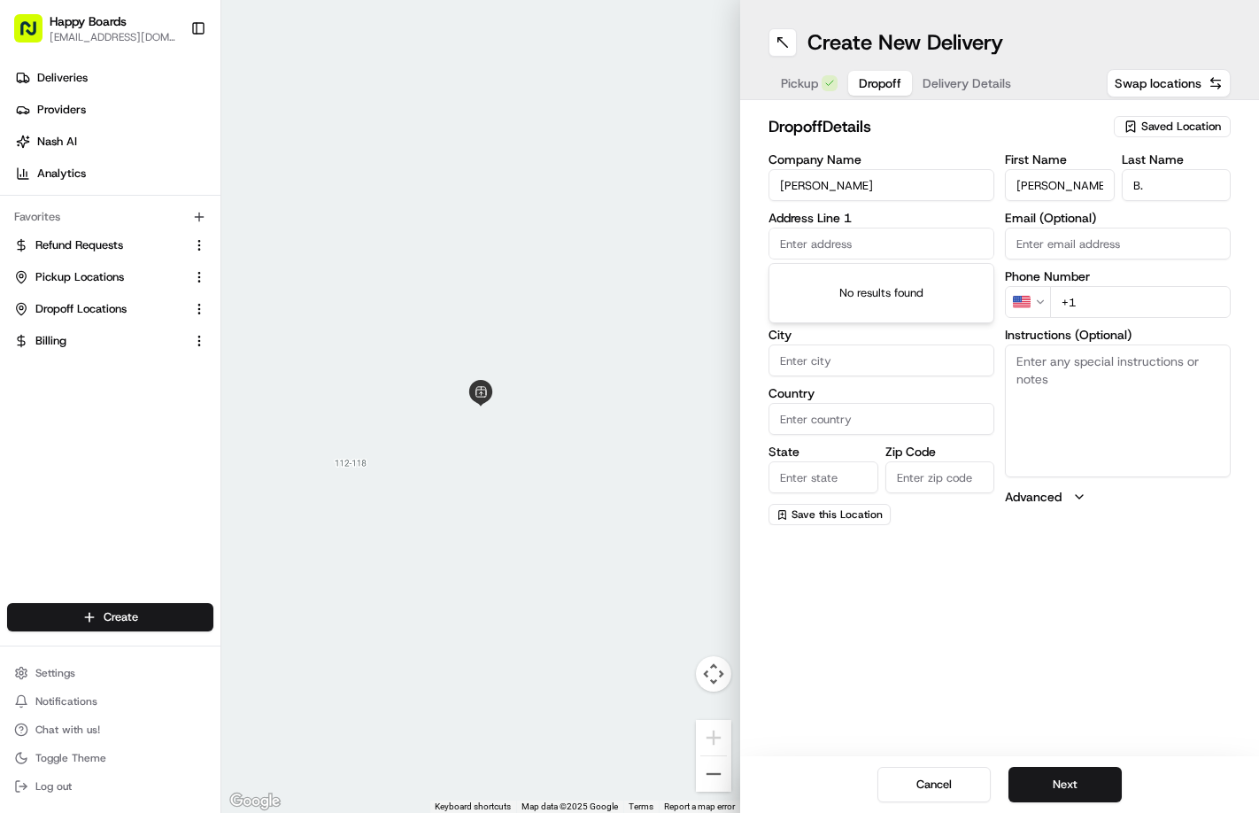
paste input "[STREET_ADDRESS][PERSON_NAME][US_STATE]"
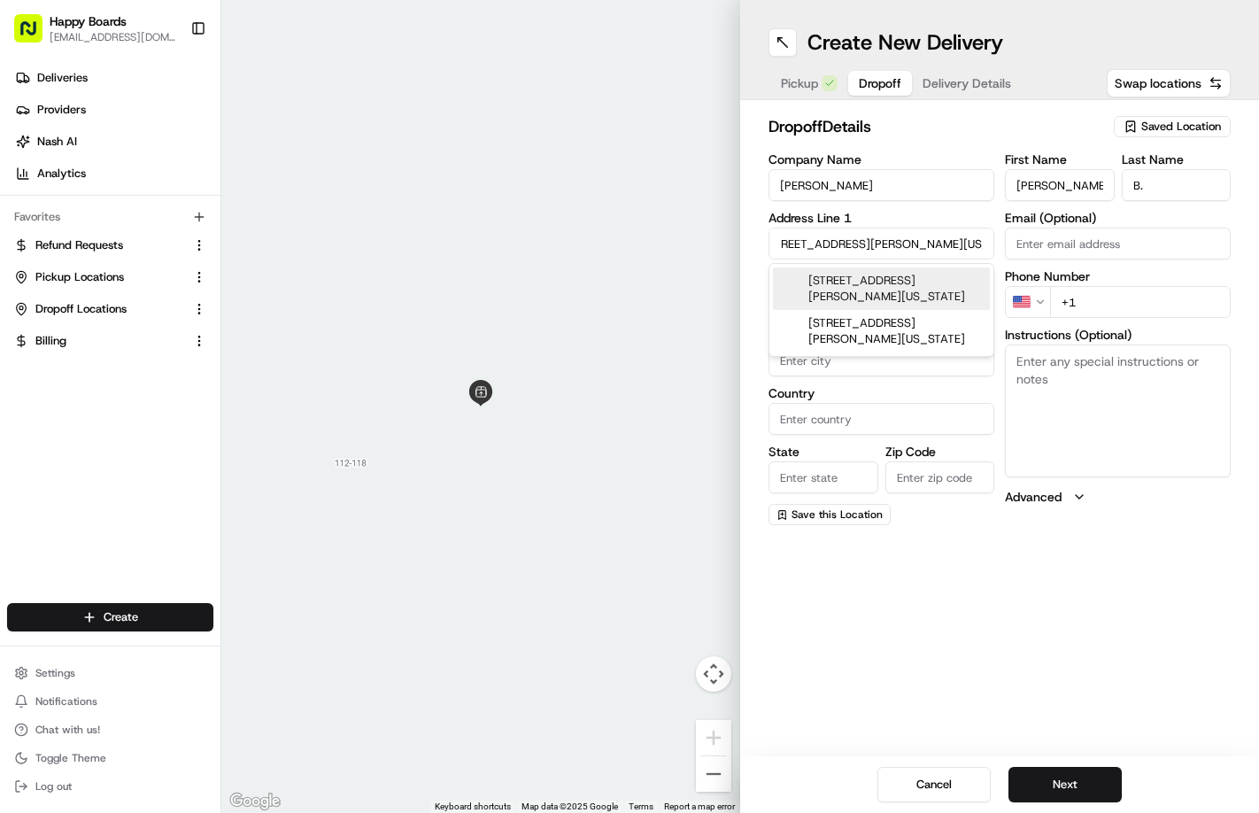
click at [879, 287] on div "[STREET_ADDRESS][PERSON_NAME][US_STATE]" at bounding box center [881, 288] width 217 height 43
type input "[STREET_ADDRESS][PERSON_NAME][US_STATE]"
type input "[US_STATE]"
type input "[GEOGRAPHIC_DATA]"
type input "NY"
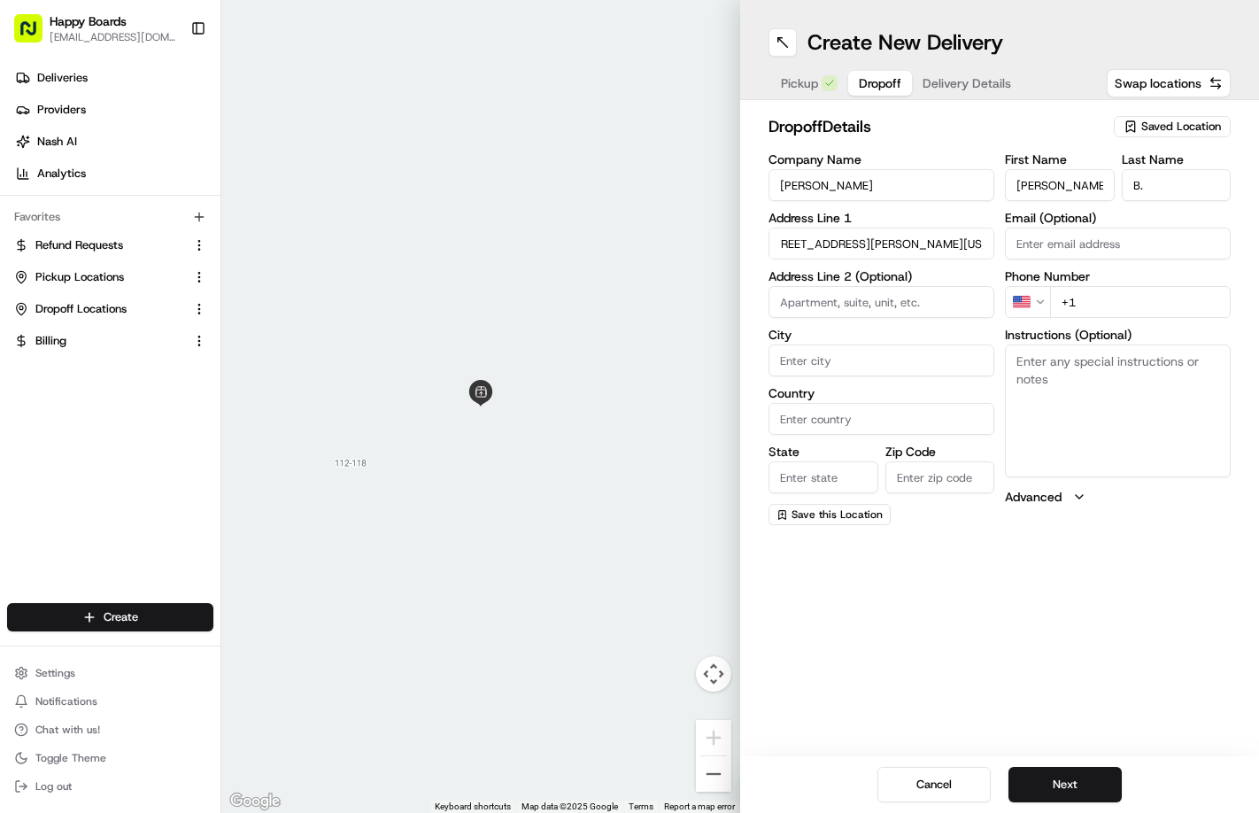
type input "10031"
type input "[STREET_ADDRESS][PERSON_NAME]"
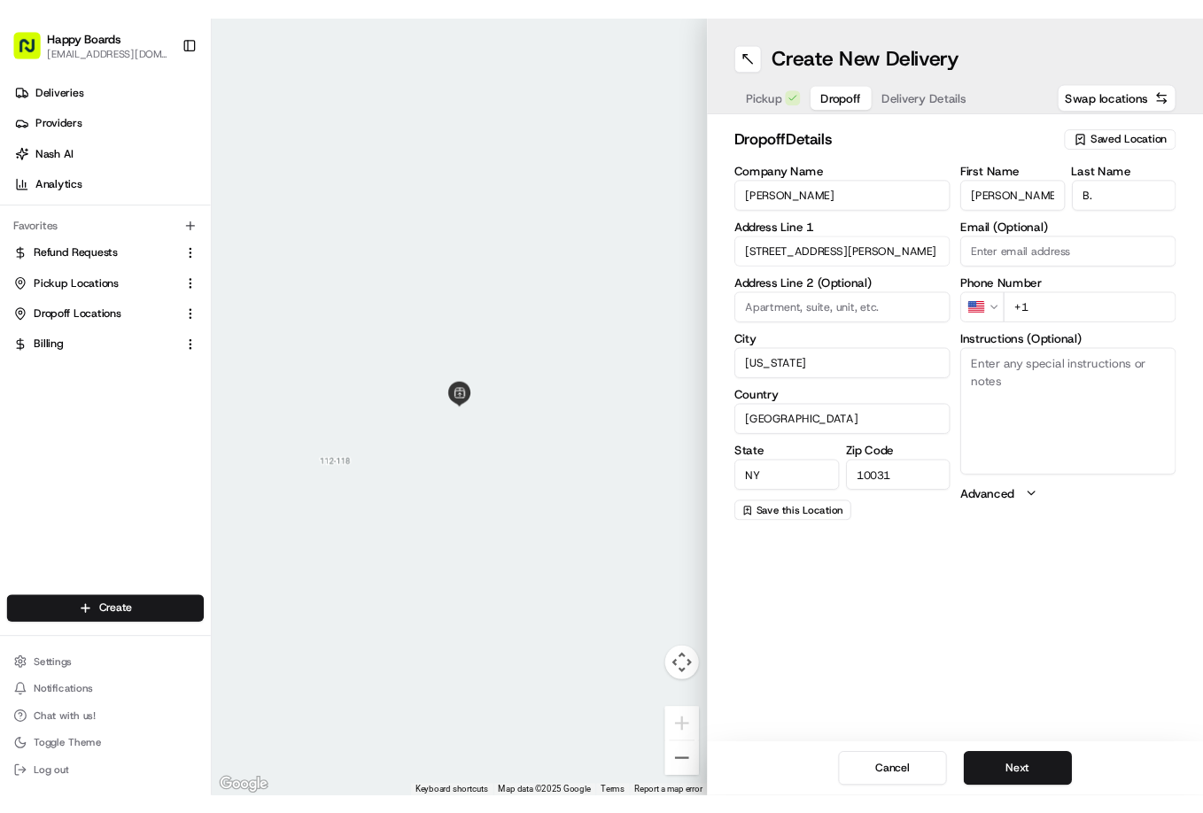
scroll to position [0, 0]
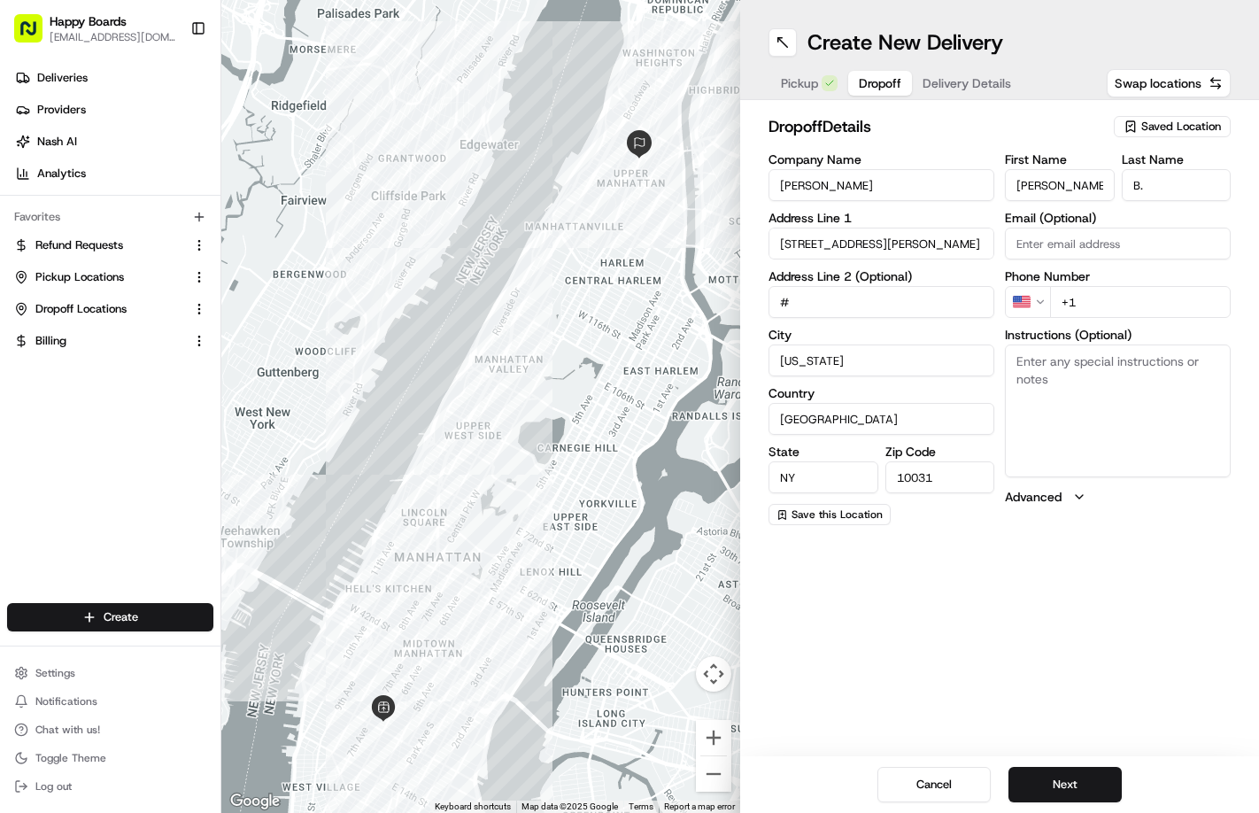
paste input "4a"
type input "#4A"
click at [1056, 368] on textarea "Instructions (Optional)" at bounding box center [1118, 410] width 226 height 133
paste textarea "Buzz 4a. Cash tip!. apartment number and floor: 4a . Entry code: Buzz 4a. Apt /…"
drag, startPoint x: 840, startPoint y: 612, endPoint x: 865, endPoint y: 549, distance: 67.9
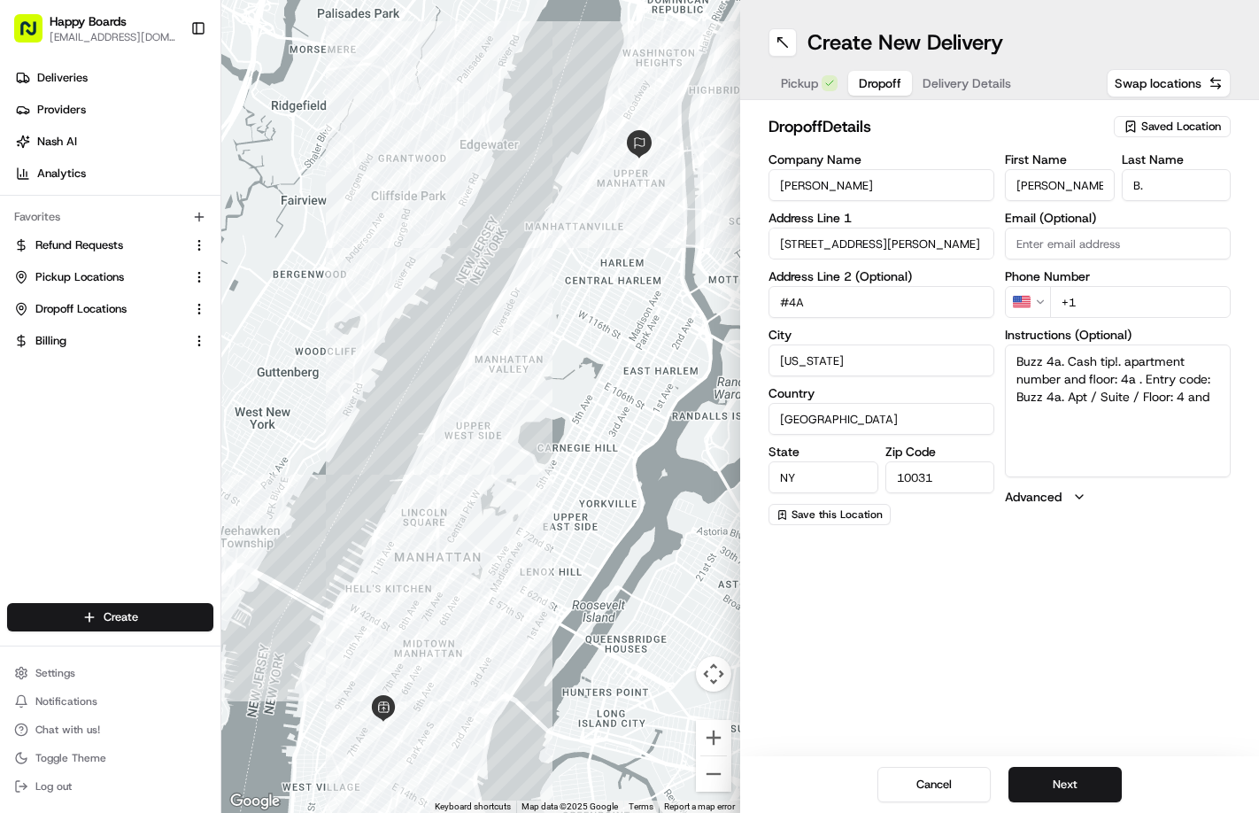
click at [839, 609] on div "Create New Delivery Pickup Dropoff Delivery Details Swap locations dropoff Deta…" at bounding box center [999, 406] width 519 height 813
click at [1078, 396] on textarea "Buzz 4a. Cash tip!. apartment number and floor: 4a . Entry code: Buzz 4a. Apt /…" at bounding box center [1118, 410] width 226 height 133
paste textarea "Please call upon arrival (Por favor llame a su llegada)"
type textarea "Buzz 4a. Cash tip!. apartment number and floor: 4a . Entry code: Buzz 4a. Apt /…"
click at [1078, 306] on input "+1" at bounding box center [1140, 302] width 181 height 32
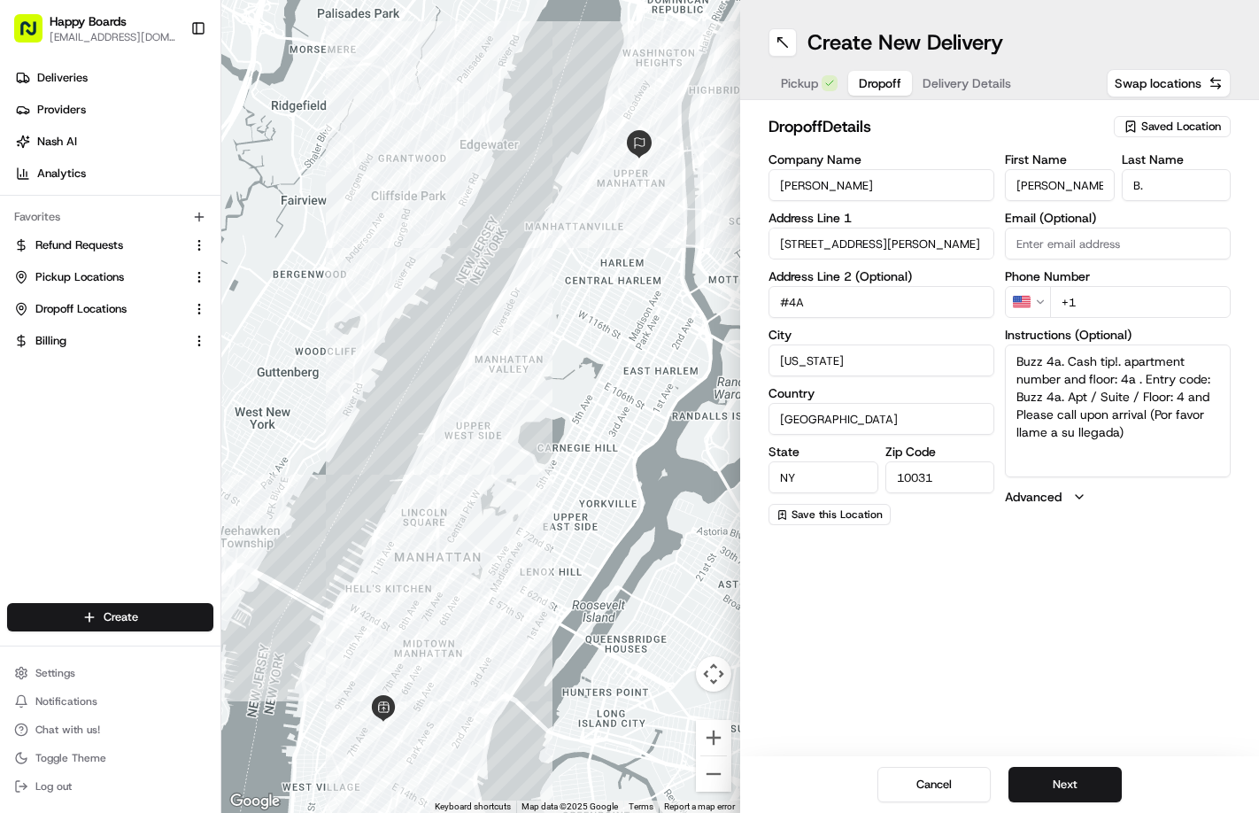
paste input "1 817 201 8317"
click at [1078, 304] on input "+1 1 817 201 8317" at bounding box center [1140, 302] width 181 height 32
click at [1078, 301] on input "+1 1 817 201 8317" at bounding box center [1140, 302] width 181 height 32
type input "[PHONE_NUMBER]"
click at [920, 573] on div "Create New Delivery Pickup Dropoff Delivery Details Swap locations dropoff Deta…" at bounding box center [999, 406] width 519 height 813
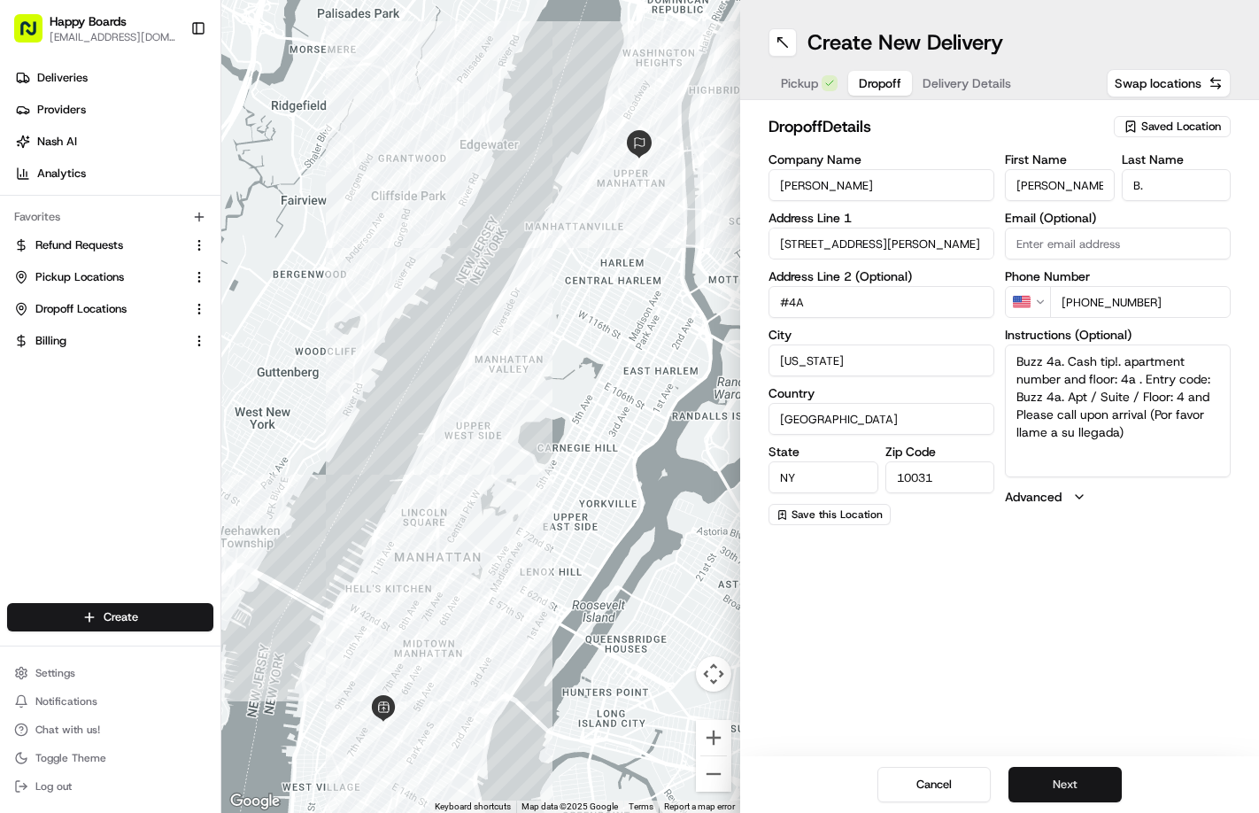
click at [1060, 767] on button "Next" at bounding box center [1065, 784] width 113 height 35
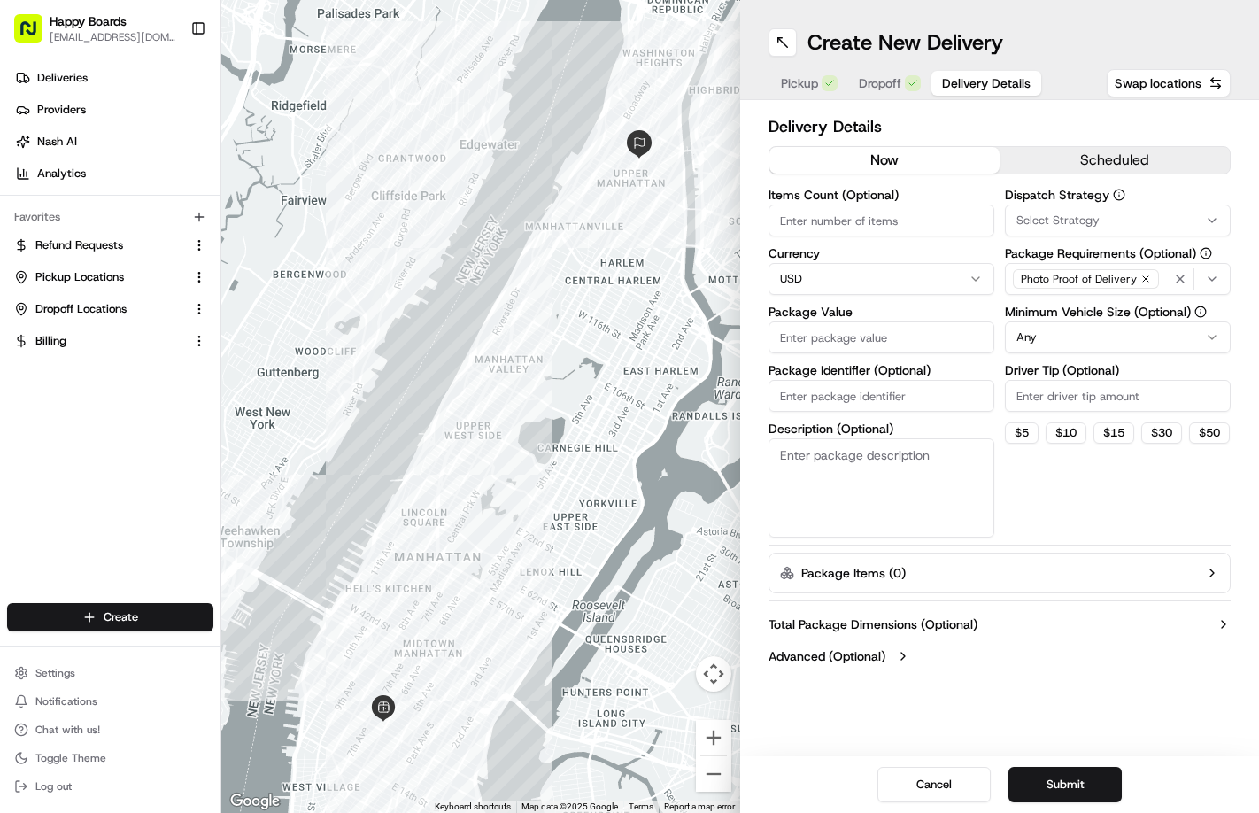
click at [877, 221] on input "Items Count (Optional)" at bounding box center [882, 221] width 226 height 32
type input "1"
click at [1052, 220] on span "Select Strategy" at bounding box center [1058, 221] width 83 height 16
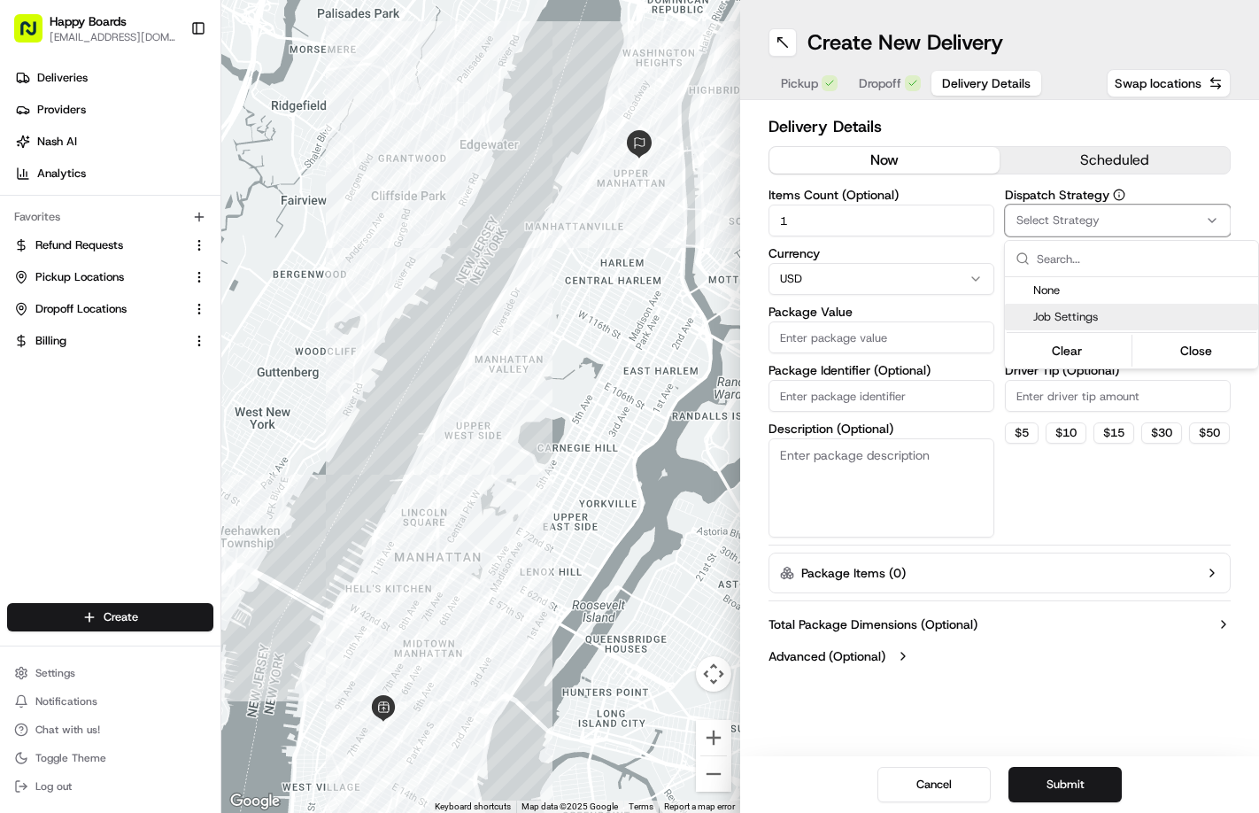
drag, startPoint x: 1203, startPoint y: 350, endPoint x: 797, endPoint y: 337, distance: 405.8
click at [797, 337] on html "Happy Boards [EMAIL_ADDRESS][DOMAIN_NAME] Toggle Sidebar Deliveries Providers […" at bounding box center [629, 406] width 1259 height 813
click at [830, 341] on input "Package Value" at bounding box center [882, 337] width 226 height 32
paste input "60.43"
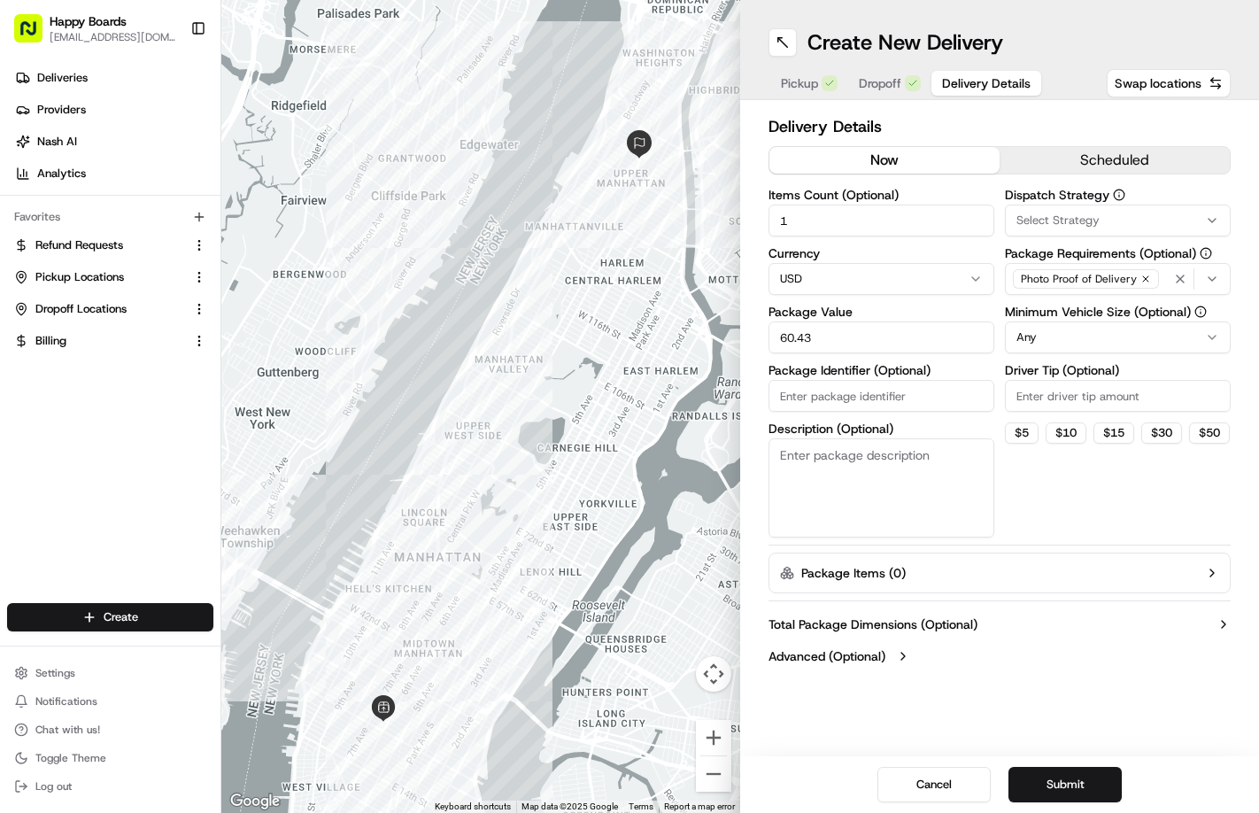
type input "60.43"
click at [1078, 329] on html "Happy Boards [EMAIL_ADDRESS][DOMAIN_NAME] Toggle Sidebar Deliveries Providers […" at bounding box center [629, 406] width 1259 height 813
click at [837, 404] on input "Package Identifier (Optional)" at bounding box center [882, 396] width 226 height 32
click at [827, 473] on textarea "Description (Optional)" at bounding box center [882, 487] width 226 height 99
type textarea "brown/whote bag"
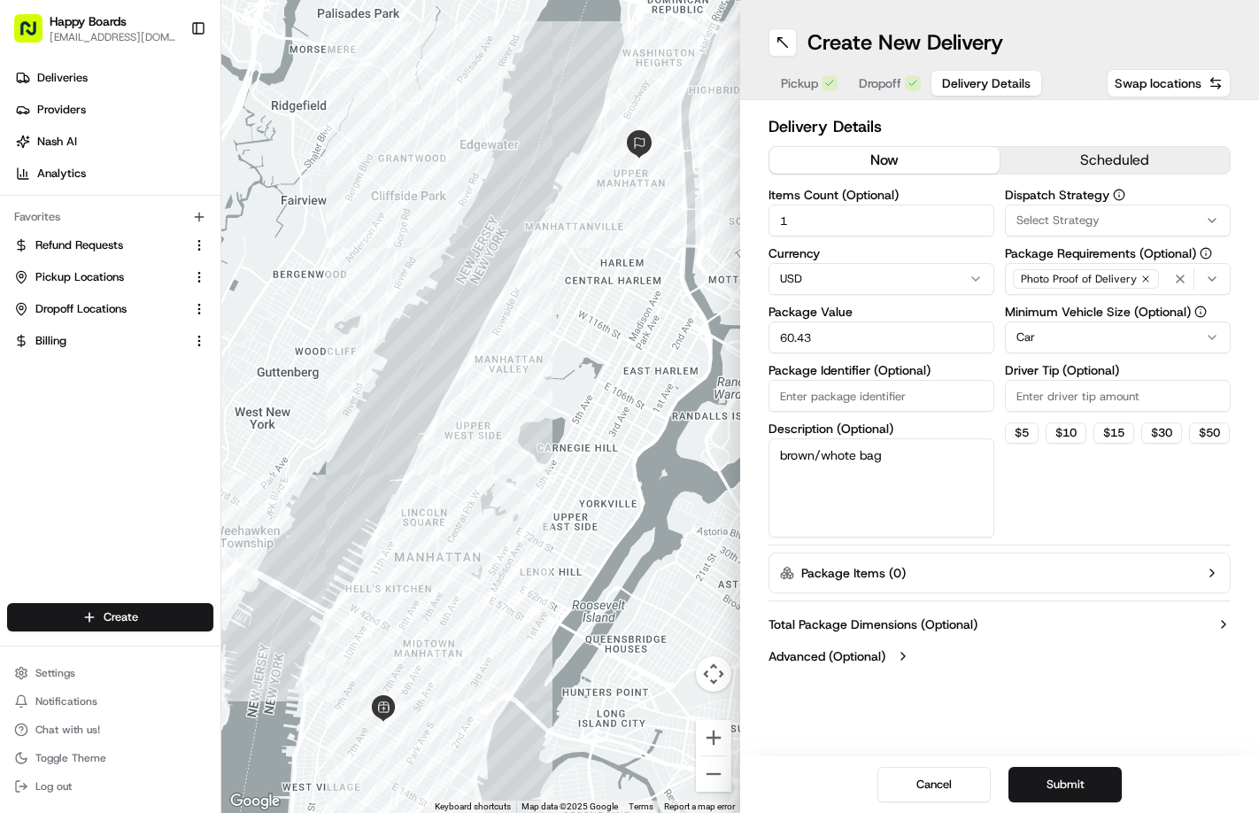
click at [1050, 398] on input "Driver Tip (Optional)" at bounding box center [1118, 396] width 226 height 32
type input "3"
click at [975, 521] on textarea "brown/whote bag" at bounding box center [882, 487] width 226 height 99
click at [1078, 538] on div "Delivery Details now scheduled Items Count (Optional) 1 Currency USD Package Va…" at bounding box center [1000, 393] width 462 height 558
click at [1056, 775] on button "Submit" at bounding box center [1065, 784] width 113 height 35
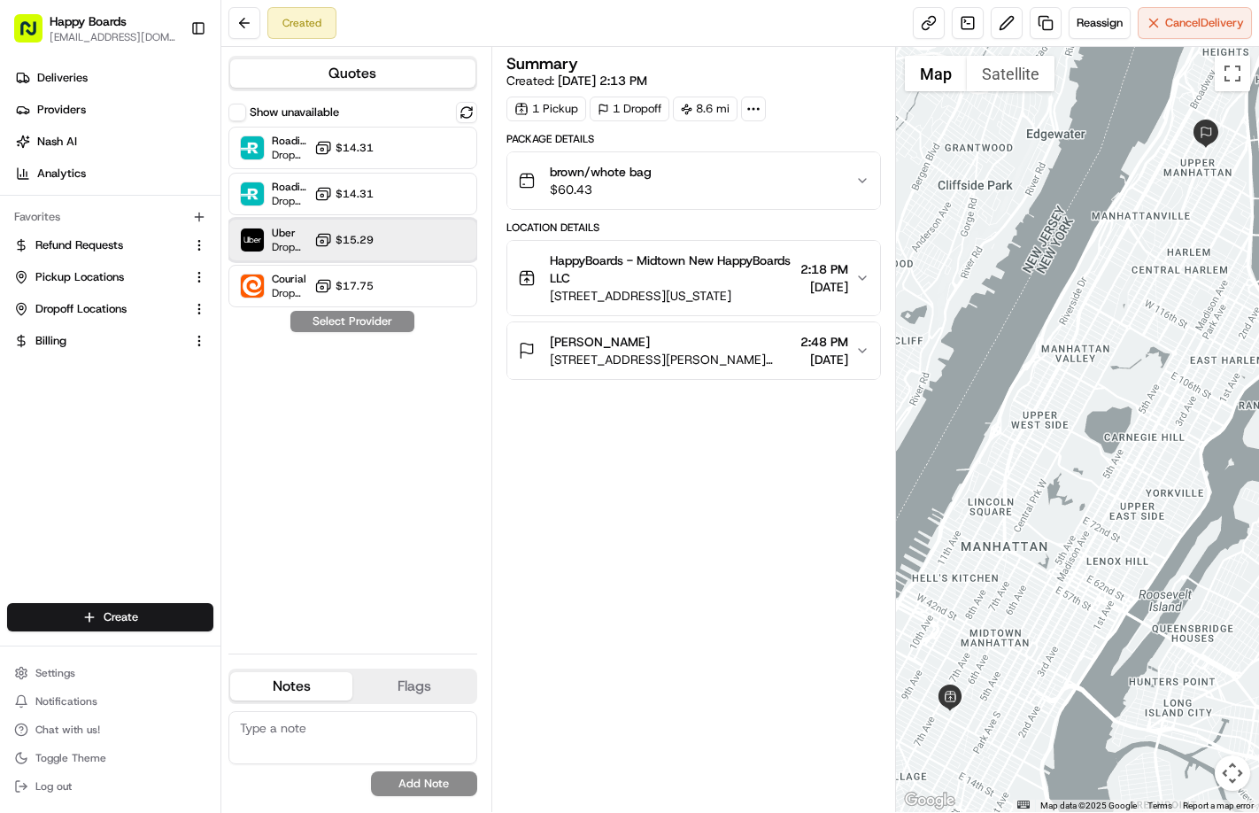
click at [258, 235] on img at bounding box center [252, 239] width 23 height 23
click at [379, 326] on button "Assign Provider" at bounding box center [353, 321] width 126 height 21
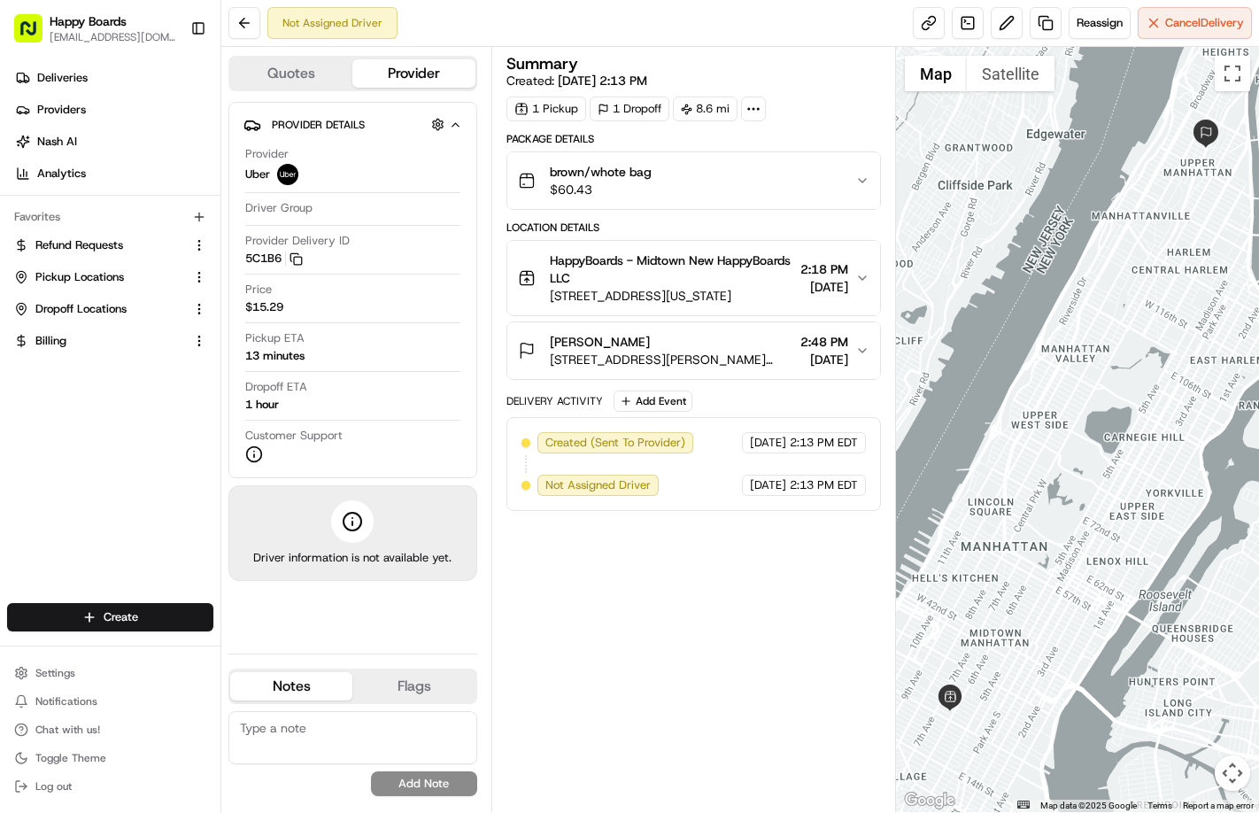
click at [676, 624] on div "Summary Created: [DATE] 2:13 PM 1 Pickup 1 Dropoff 8.6 mi Package Details brown…" at bounding box center [694, 429] width 375 height 747
click at [639, 646] on div "Summary Created: [DATE] 2:13 PM 1 Pickup 1 Dropoff 8.6 mi Package Details brown…" at bounding box center [694, 429] width 375 height 747
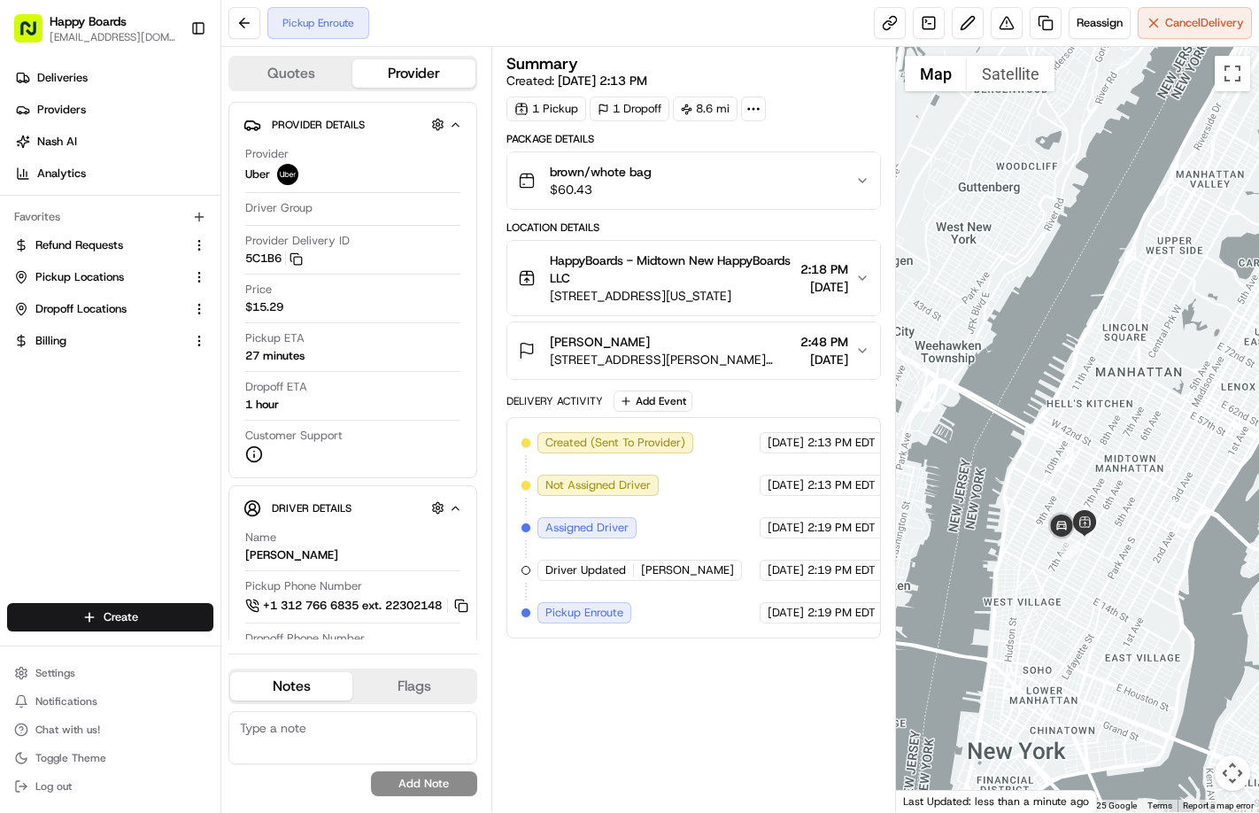
drag, startPoint x: 948, startPoint y: 592, endPoint x: 1092, endPoint y: 422, distance: 223.7
click at [1078, 414] on div at bounding box center [1077, 429] width 363 height 765
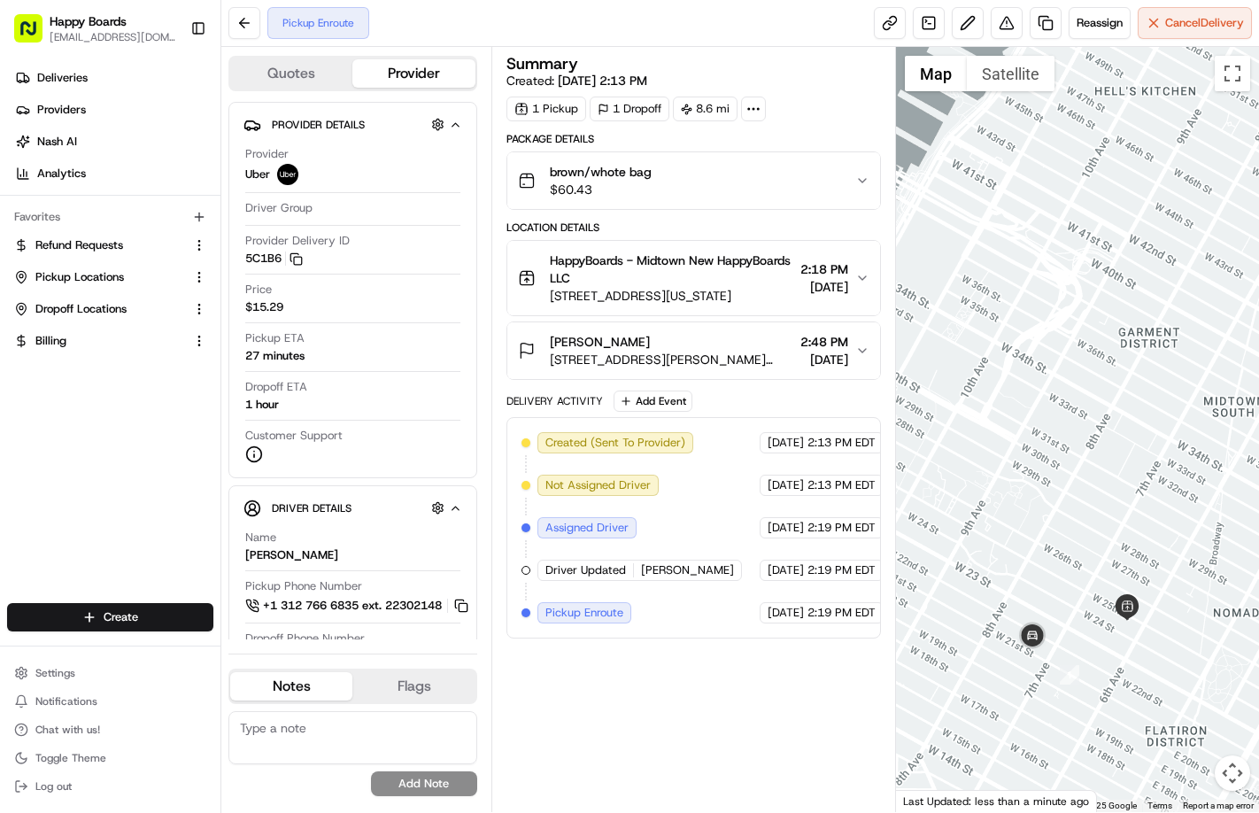
drag, startPoint x: 1081, startPoint y: 501, endPoint x: 993, endPoint y: 370, distance: 158.2
click at [1009, 492] on div at bounding box center [1077, 429] width 363 height 765
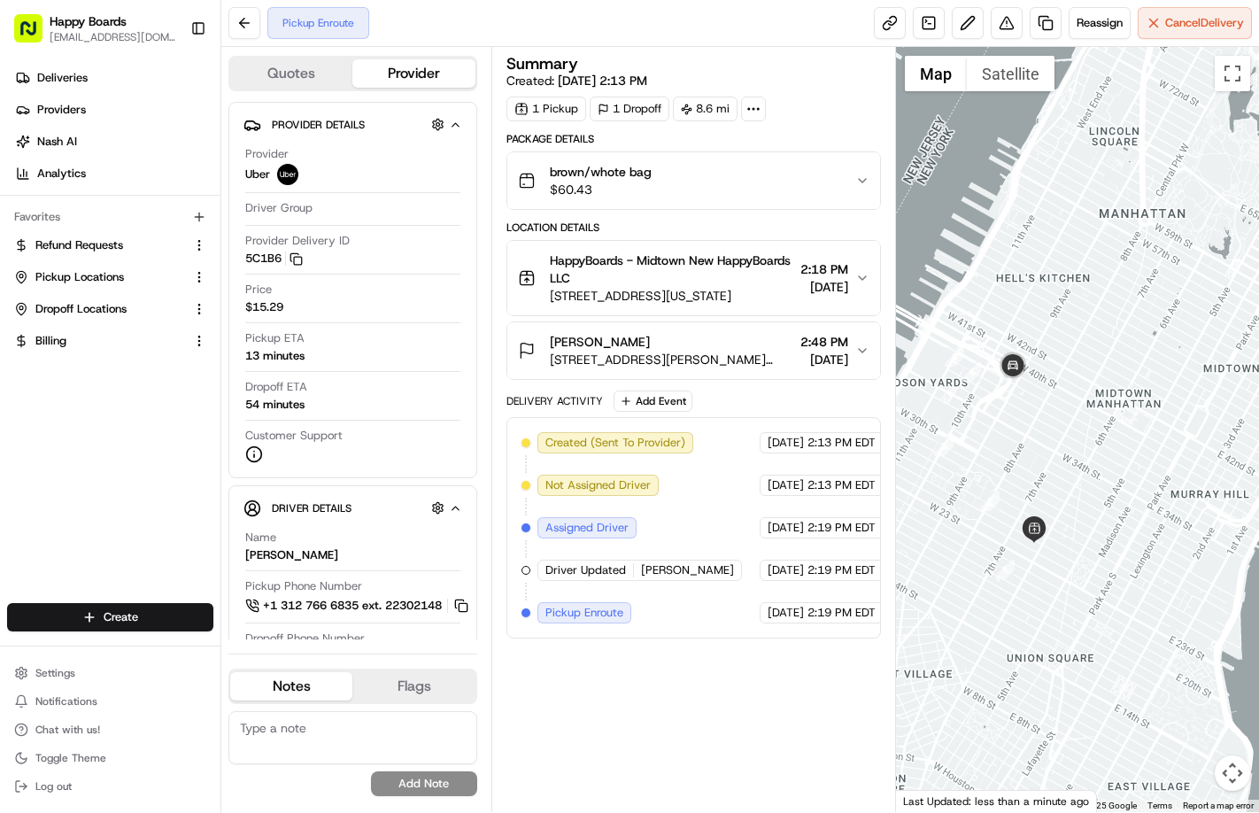
click at [683, 722] on div "Summary Created: [DATE] 2:13 PM 1 Pickup 1 Dropoff 8.6 mi Package Details brown…" at bounding box center [694, 429] width 375 height 747
click at [1045, 569] on div at bounding box center [1077, 429] width 363 height 765
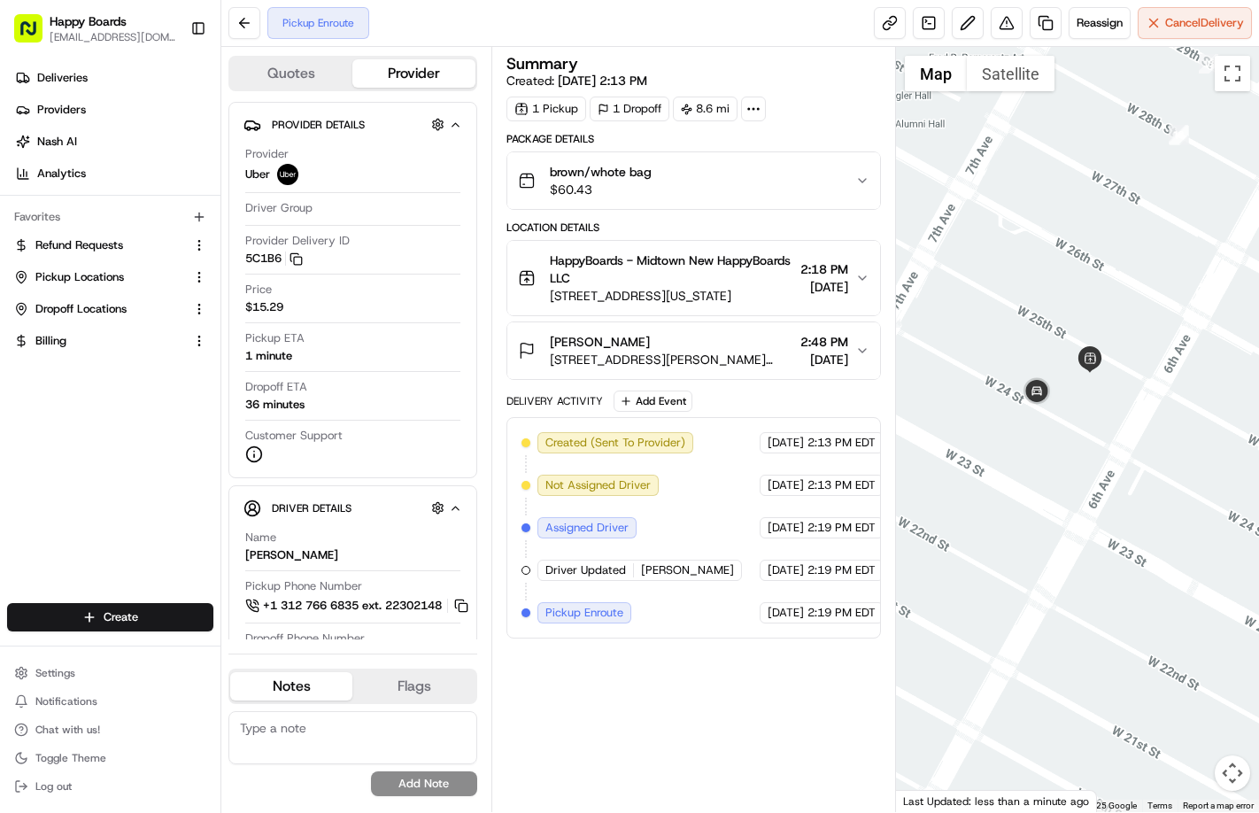
click at [1054, 453] on div at bounding box center [1077, 429] width 363 height 765
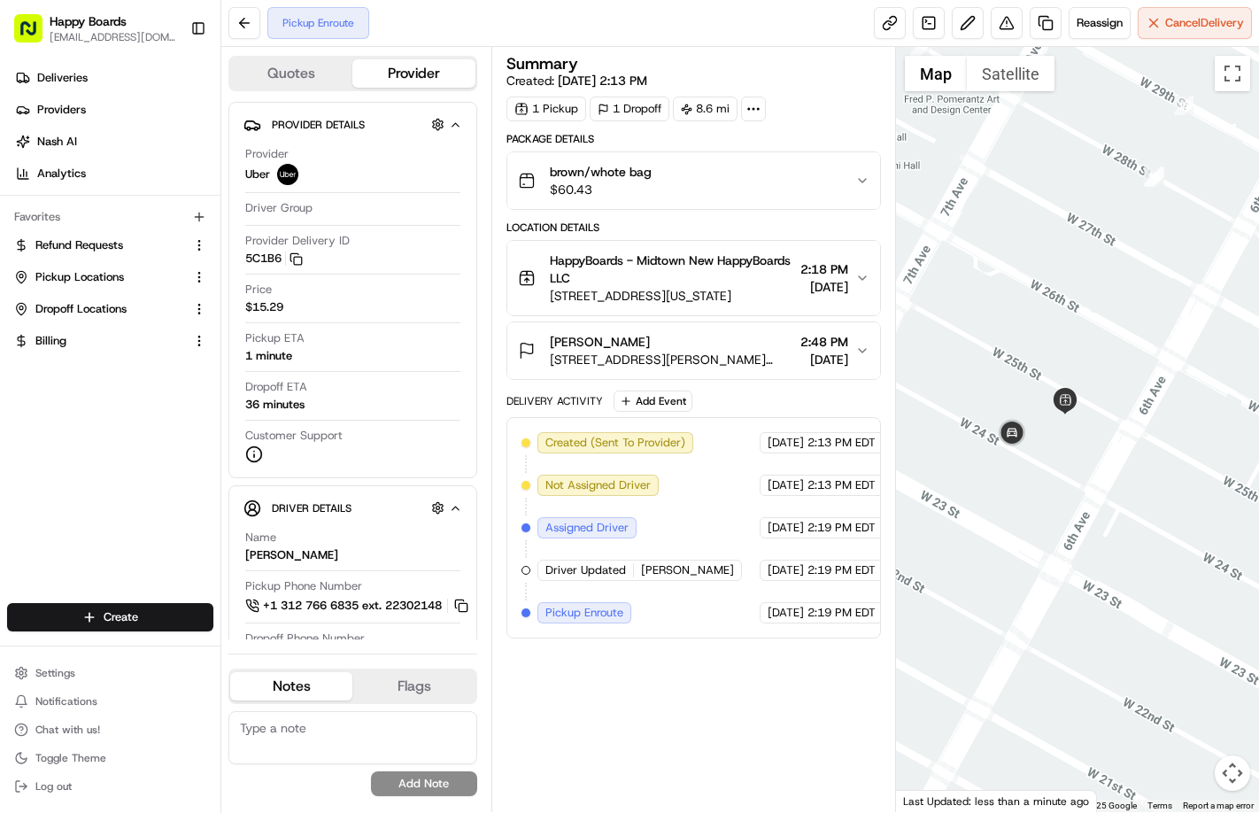
drag, startPoint x: 1054, startPoint y: 453, endPoint x: 1027, endPoint y: 499, distance: 52.4
click at [1027, 499] on div at bounding box center [1077, 429] width 363 height 765
click at [1032, 83] on button "Satellite" at bounding box center [1011, 73] width 88 height 35
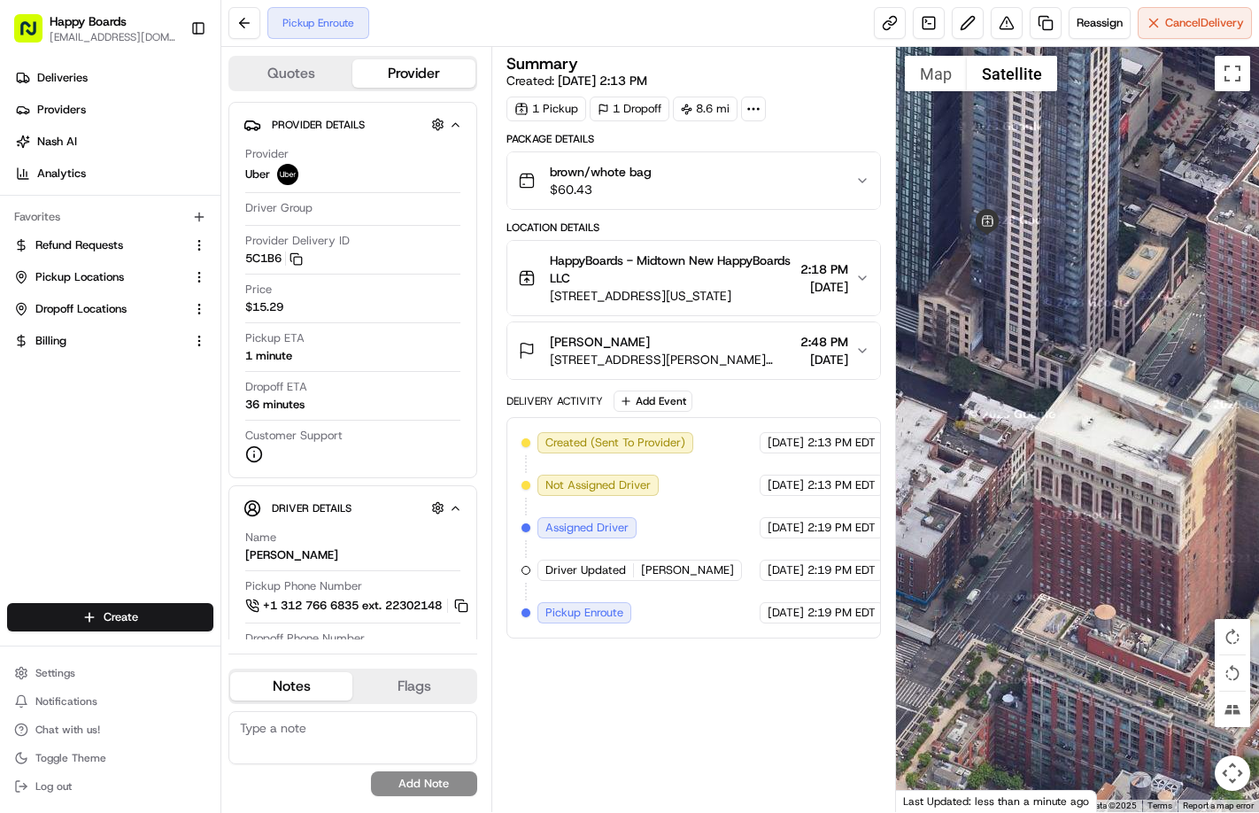
click at [1078, 346] on div at bounding box center [1077, 429] width 363 height 765
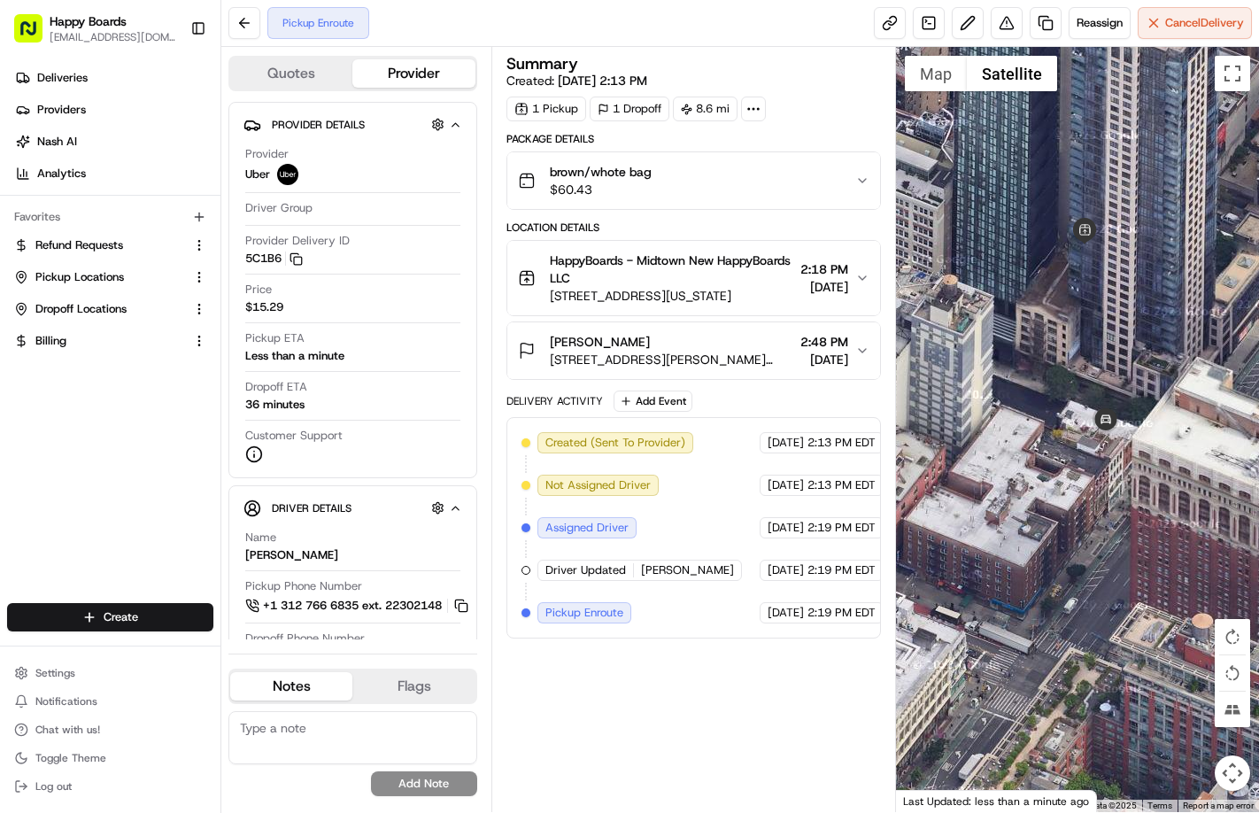
drag, startPoint x: 1078, startPoint y: 346, endPoint x: 1112, endPoint y: 346, distance: 34.5
click at [1078, 346] on div at bounding box center [1077, 429] width 363 height 765
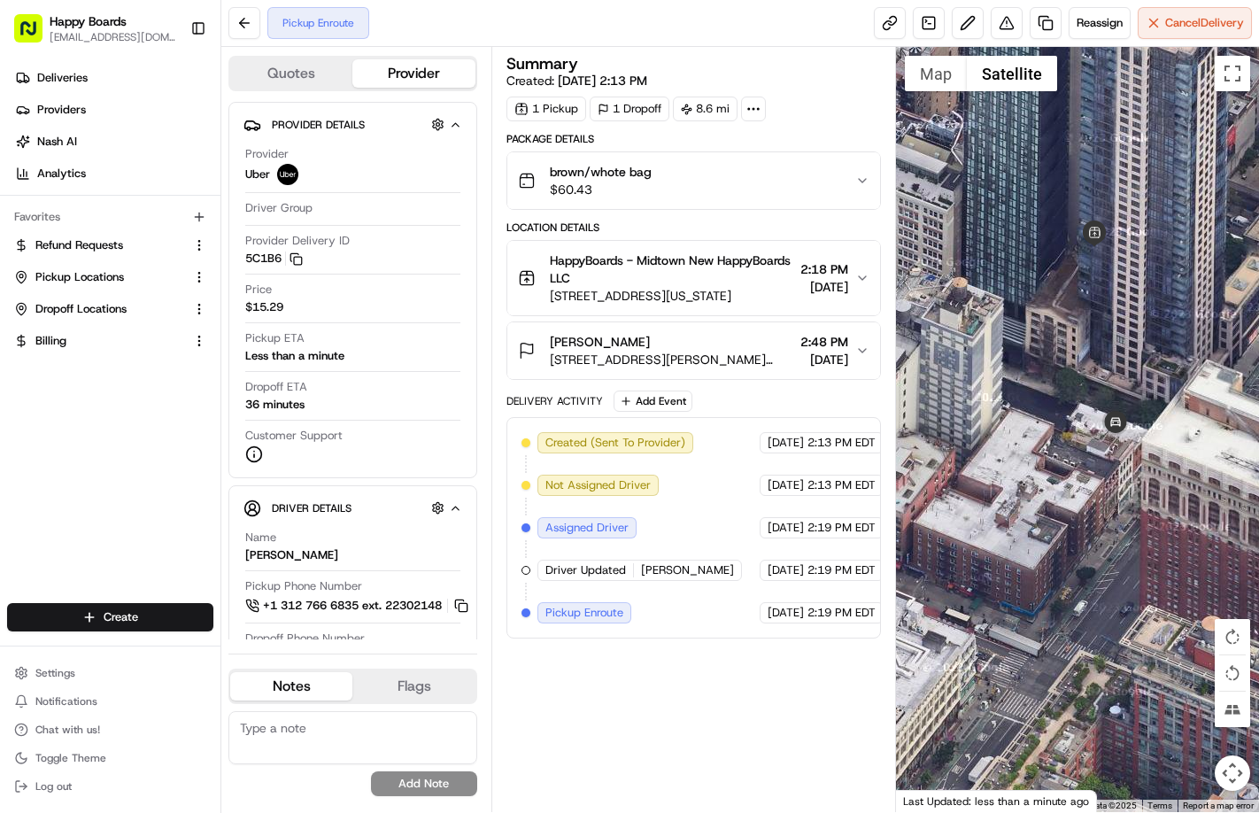
drag, startPoint x: 1113, startPoint y: 346, endPoint x: 1134, endPoint y: 349, distance: 20.5
click at [1078, 349] on div at bounding box center [1077, 429] width 363 height 765
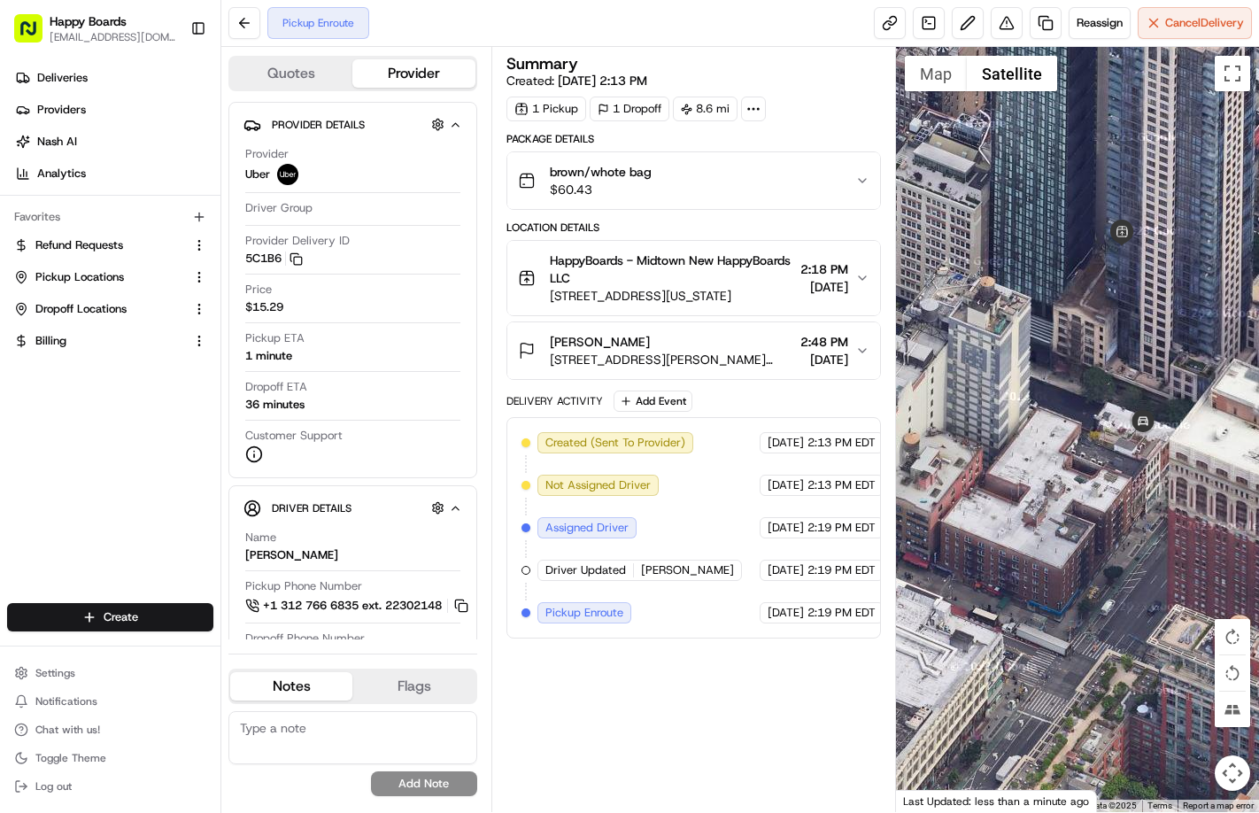
drag, startPoint x: 1134, startPoint y: 349, endPoint x: 1158, endPoint y: 347, distance: 24.9
click at [1078, 347] on div at bounding box center [1077, 429] width 363 height 765
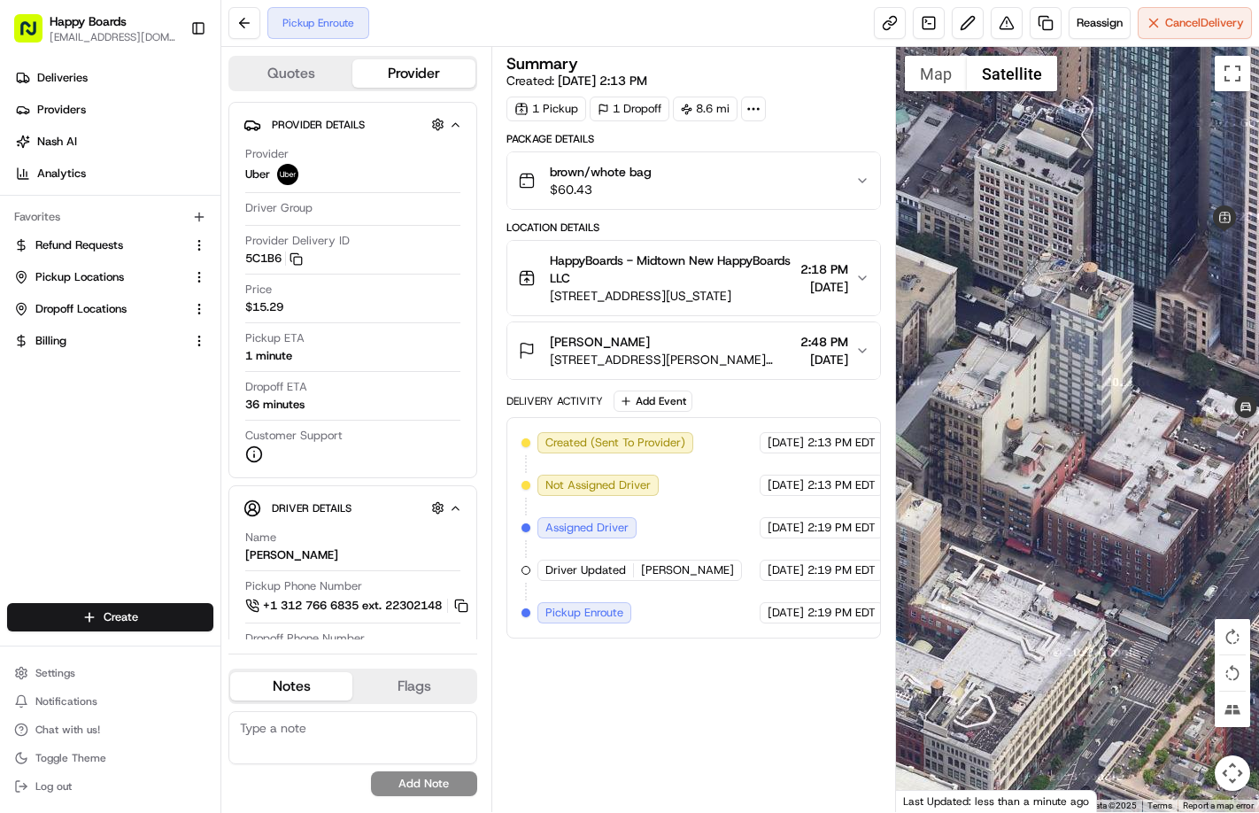
drag, startPoint x: 1061, startPoint y: 381, endPoint x: 1157, endPoint y: 367, distance: 97.6
click at [1078, 367] on div at bounding box center [1077, 429] width 363 height 765
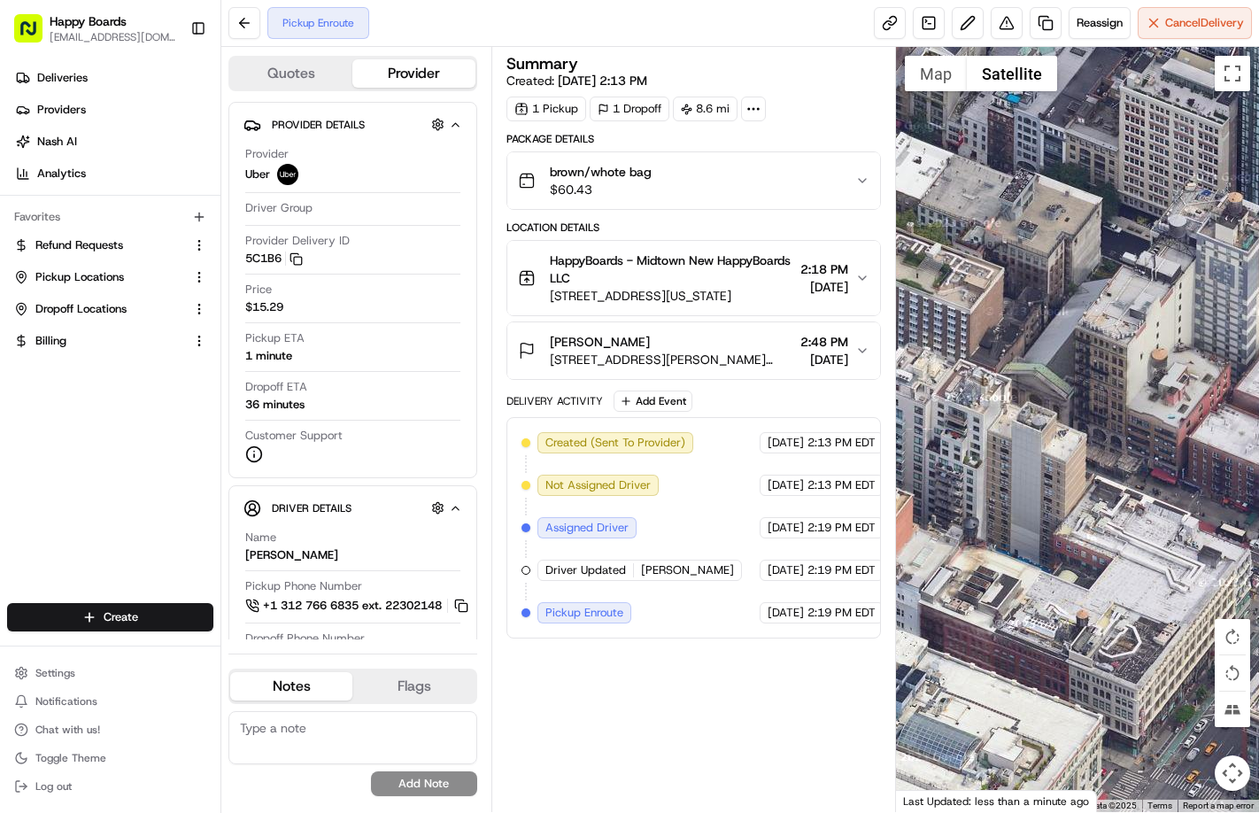
drag, startPoint x: 973, startPoint y: 490, endPoint x: 1146, endPoint y: 422, distance: 185.7
click at [1078, 422] on div at bounding box center [1077, 429] width 363 height 765
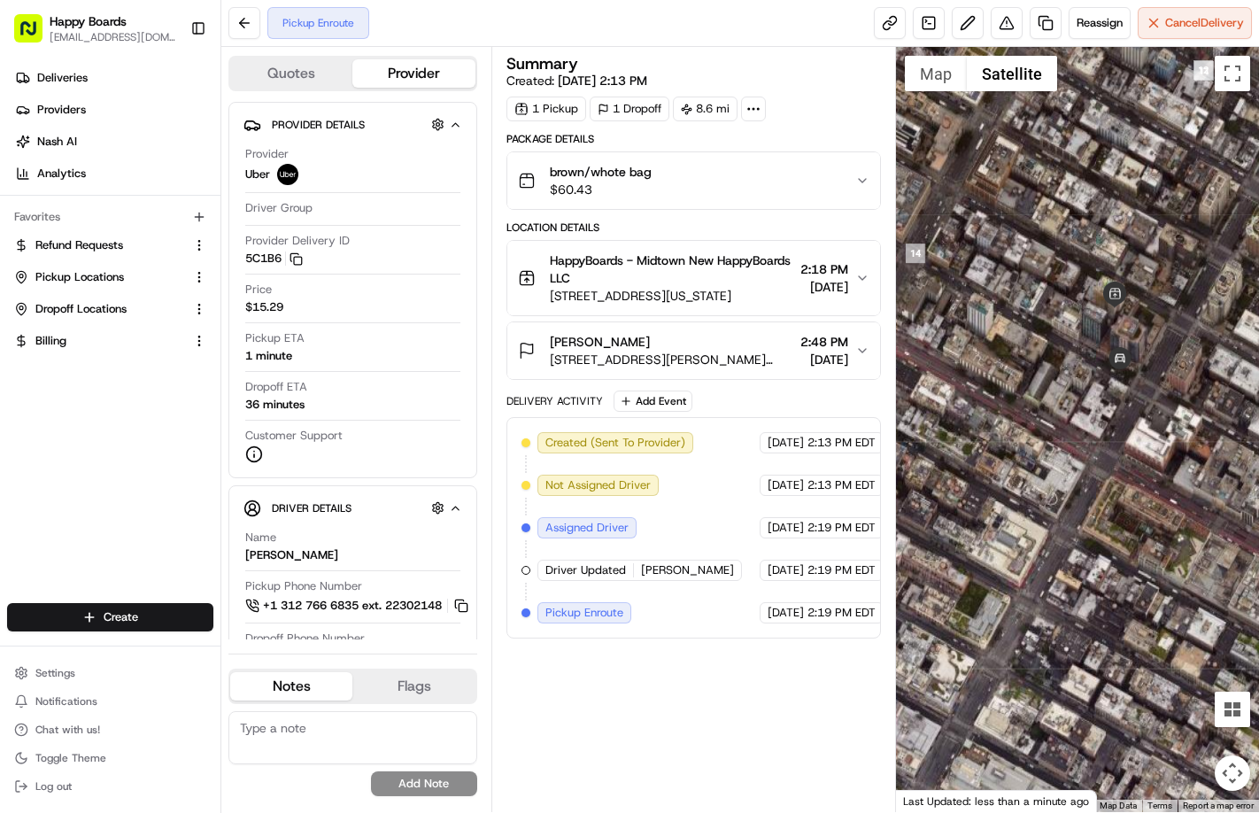
drag, startPoint x: 1180, startPoint y: 404, endPoint x: 1031, endPoint y: 422, distance: 150.8
click at [1041, 422] on div at bounding box center [1077, 429] width 363 height 765
click at [1031, 422] on div at bounding box center [1077, 429] width 363 height 765
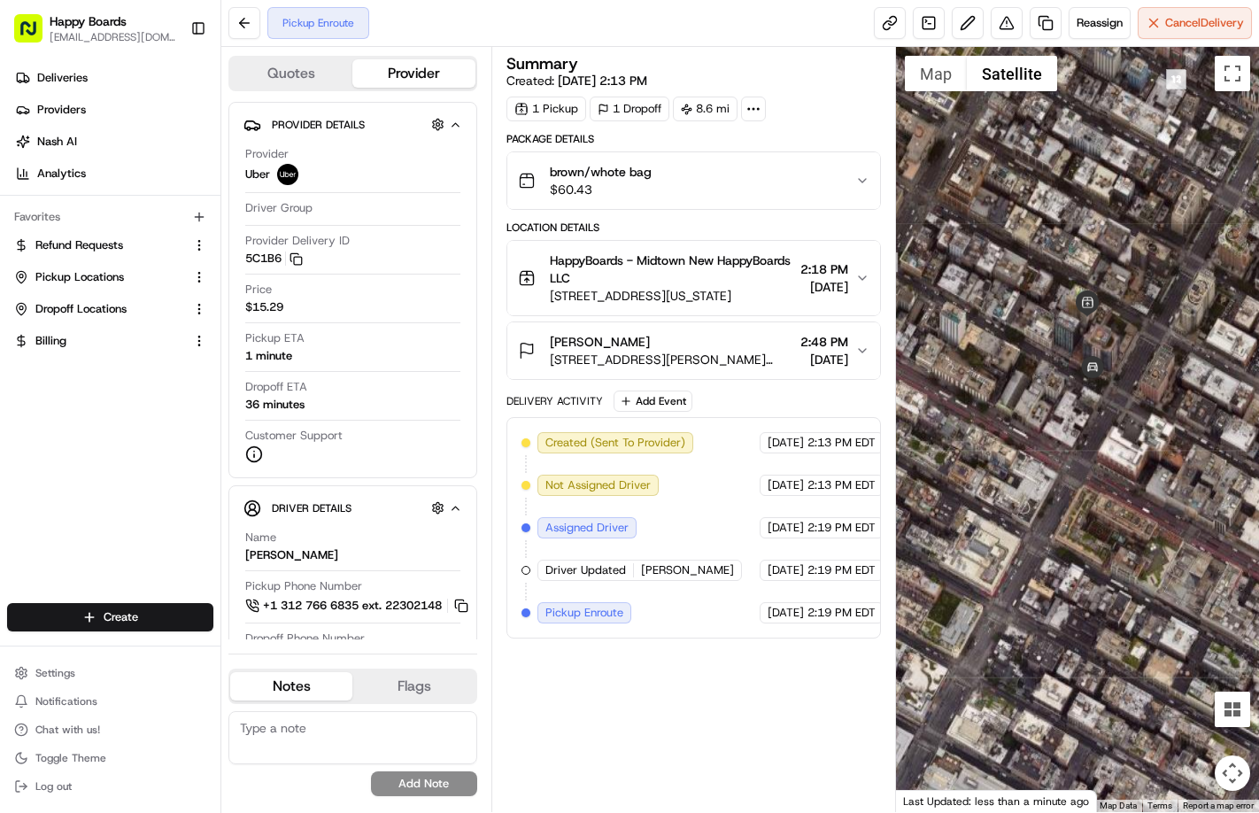
drag, startPoint x: 1075, startPoint y: 386, endPoint x: 1057, endPoint y: 407, distance: 28.2
click at [1057, 407] on div at bounding box center [1077, 429] width 363 height 765
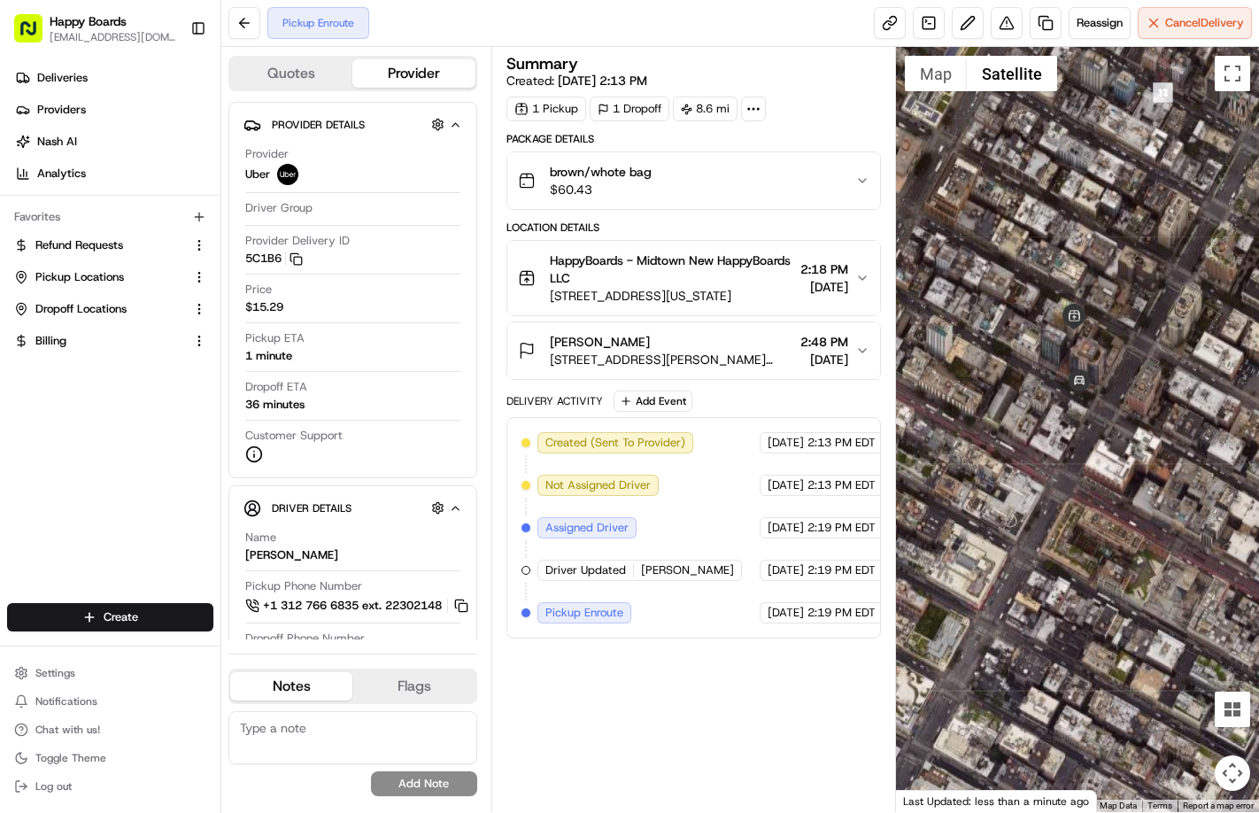
drag, startPoint x: 1080, startPoint y: 396, endPoint x: 1046, endPoint y: 443, distance: 57.8
click at [1044, 443] on div "To navigate, press the arrow keys." at bounding box center [1077, 429] width 363 height 765
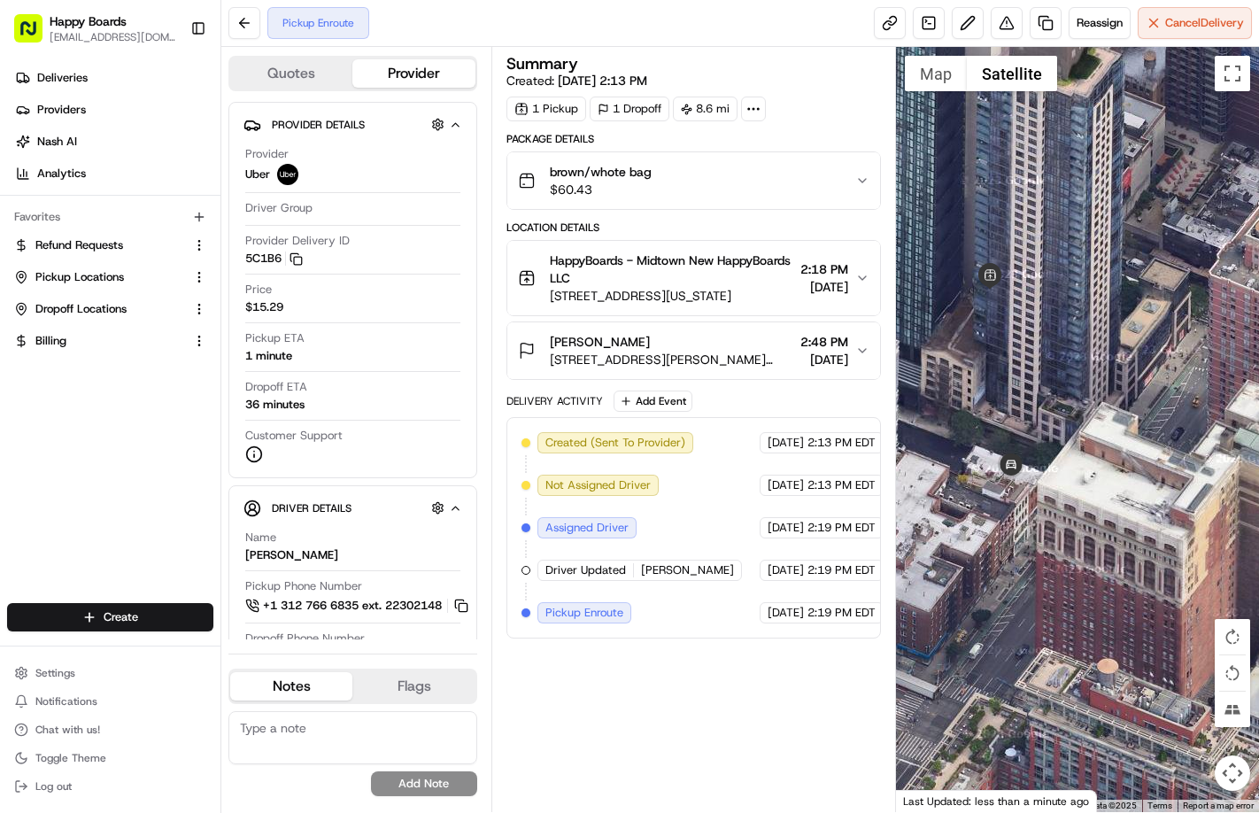
click at [1078, 454] on div at bounding box center [1077, 429] width 363 height 765
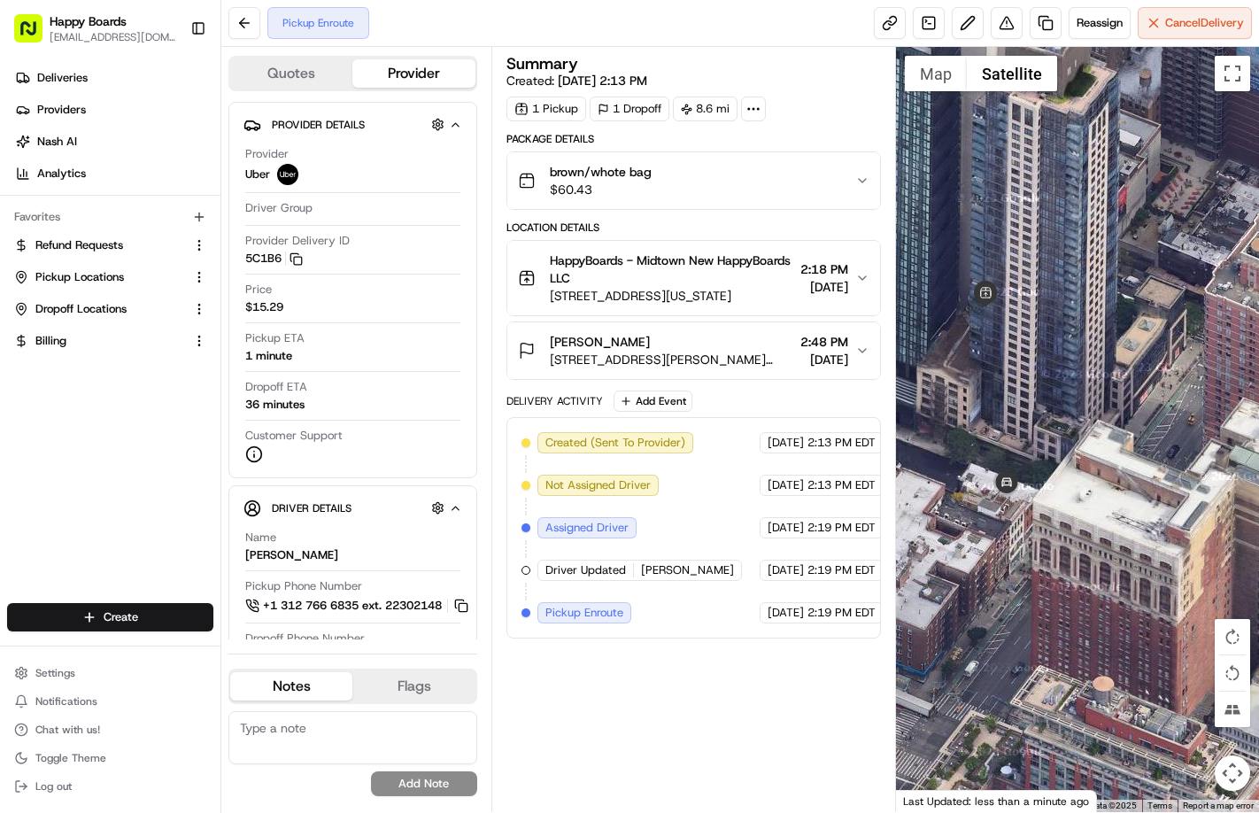
drag, startPoint x: 1095, startPoint y: 454, endPoint x: 1085, endPoint y: 476, distance: 24.2
click at [1078, 476] on div at bounding box center [1077, 429] width 363 height 765
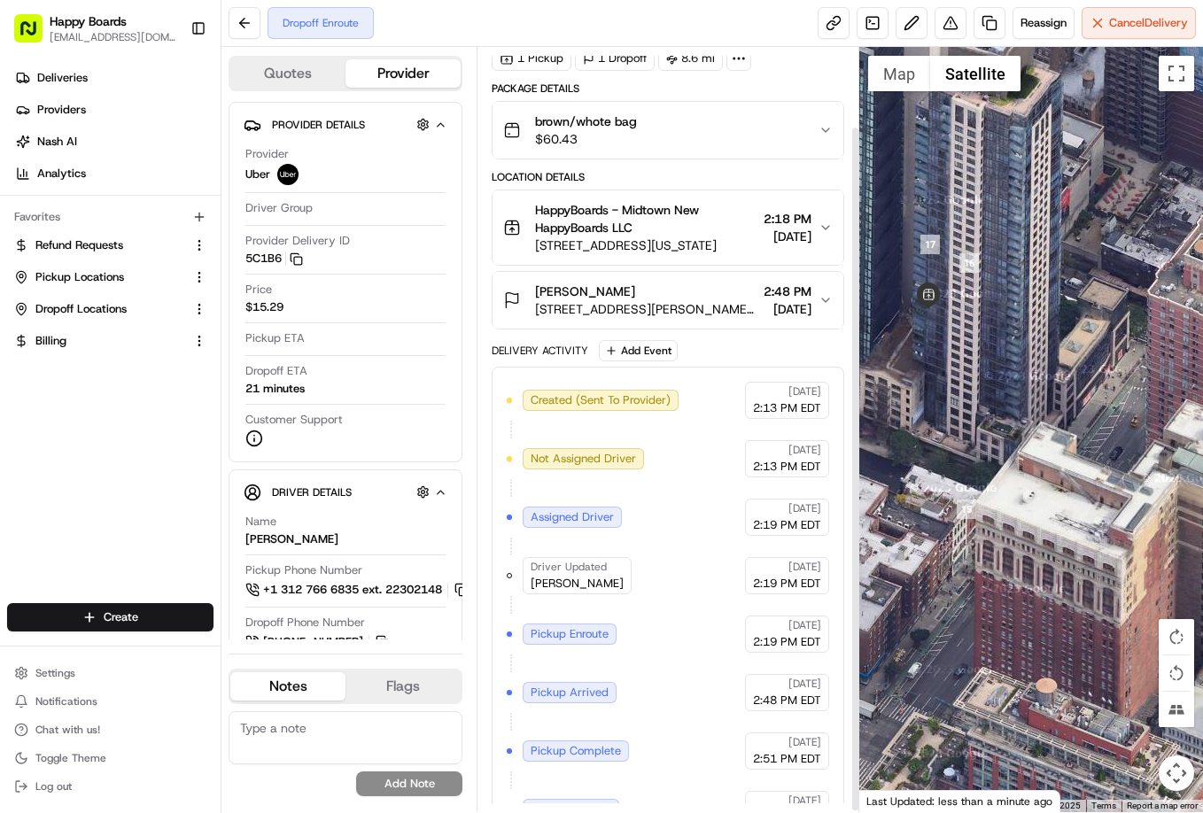
scroll to position [90, 0]
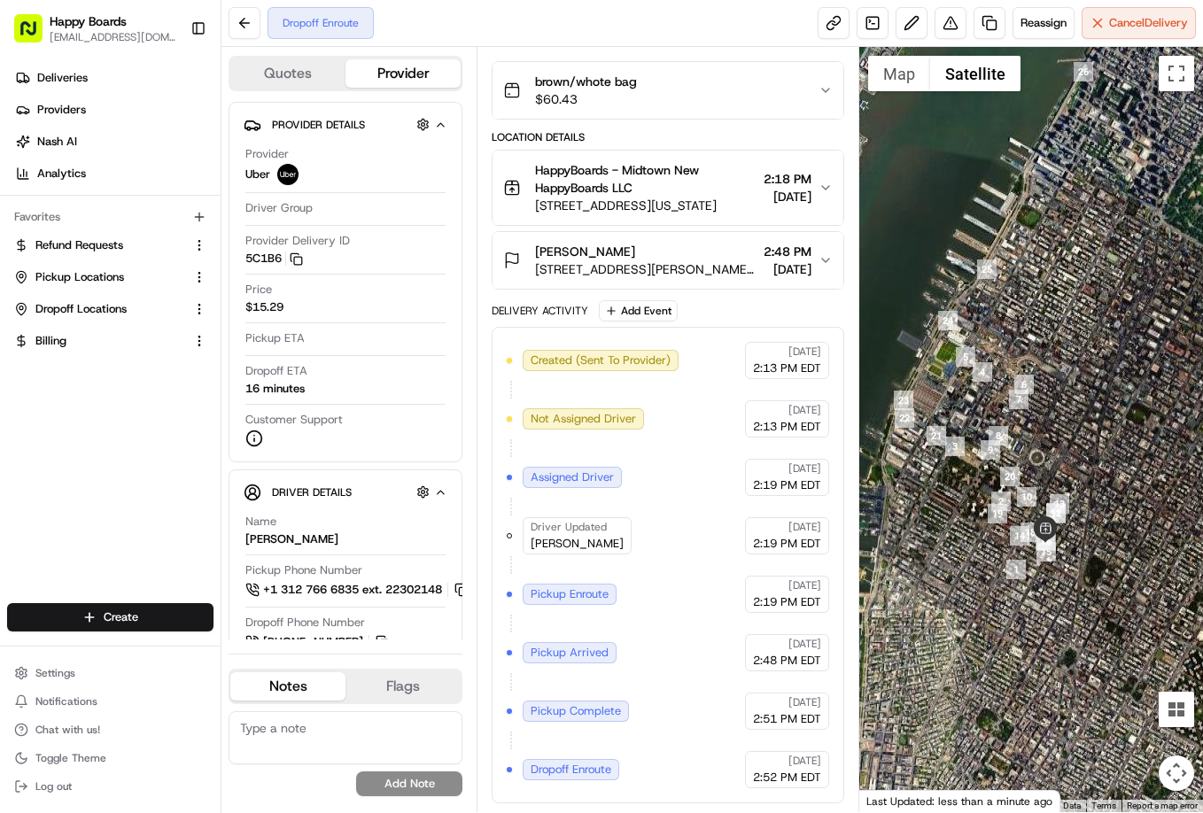
drag, startPoint x: 1114, startPoint y: 560, endPoint x: 1091, endPoint y: 559, distance: 23.0
click at [1078, 559] on div at bounding box center [1031, 429] width 344 height 765
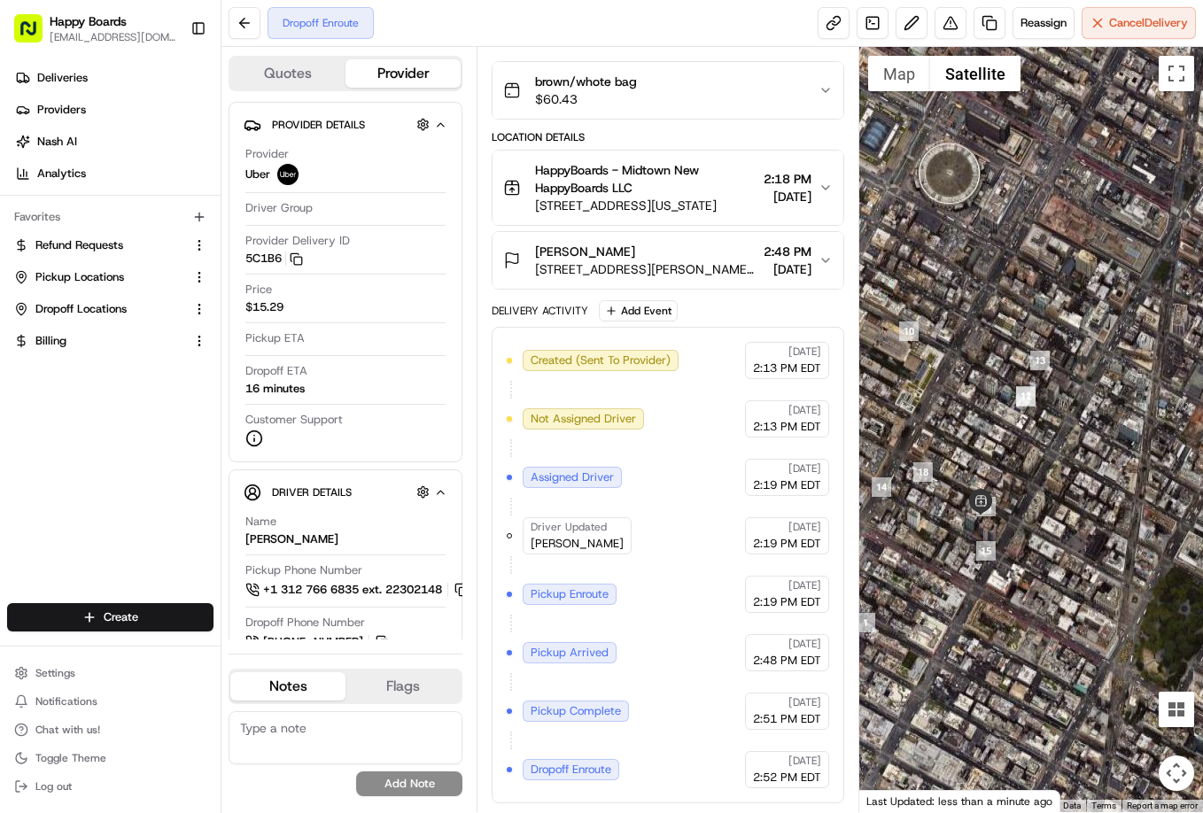
drag, startPoint x: 1029, startPoint y: 538, endPoint x: 1121, endPoint y: 553, distance: 93.5
click at [1078, 553] on div at bounding box center [1031, 429] width 344 height 765
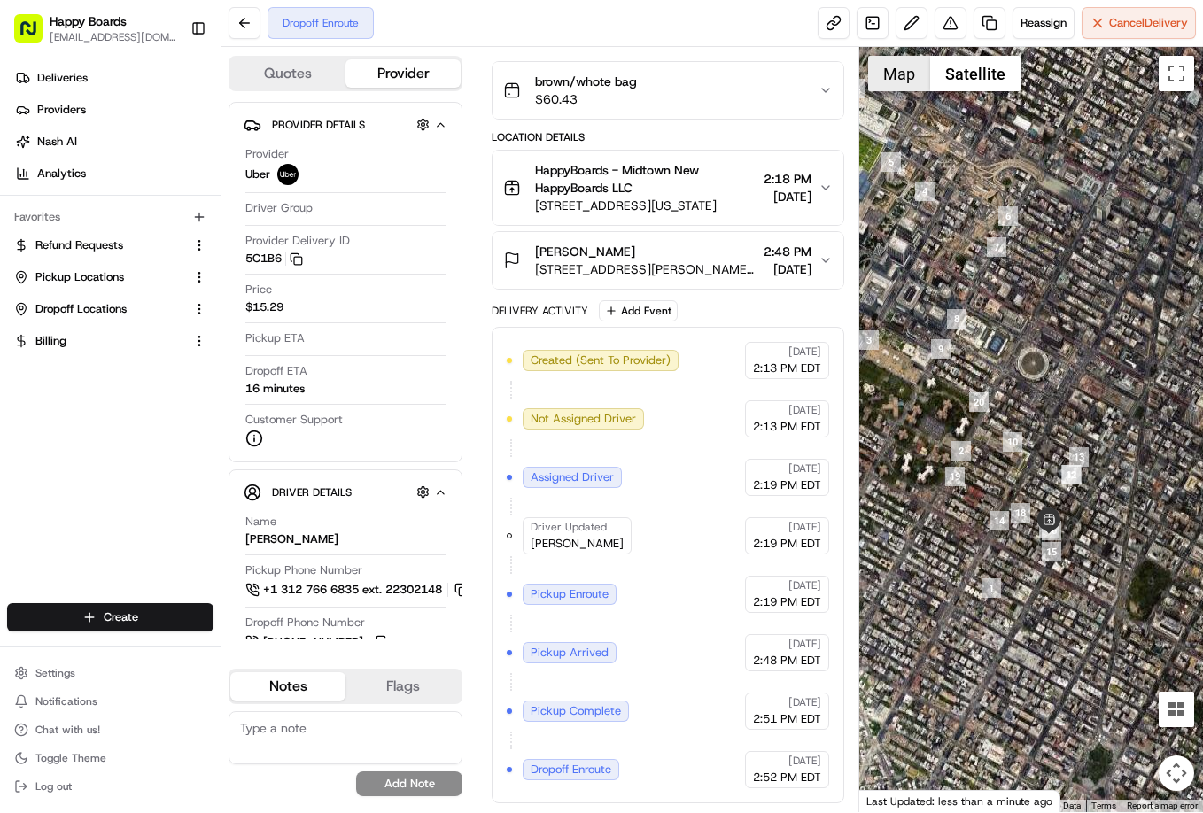
click at [904, 82] on button "Map" at bounding box center [899, 73] width 62 height 35
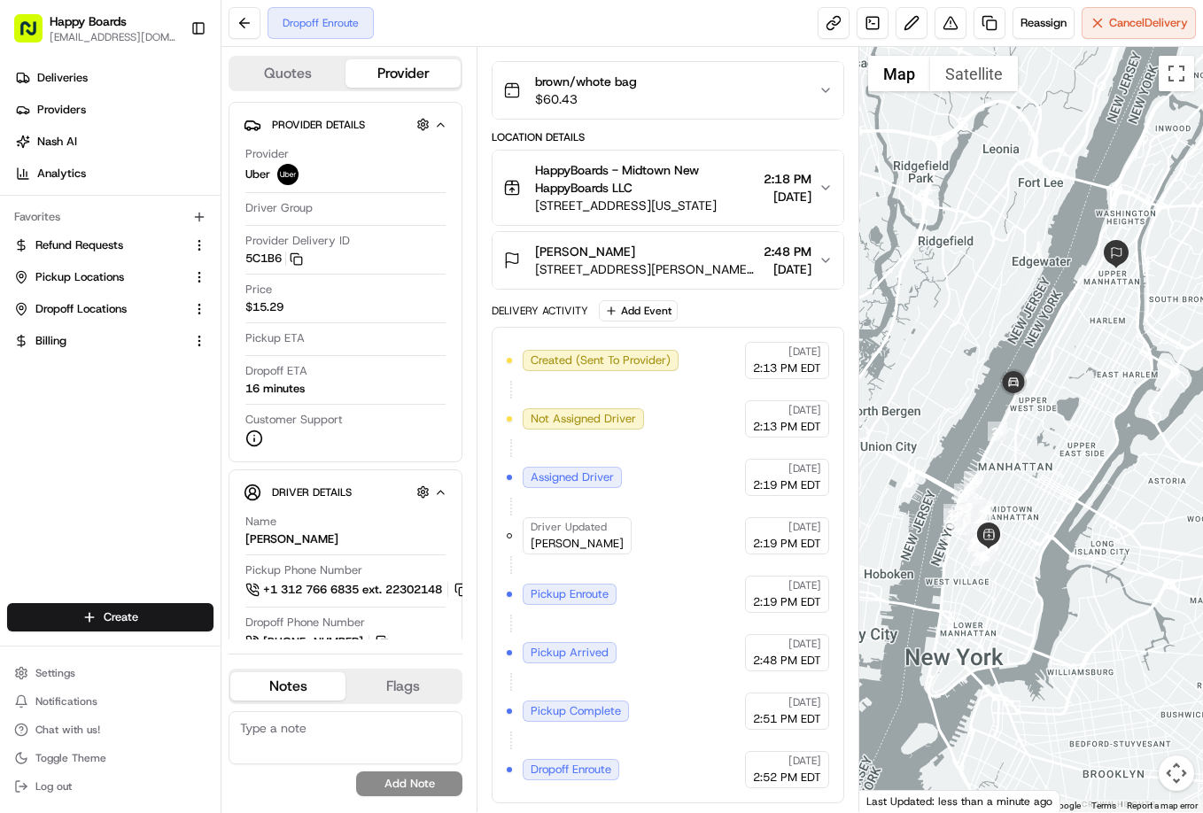
drag, startPoint x: 1119, startPoint y: 360, endPoint x: 1019, endPoint y: 516, distance: 186.0
click at [1022, 519] on div at bounding box center [1031, 429] width 344 height 765
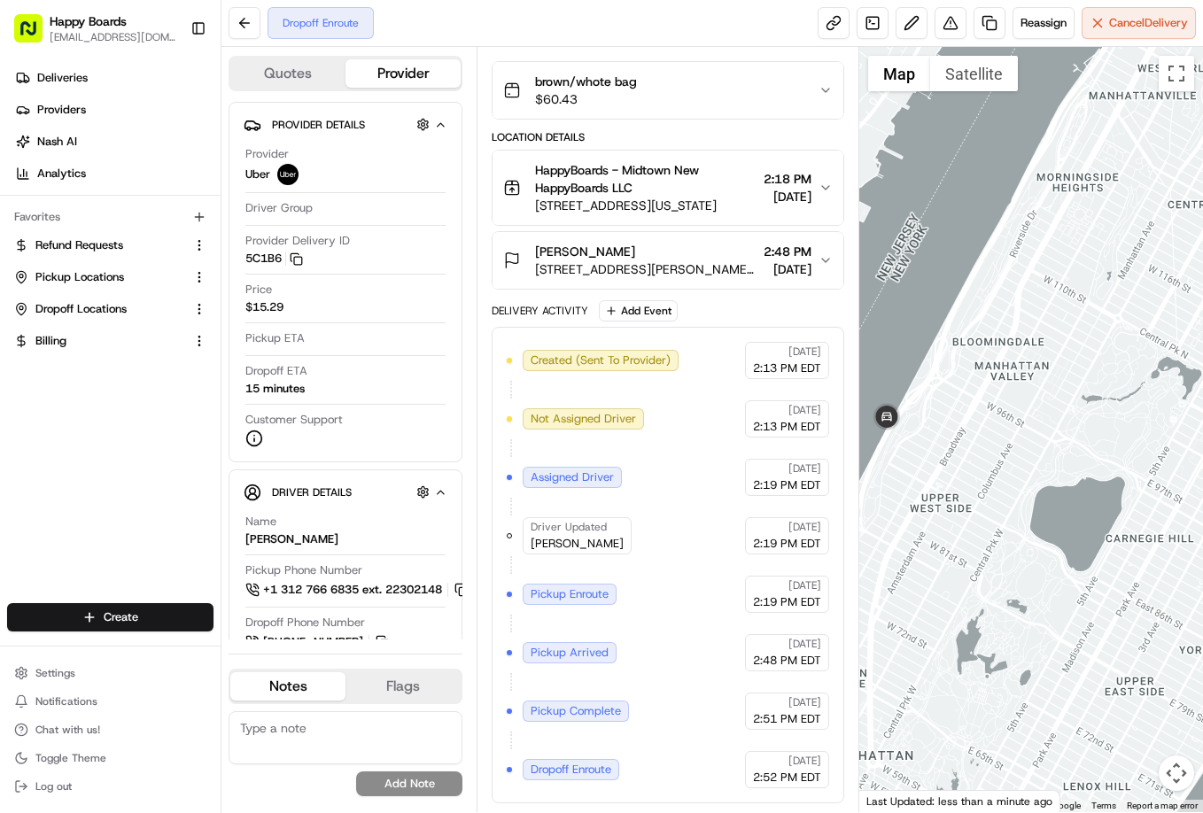
drag, startPoint x: 1041, startPoint y: 452, endPoint x: 1026, endPoint y: 518, distance: 67.9
click at [1023, 542] on div at bounding box center [1031, 429] width 344 height 765
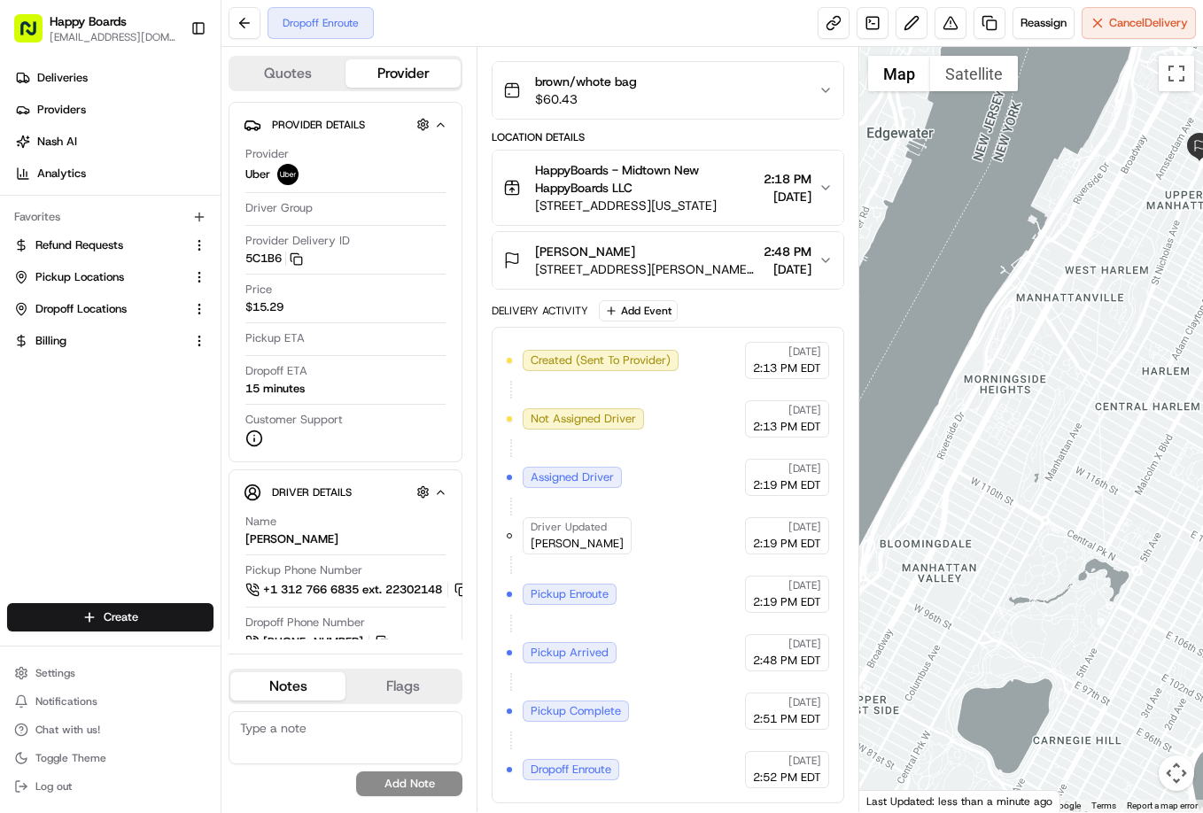
drag, startPoint x: 1079, startPoint y: 396, endPoint x: 1020, endPoint y: 574, distance: 187.4
click at [1021, 583] on div at bounding box center [1031, 429] width 344 height 765
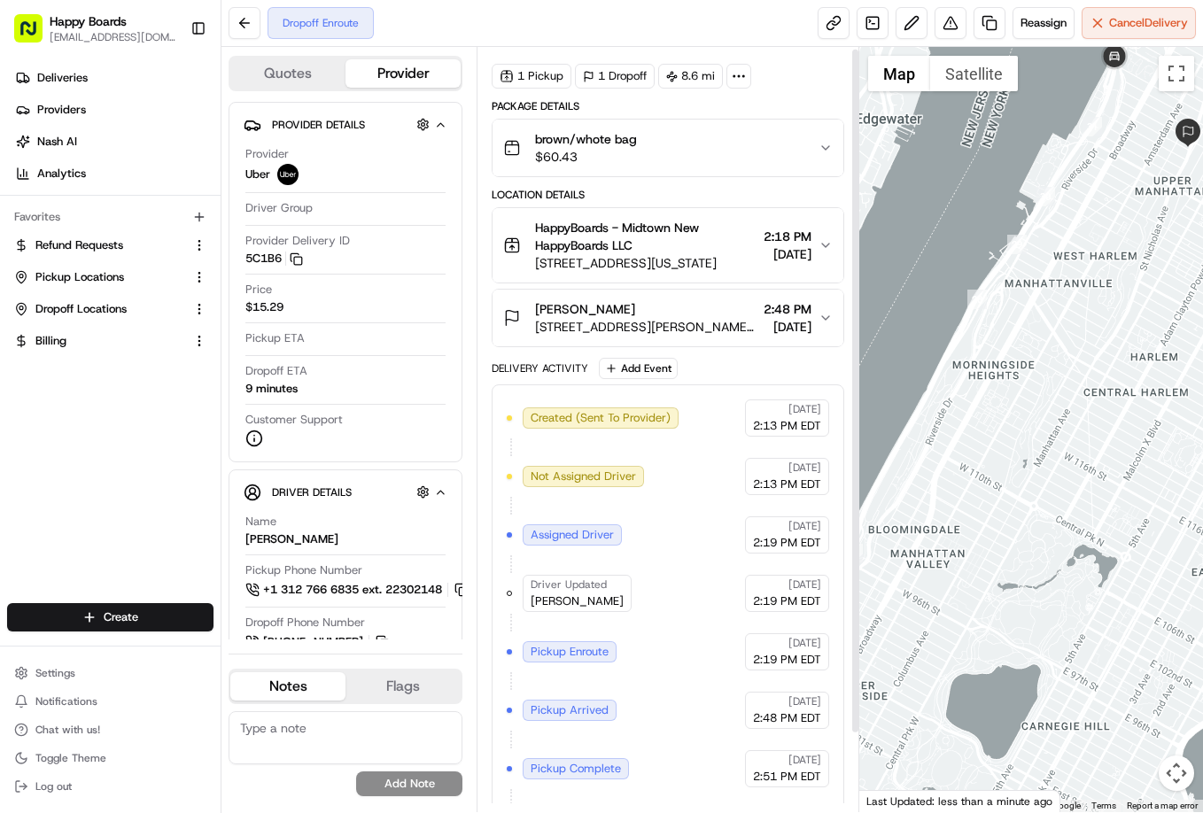
scroll to position [2, 0]
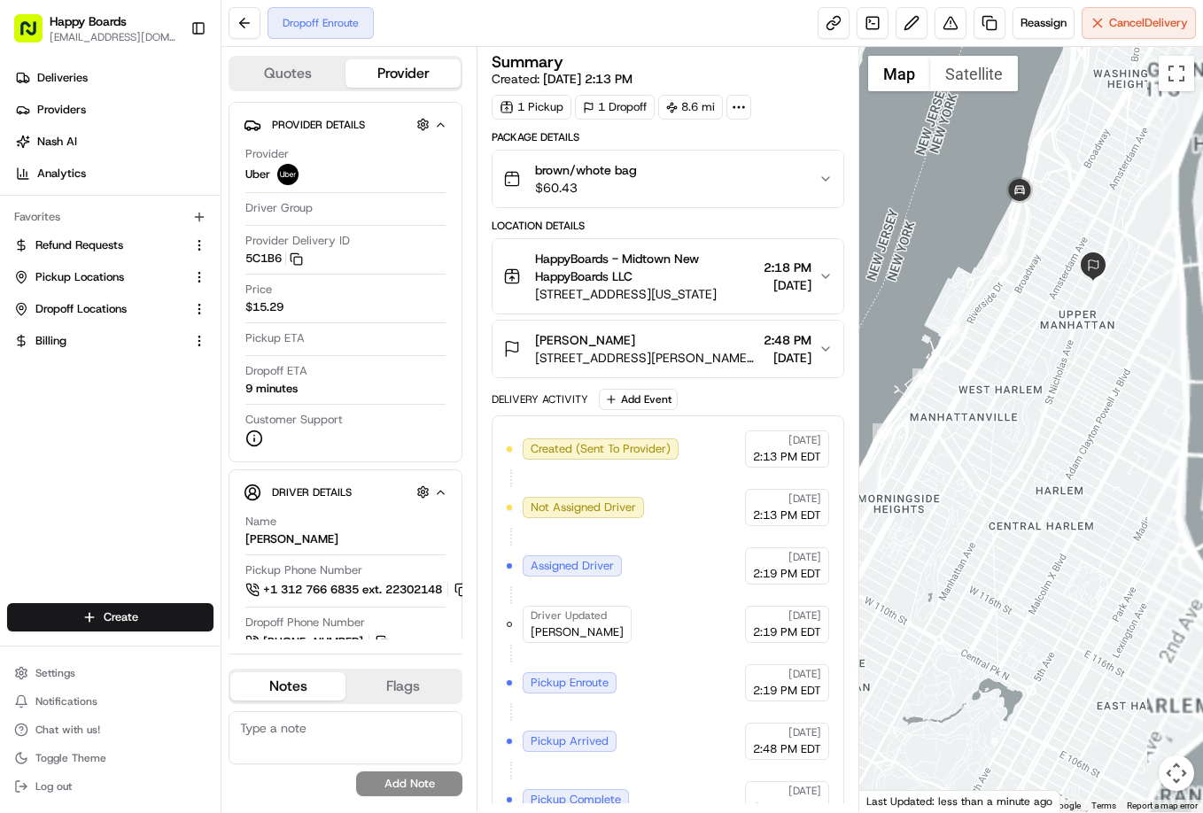
drag, startPoint x: 1119, startPoint y: 374, endPoint x: 1006, endPoint y: 443, distance: 132.7
click at [1005, 447] on div at bounding box center [1031, 429] width 344 height 765
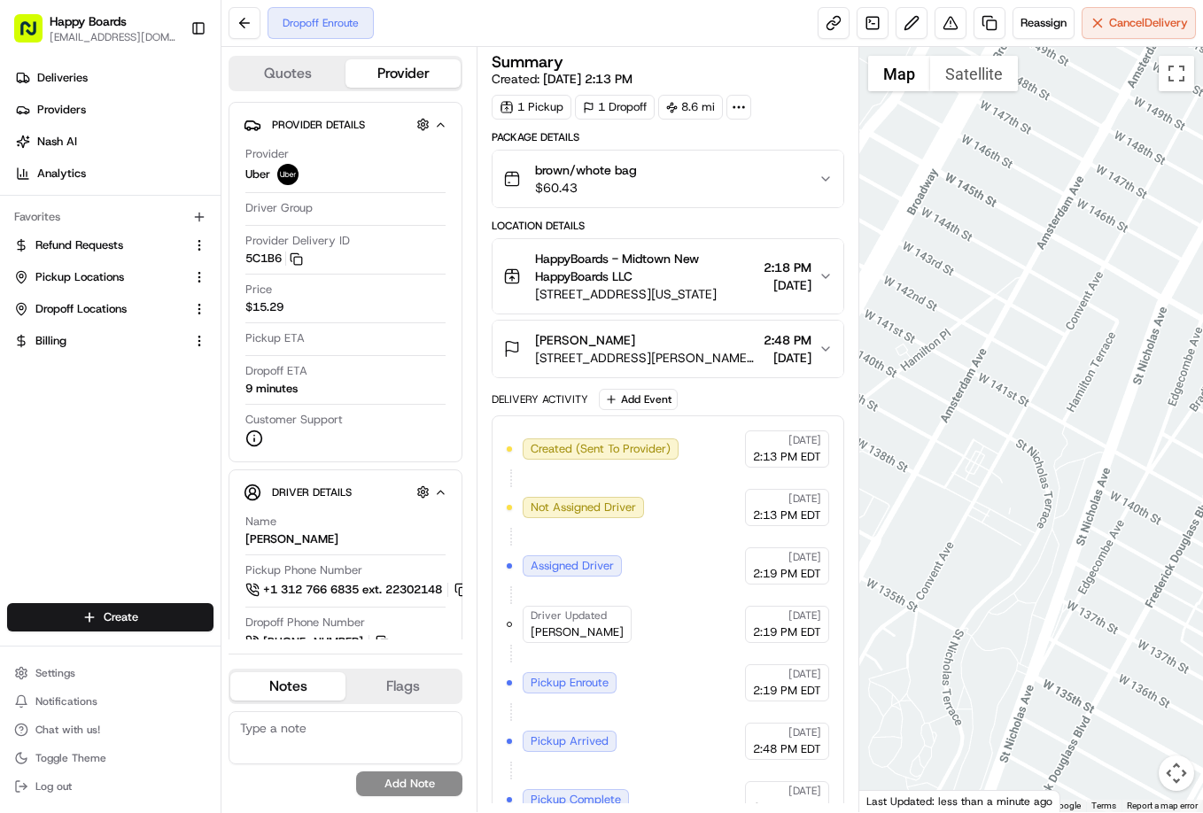
drag, startPoint x: 1045, startPoint y: 305, endPoint x: 1031, endPoint y: 530, distance: 225.4
click at [999, 564] on div at bounding box center [1031, 429] width 344 height 765
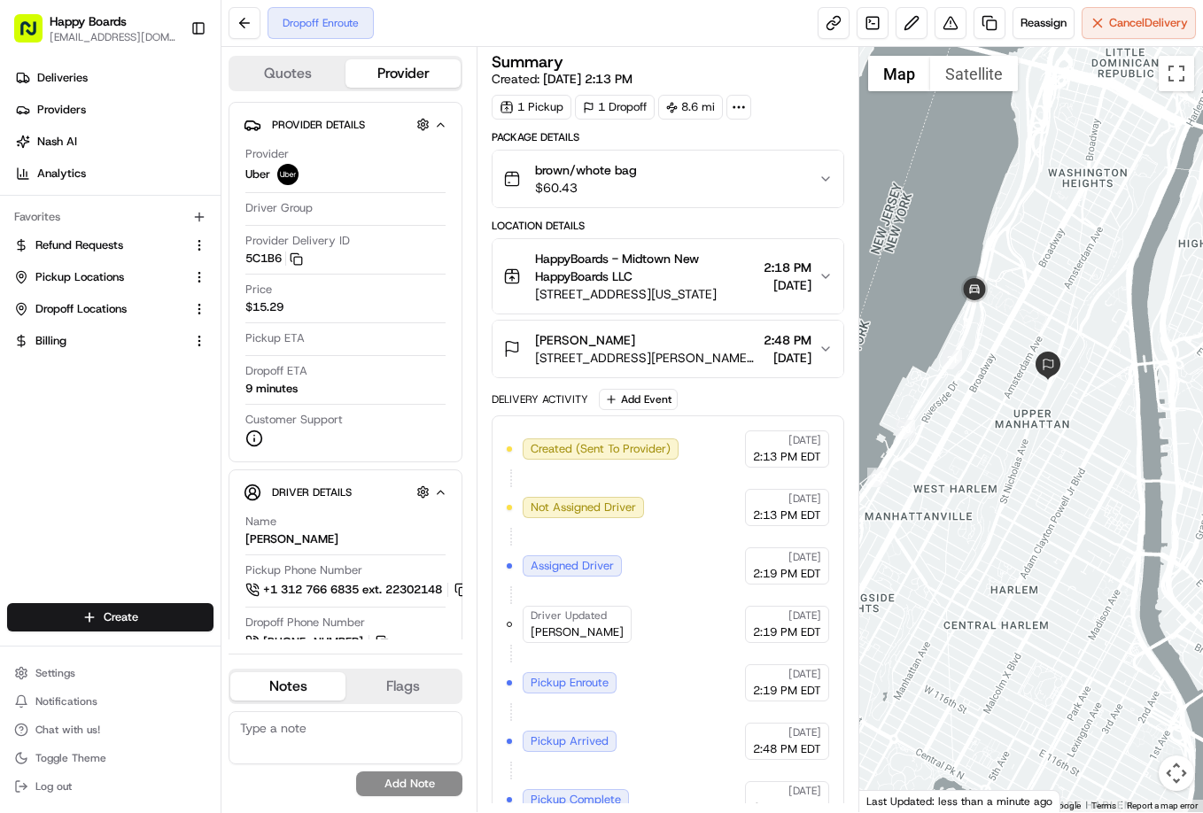
drag, startPoint x: 1064, startPoint y: 492, endPoint x: 1022, endPoint y: 470, distance: 47.9
click at [1022, 470] on div at bounding box center [1031, 429] width 344 height 765
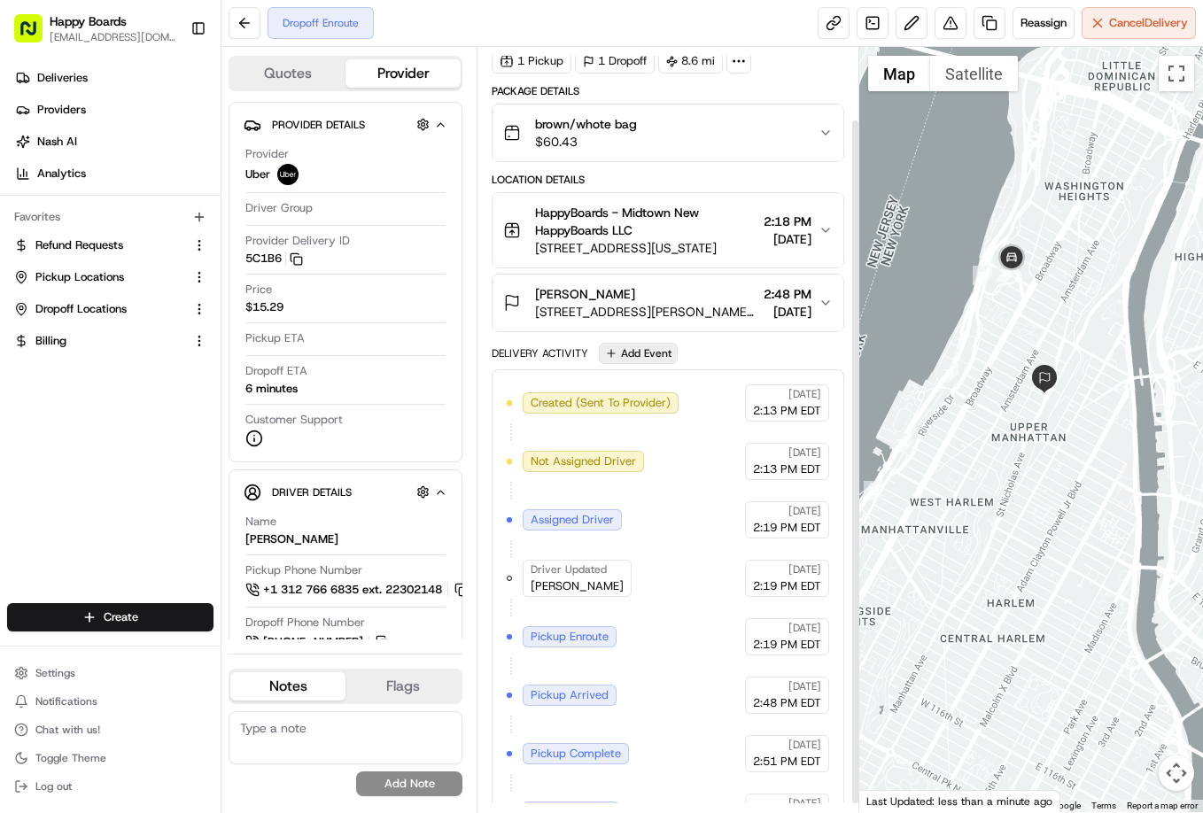
scroll to position [90, 0]
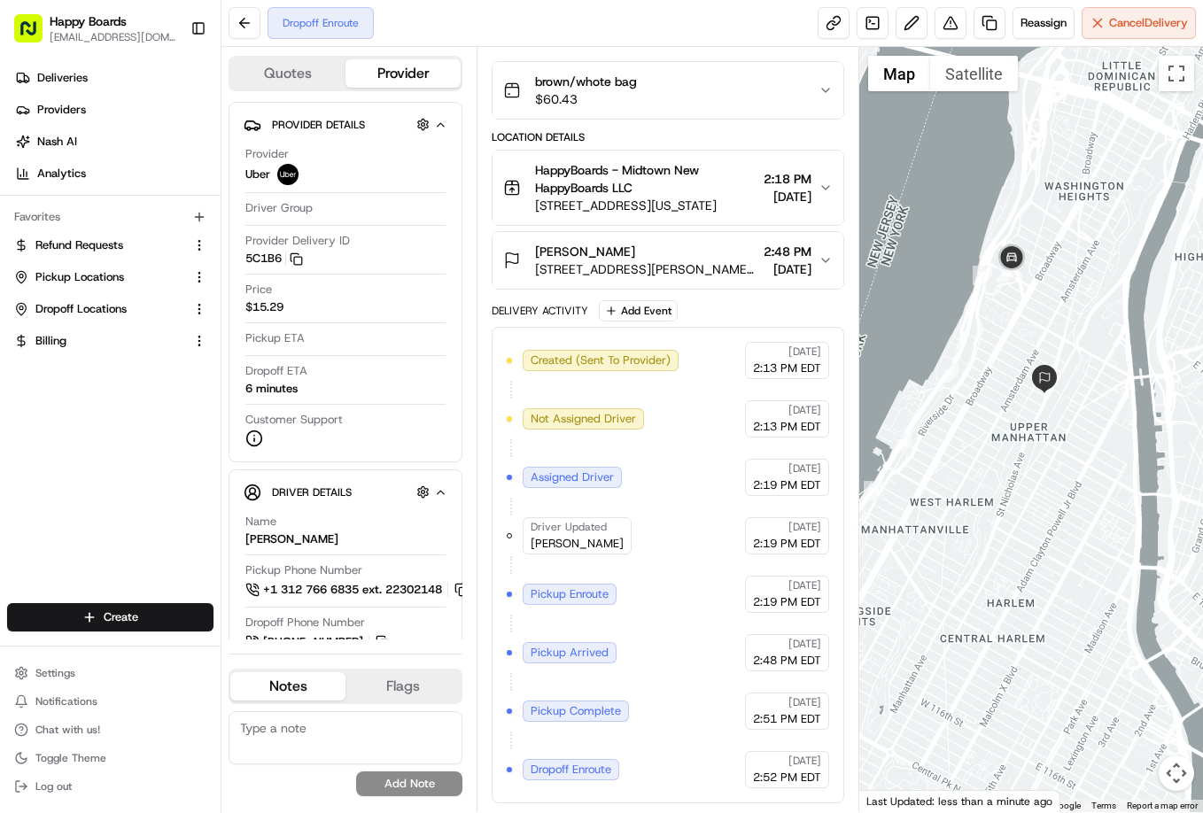
click at [619, 50] on div "Summary Created: 08/23/2025 2:13 PM 1 Pickup 1 Dropoff 8.6 mi Package Details b…" at bounding box center [667, 429] width 383 height 765
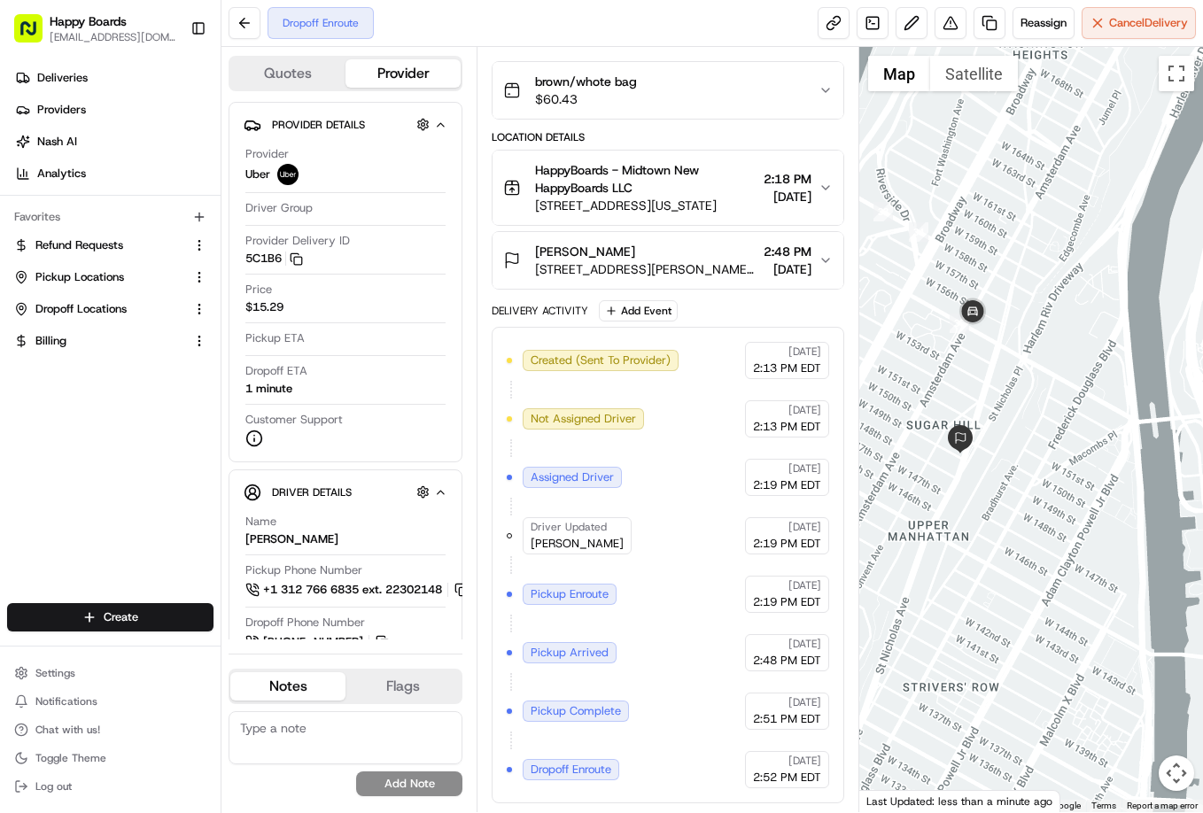
drag, startPoint x: 915, startPoint y: 386, endPoint x: 1027, endPoint y: 409, distance: 114.8
click at [1026, 414] on div at bounding box center [1031, 429] width 344 height 765
click at [1027, 412] on div at bounding box center [1031, 429] width 344 height 765
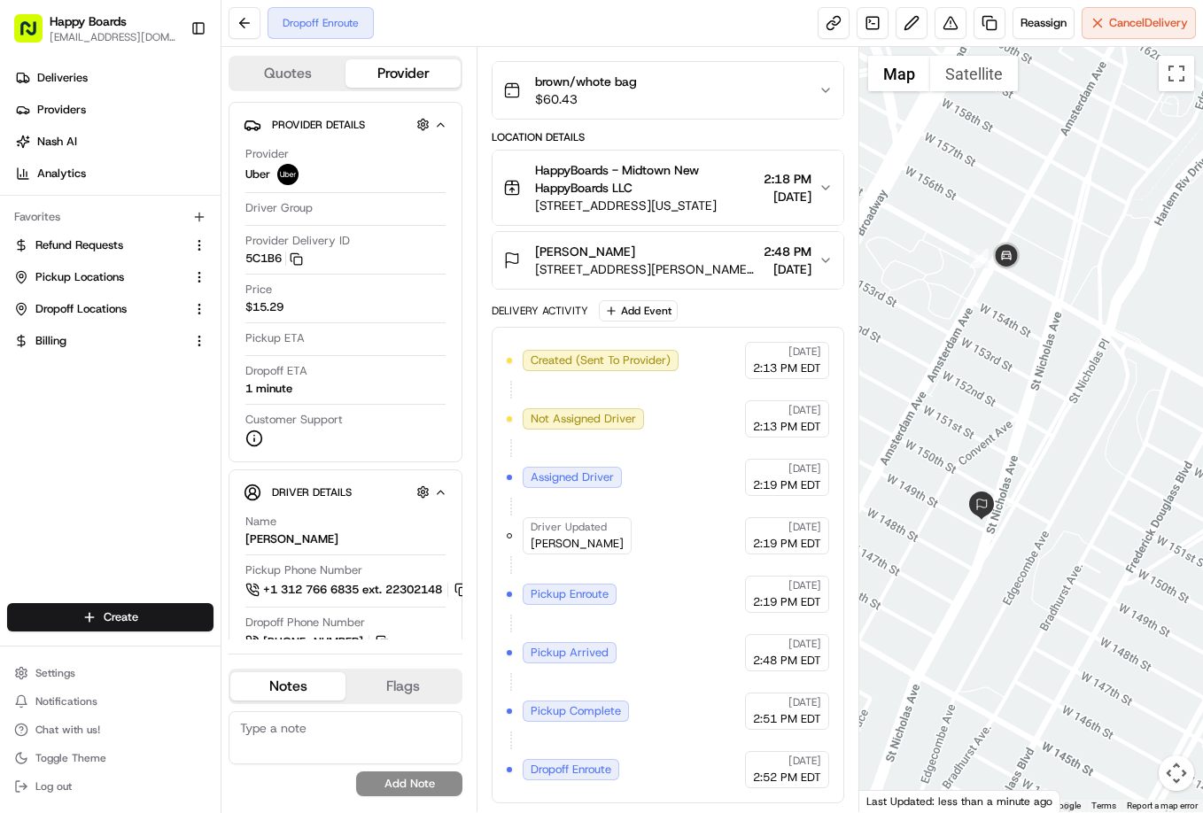
drag, startPoint x: 944, startPoint y: 387, endPoint x: 1025, endPoint y: 394, distance: 80.9
click at [1025, 394] on div at bounding box center [1031, 429] width 344 height 765
click at [1025, 391] on div at bounding box center [1031, 429] width 344 height 765
